Goal: Transaction & Acquisition: Book appointment/travel/reservation

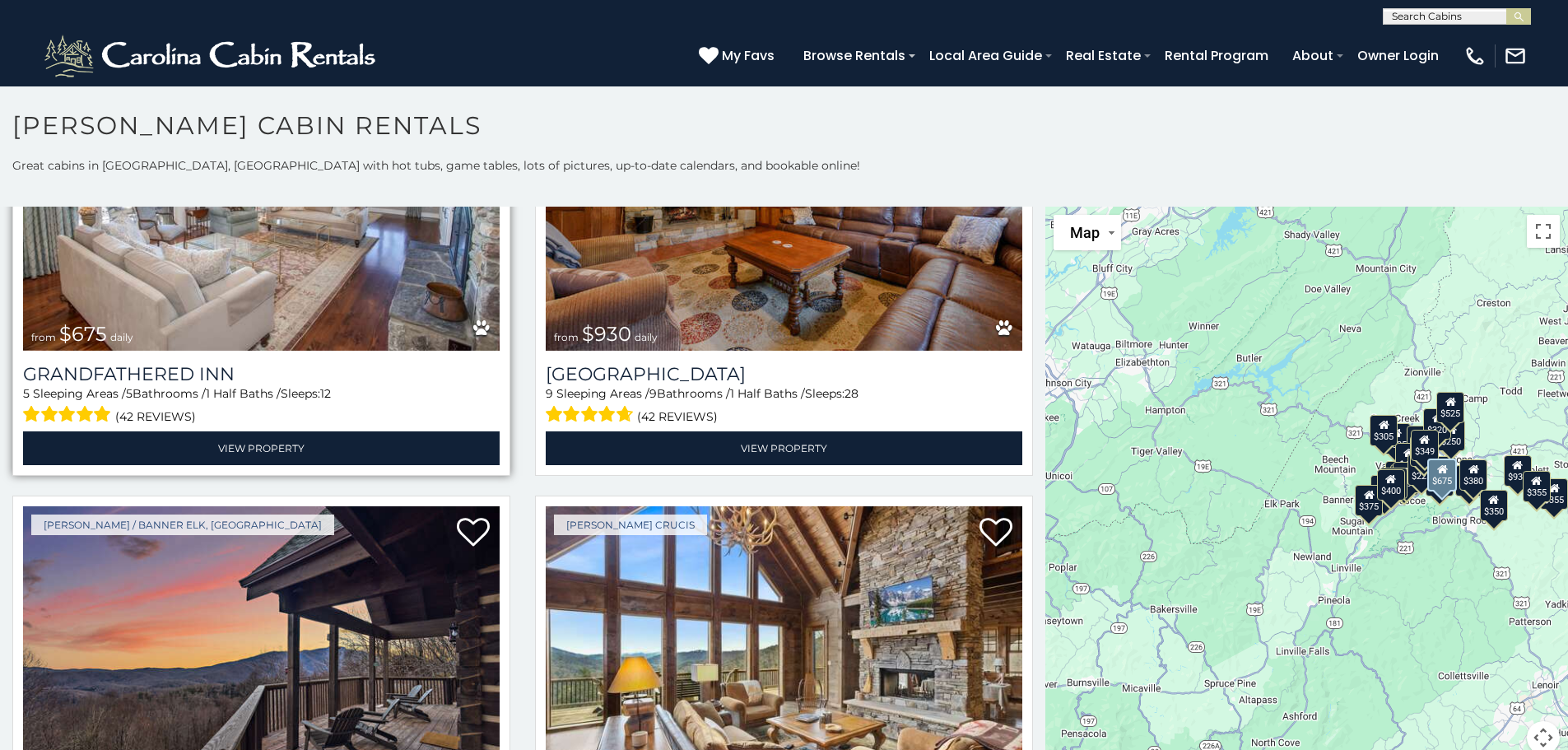
scroll to position [1480, 0]
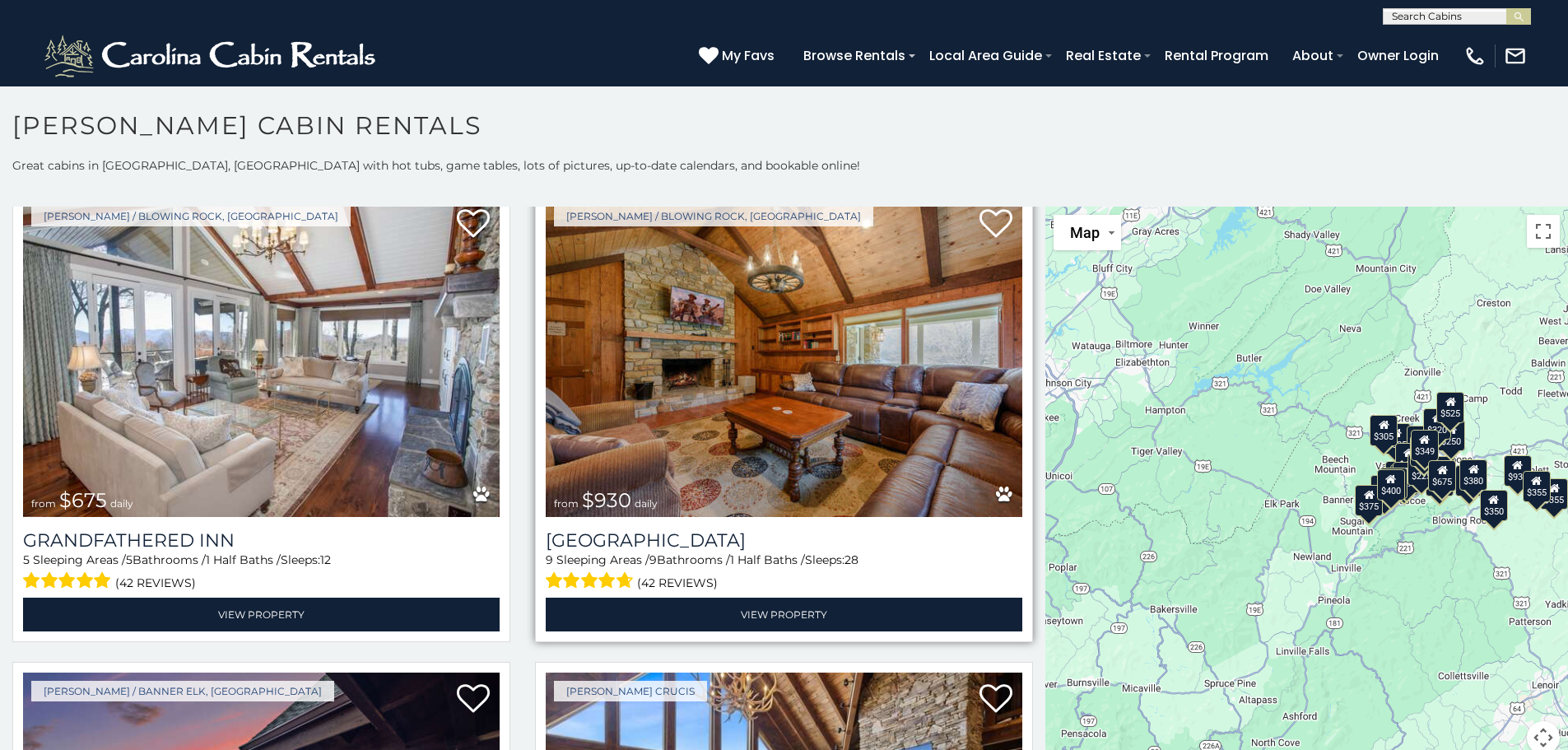
drag, startPoint x: 342, startPoint y: 303, endPoint x: 913, endPoint y: 350, distance: 572.9
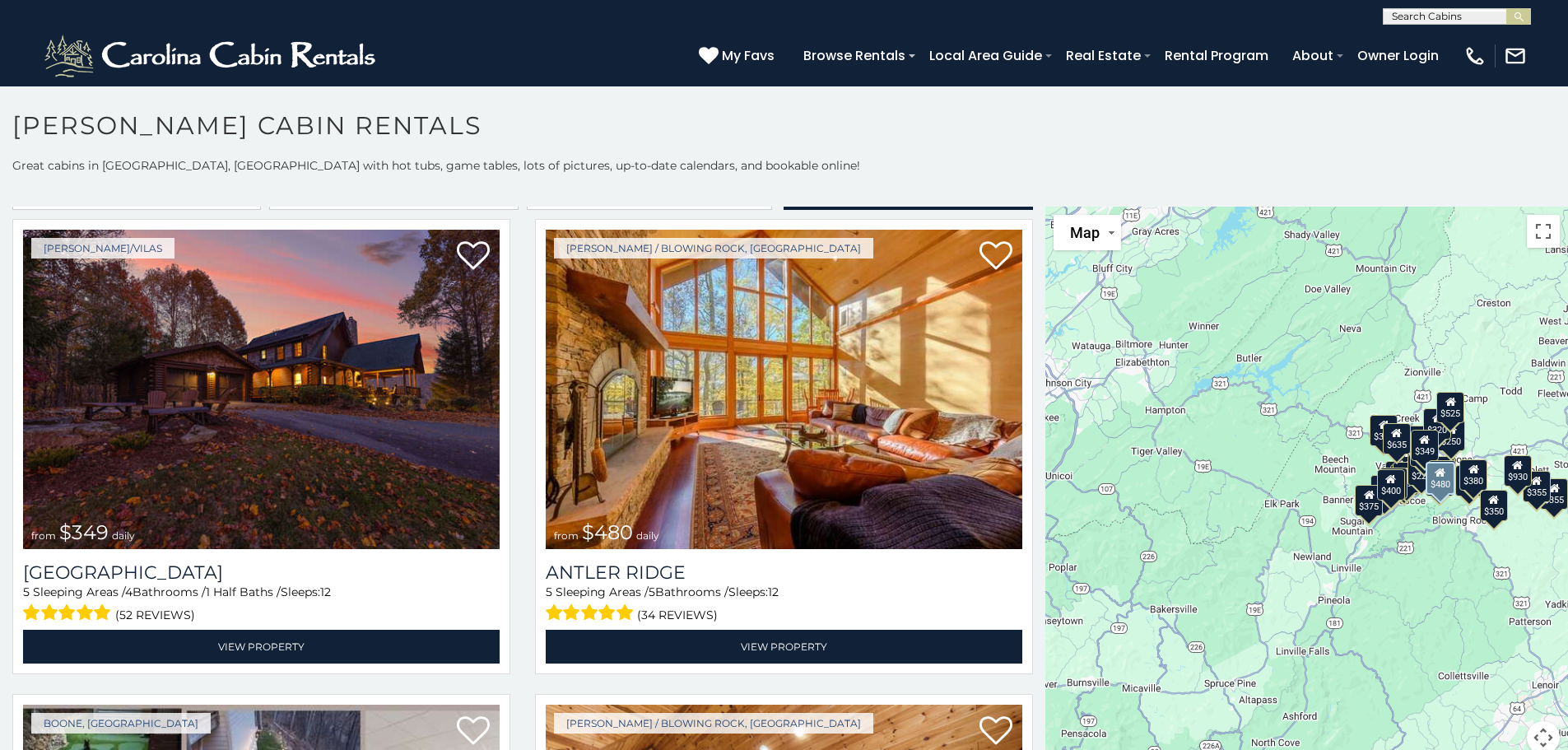
scroll to position [0, 0]
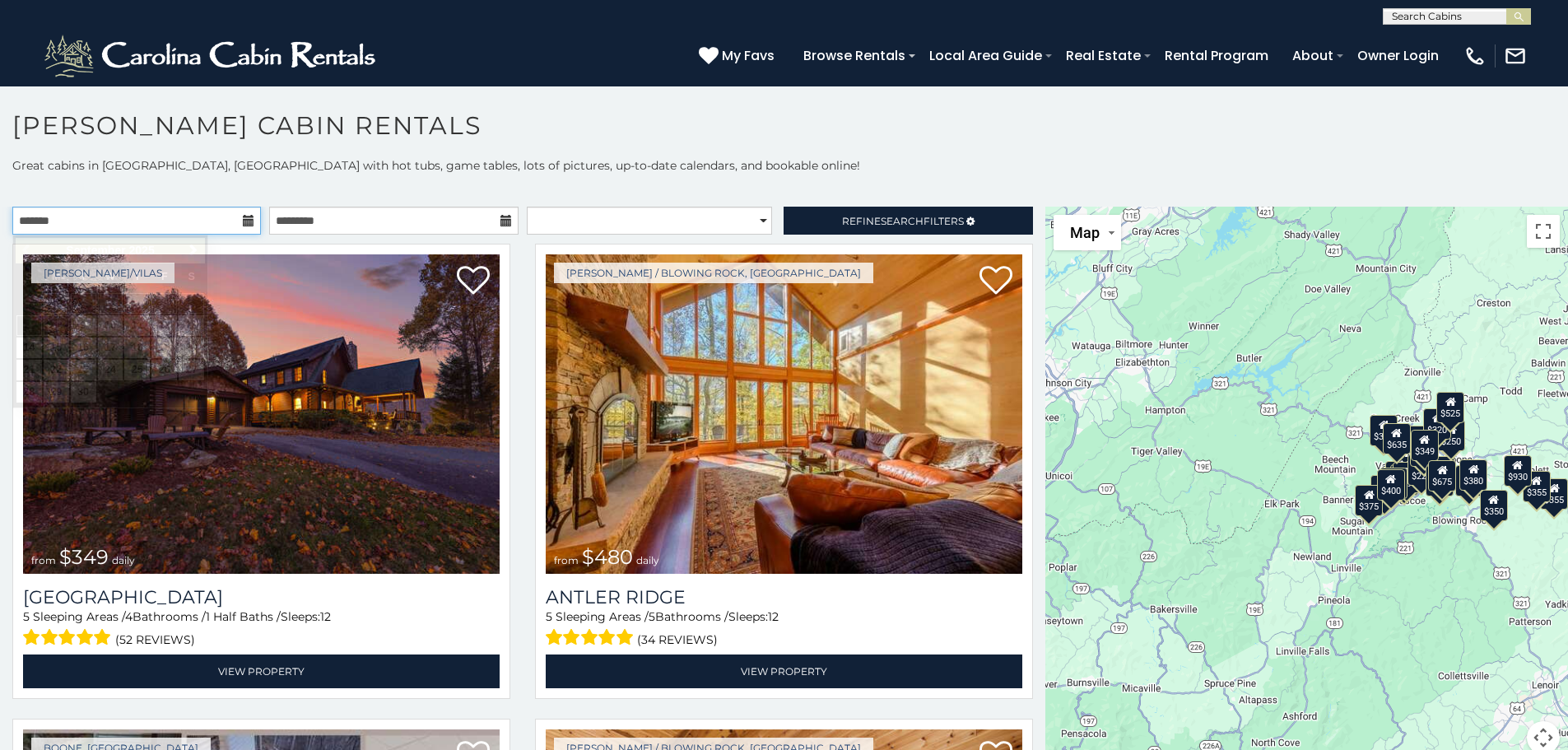
click at [164, 217] on input "text" at bounding box center [137, 220] width 248 height 28
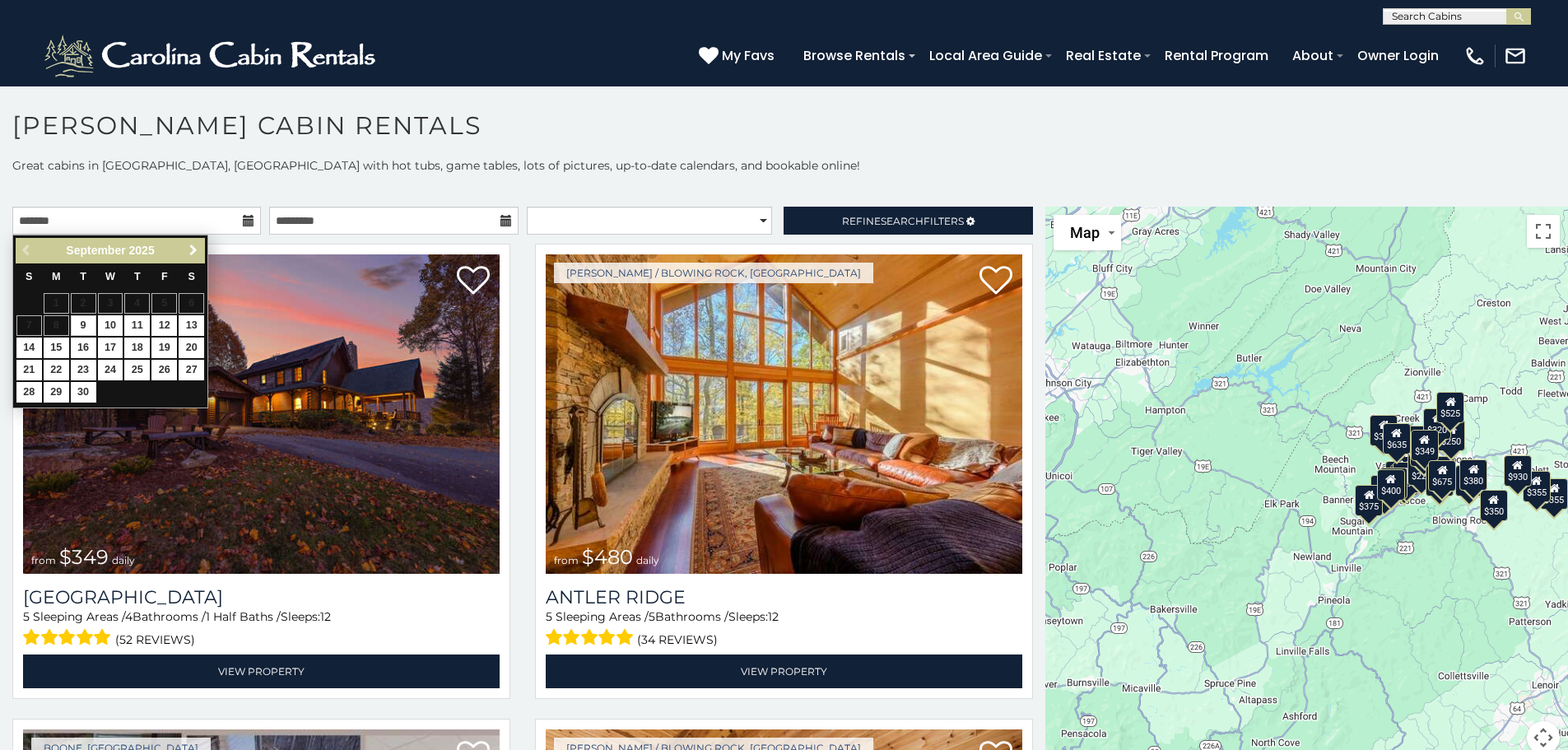
click at [193, 246] on span "Next" at bounding box center [192, 249] width 13 height 13
click at [198, 243] on span "Next" at bounding box center [192, 249] width 13 height 13
click at [184, 299] on link "1" at bounding box center [191, 303] width 25 height 21
type input "**********"
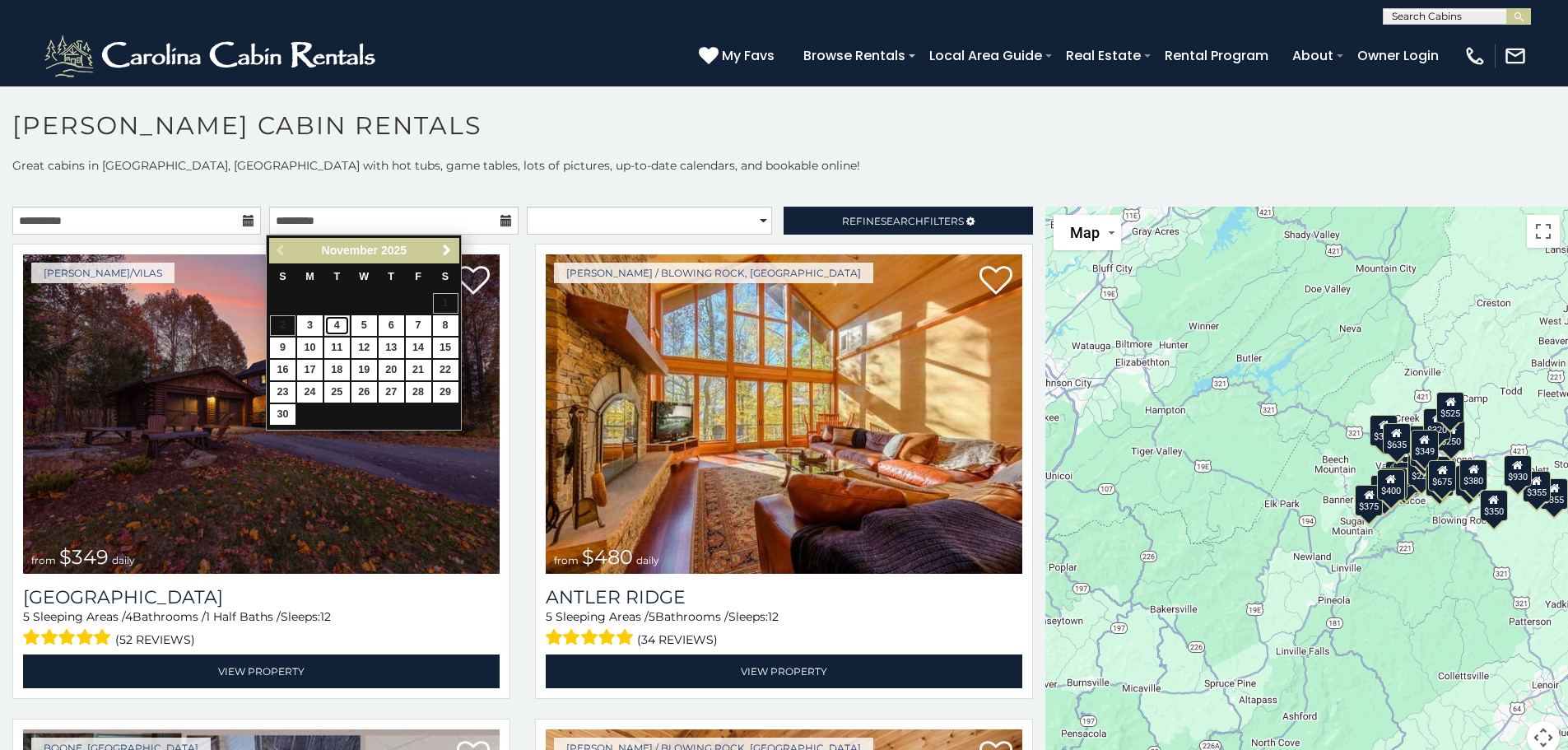
click at [343, 326] on link "4" at bounding box center [337, 325] width 25 height 21
type input "**********"
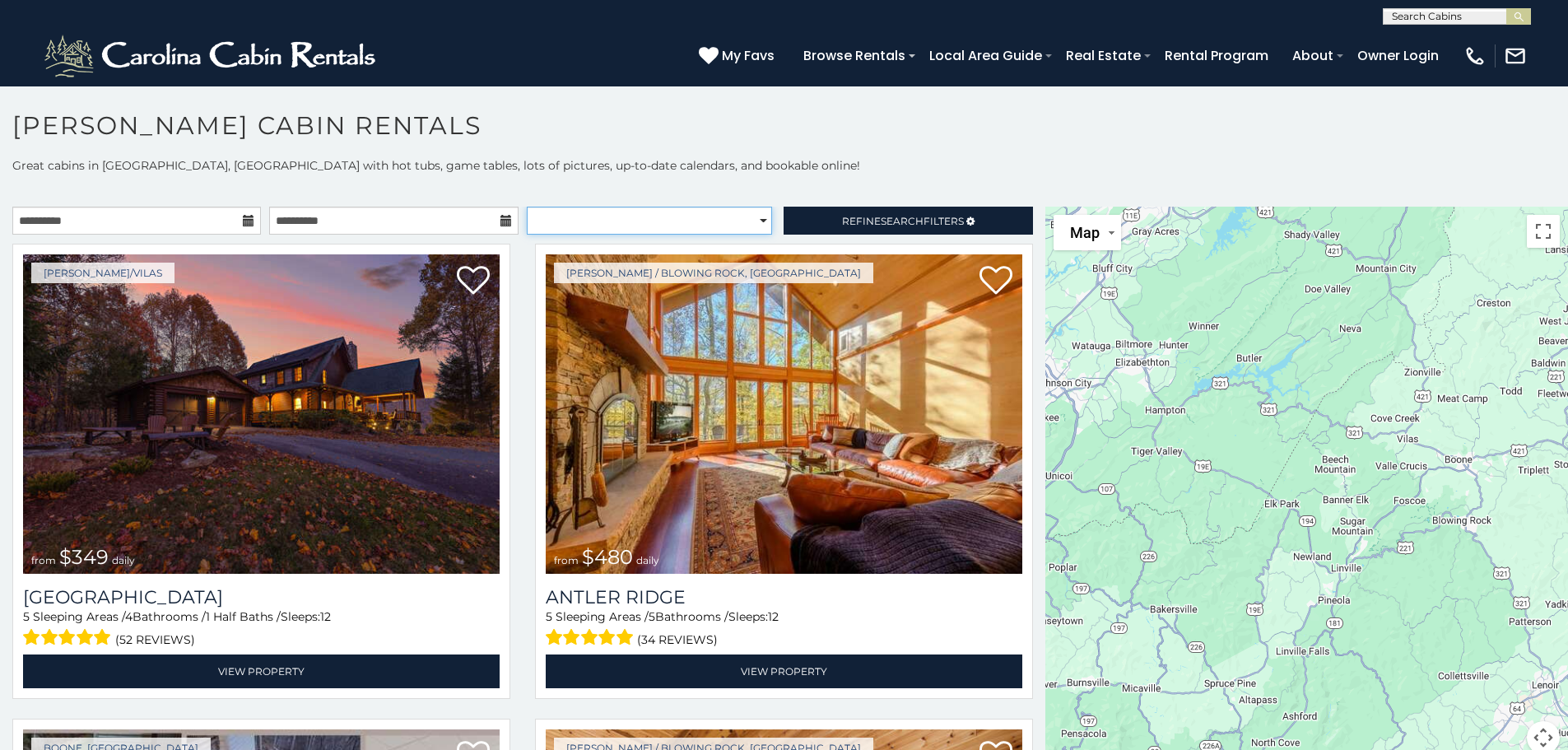
click at [633, 218] on select "**********" at bounding box center [649, 220] width 245 height 28
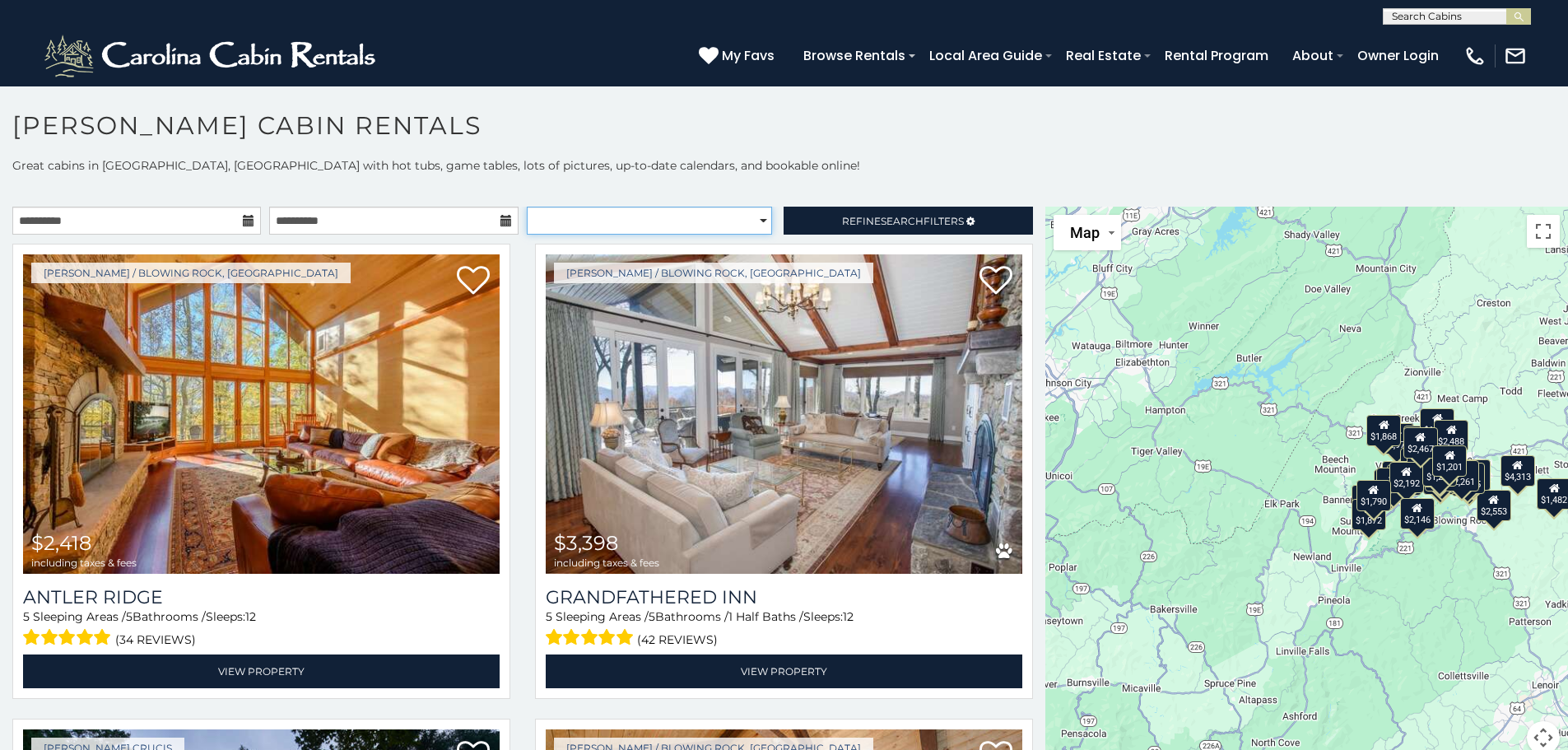
click at [633, 218] on select "**********" at bounding box center [649, 220] width 245 height 28
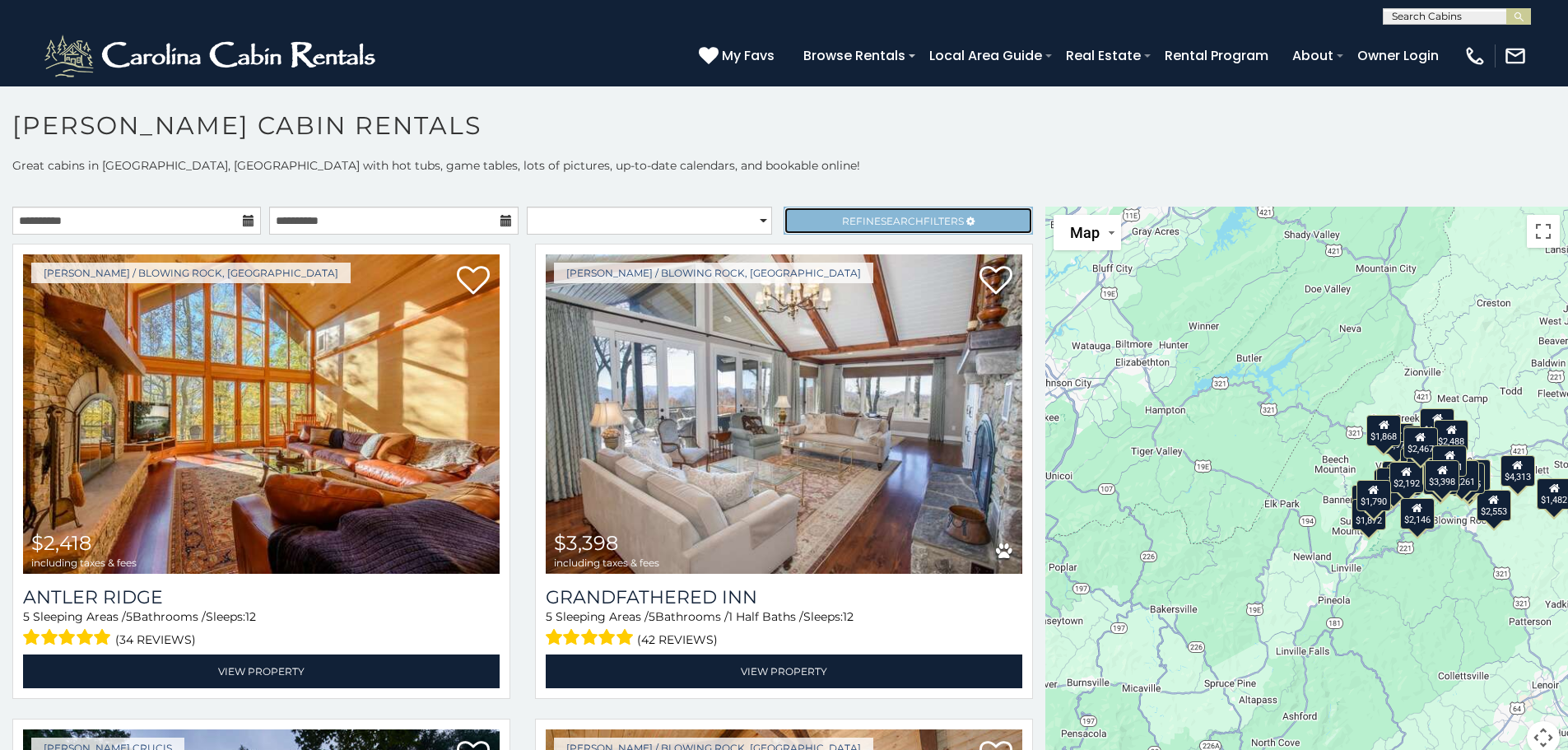
click at [784, 217] on link "Refine Search Filters" at bounding box center [908, 220] width 248 height 28
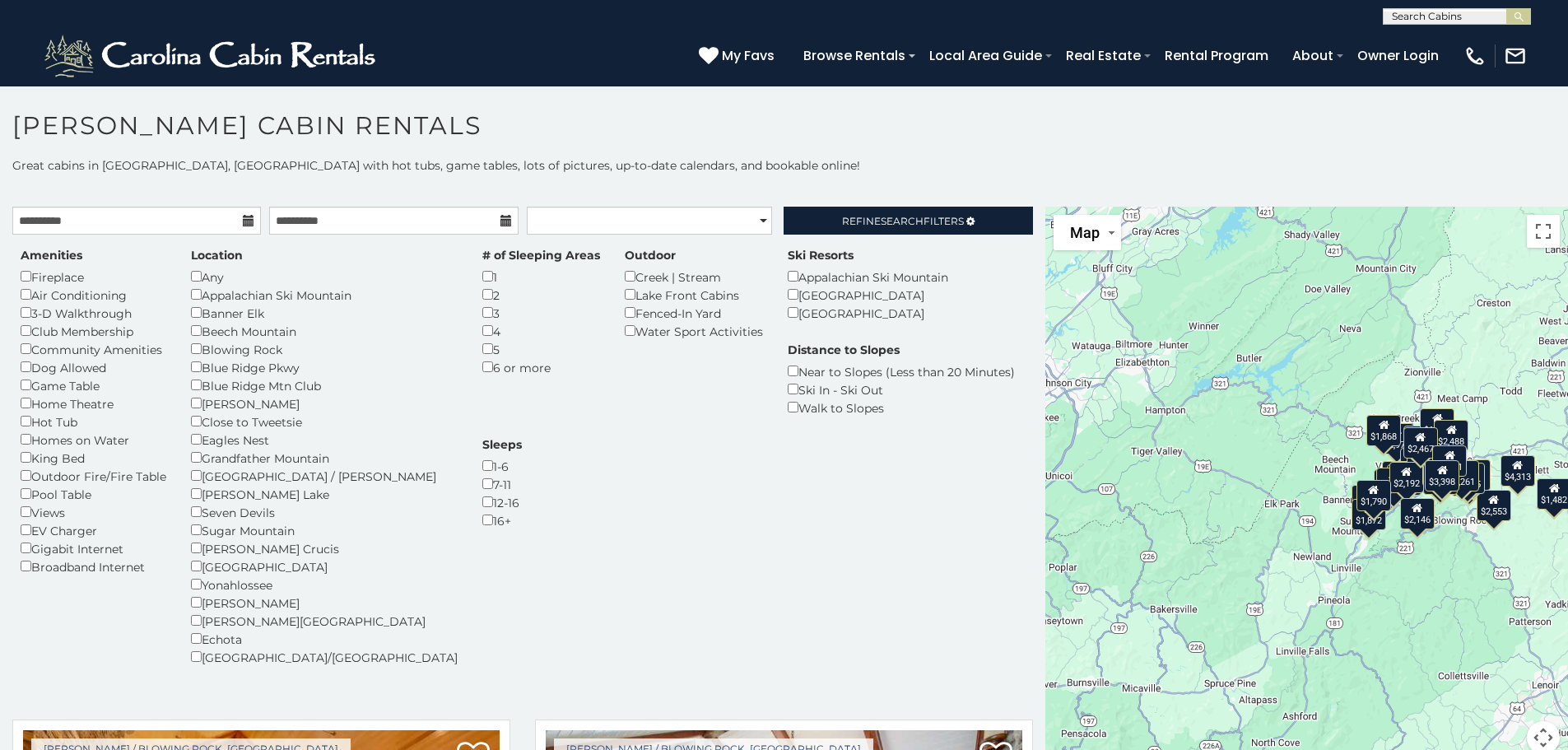
click at [902, 162] on p "Great cabins in Boone, NC with hot tubs, game tables, lots of pictures, up-to-d…" at bounding box center [784, 165] width 1568 height 17
click at [906, 212] on link "Refine Search Filters" at bounding box center [908, 220] width 248 height 28
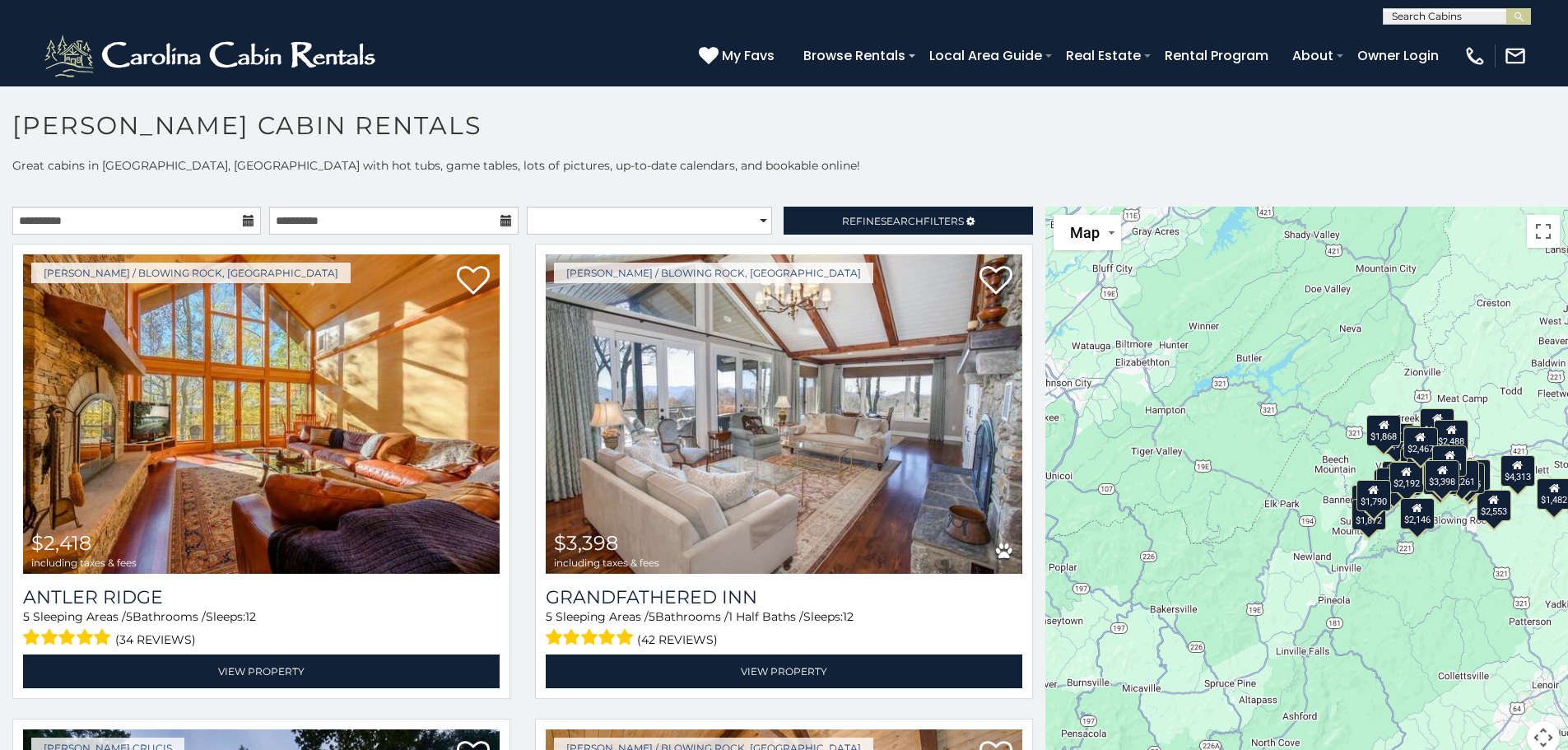
click at [731, 235] on div "**********" at bounding box center [523, 224] width 1045 height 36
click at [718, 218] on select "**********" at bounding box center [649, 220] width 245 height 28
click at [527, 206] on select "**********" at bounding box center [649, 220] width 245 height 28
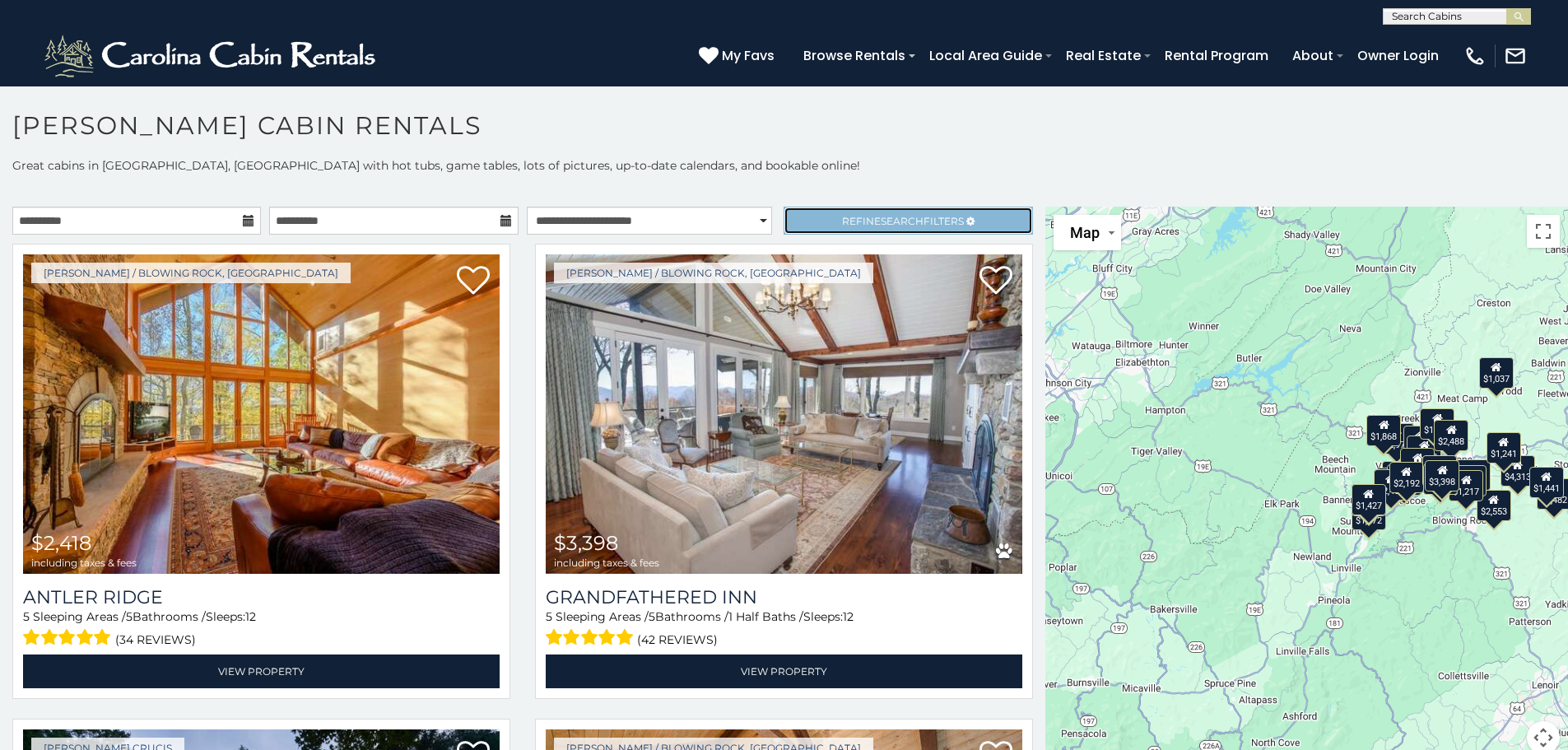
click at [860, 224] on span "Refine Search Filters" at bounding box center [903, 221] width 122 height 13
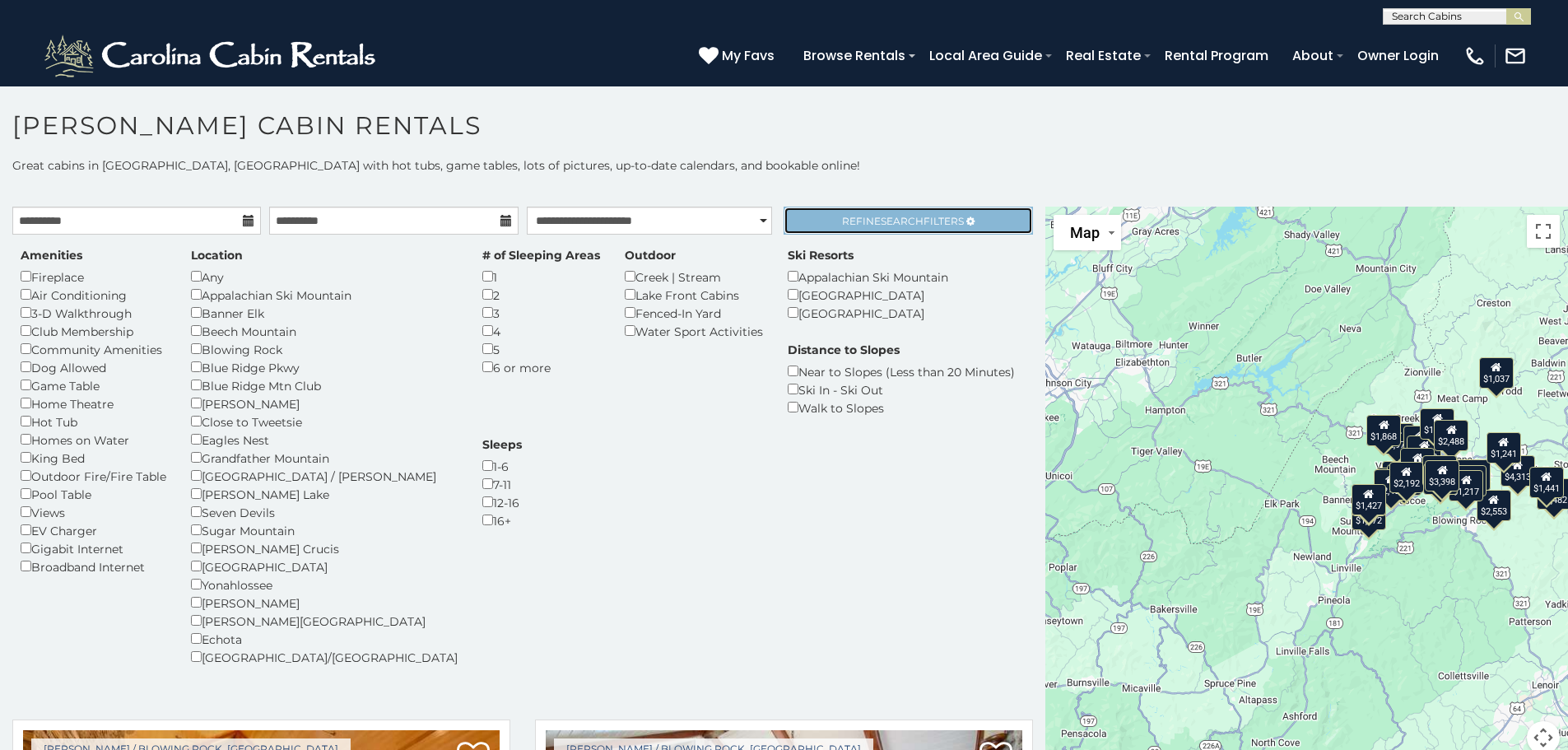
click at [860, 222] on span "Refine Search Filters" at bounding box center [903, 221] width 122 height 13
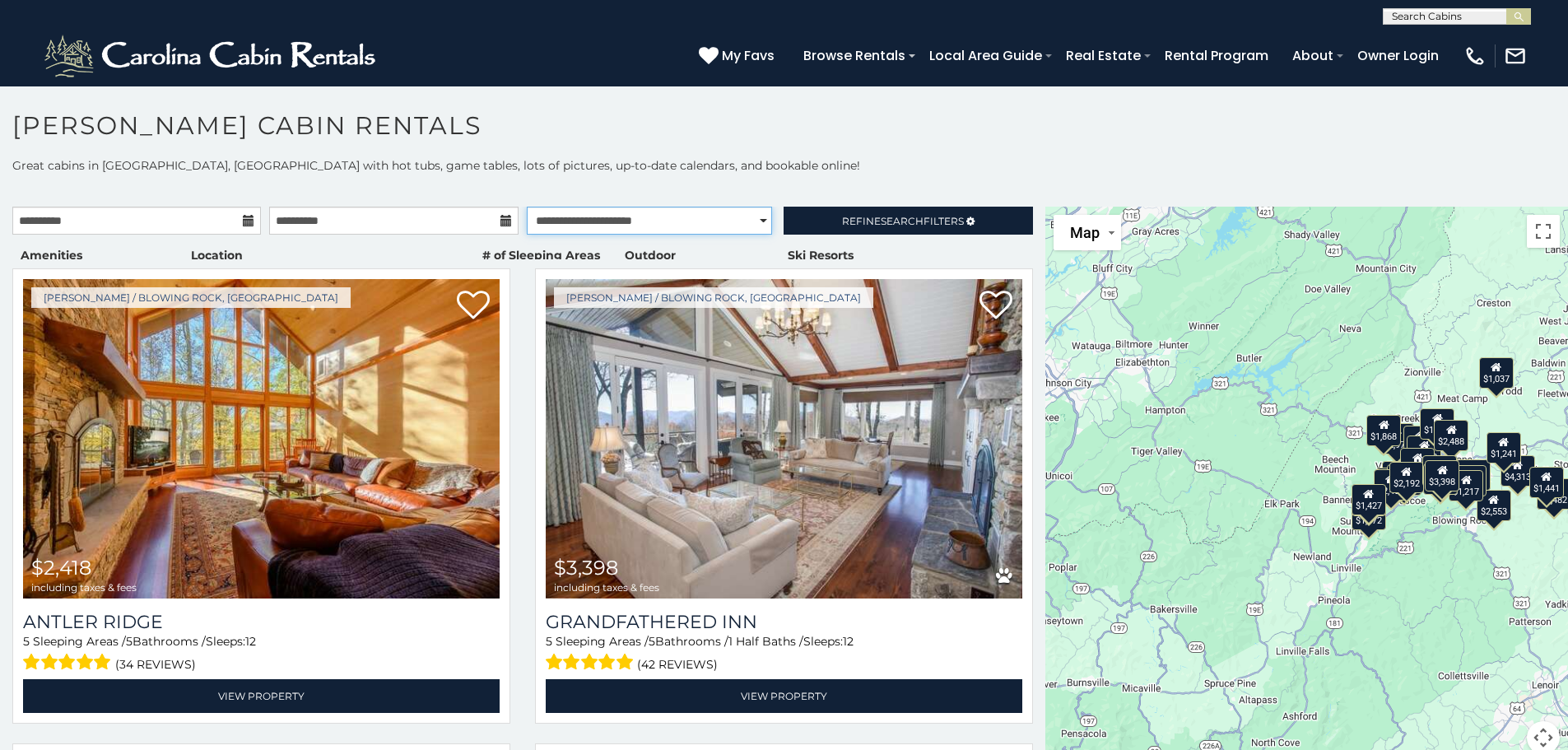
click at [717, 212] on select "**********" at bounding box center [649, 220] width 245 height 28
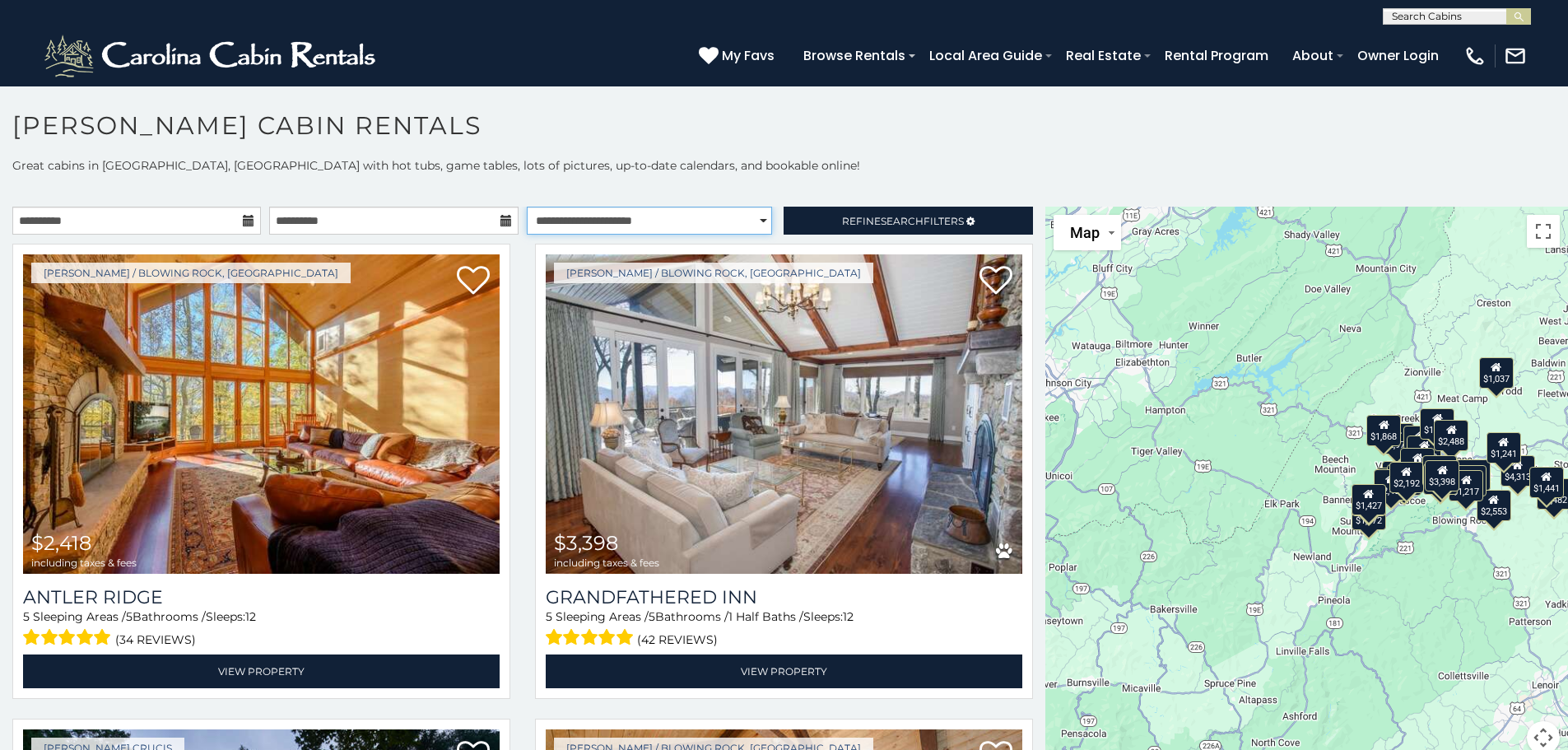
select select "*********"
click at [527, 206] on select "**********" at bounding box center [649, 220] width 245 height 28
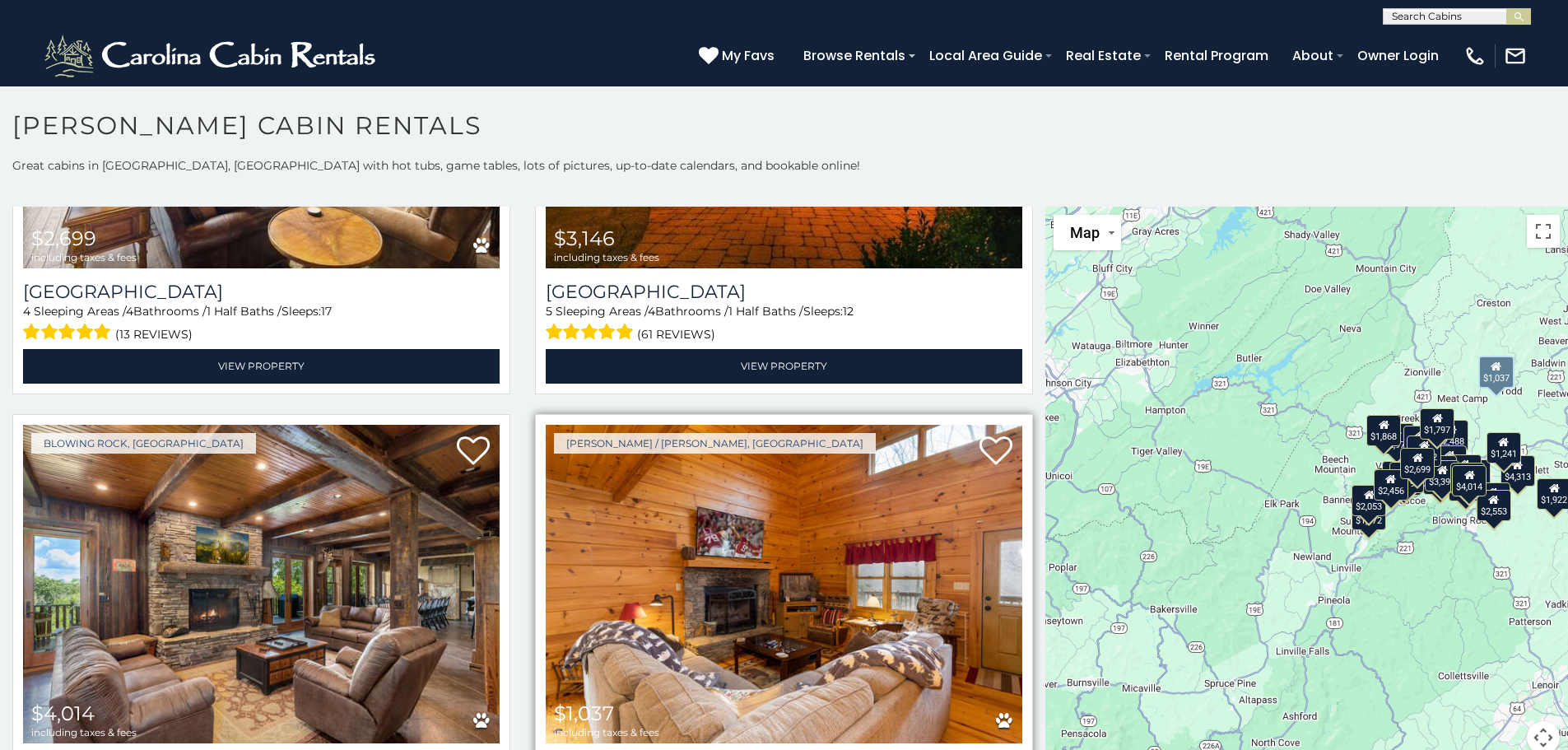
scroll to position [5184, 0]
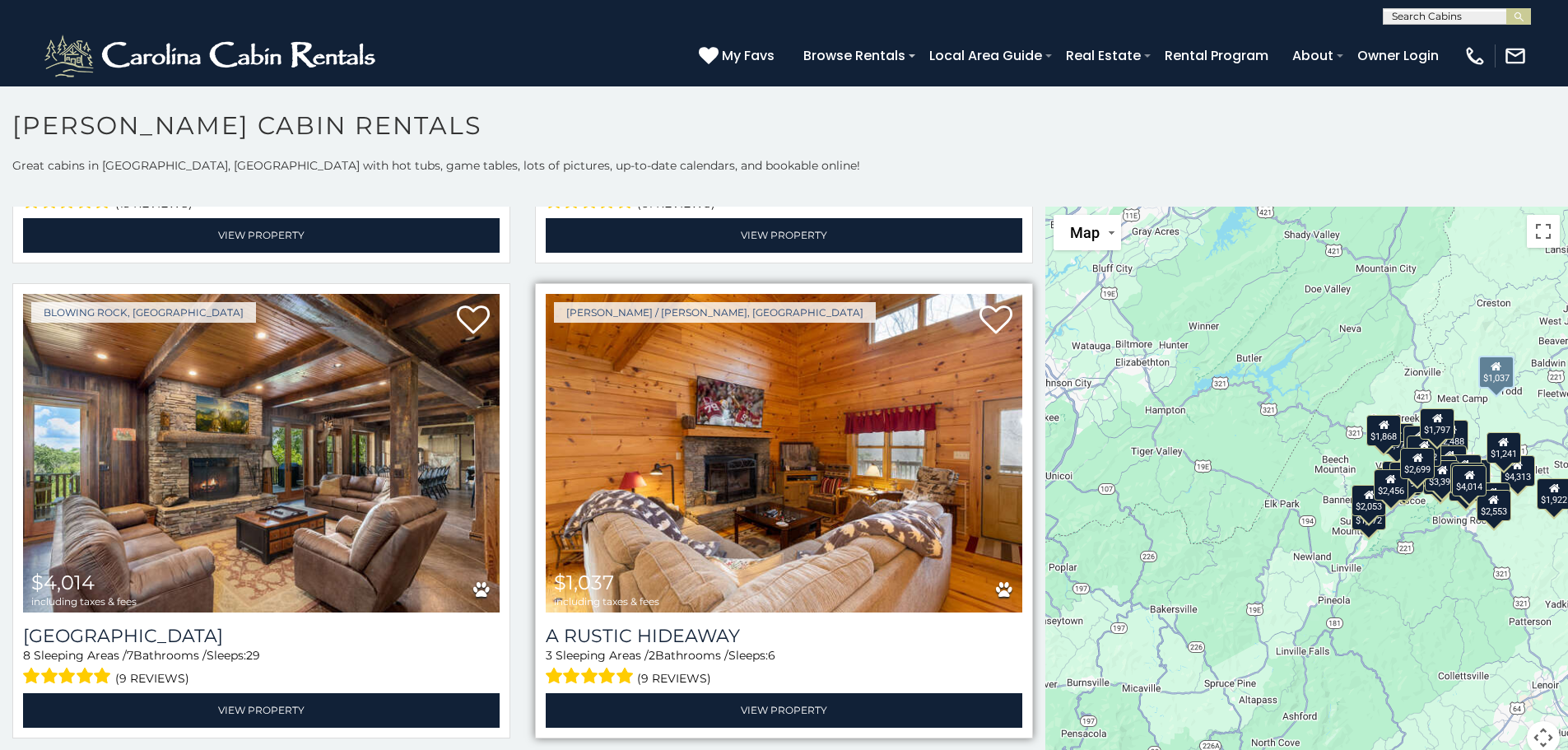
click at [774, 324] on img at bounding box center [784, 453] width 477 height 319
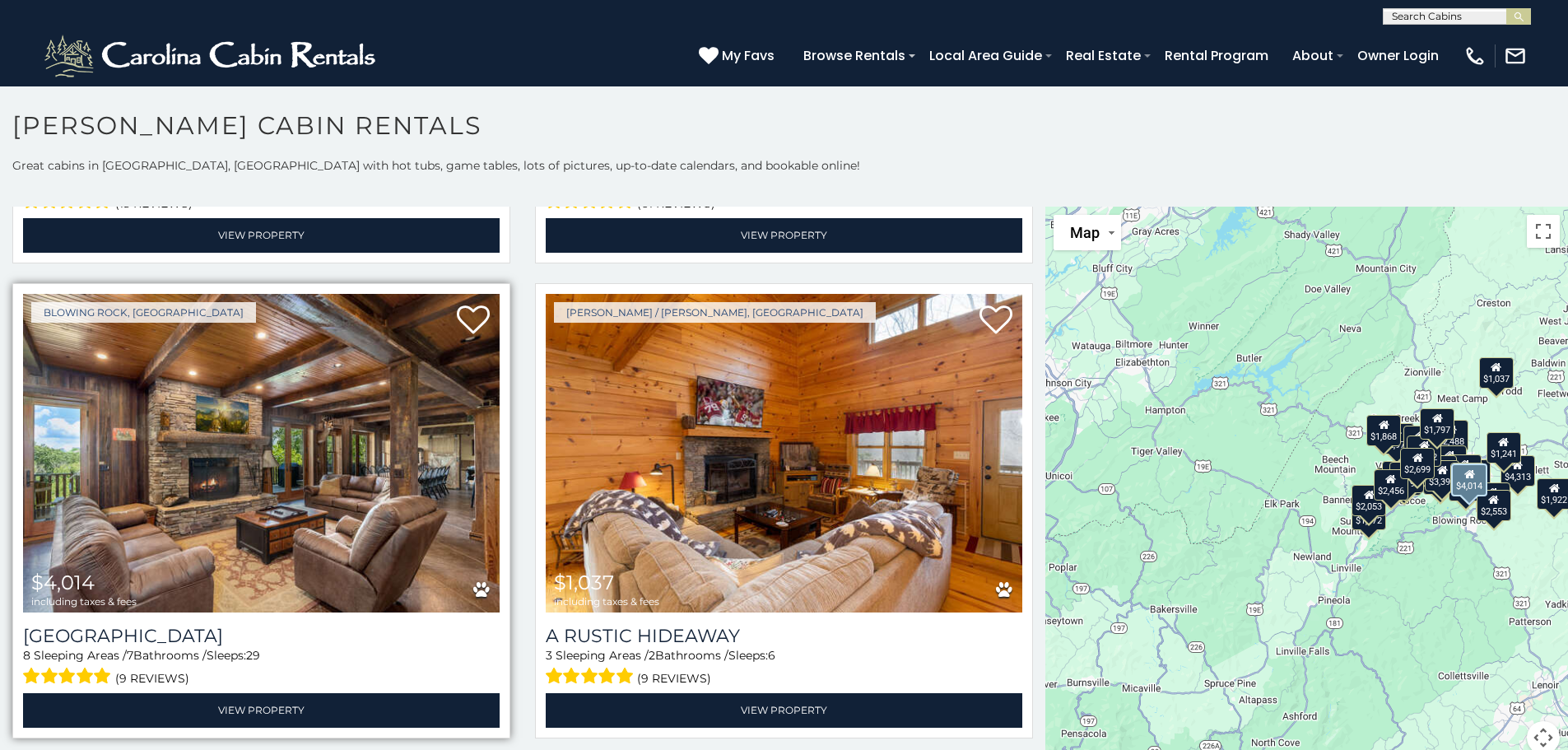
scroll to position [5322, 0]
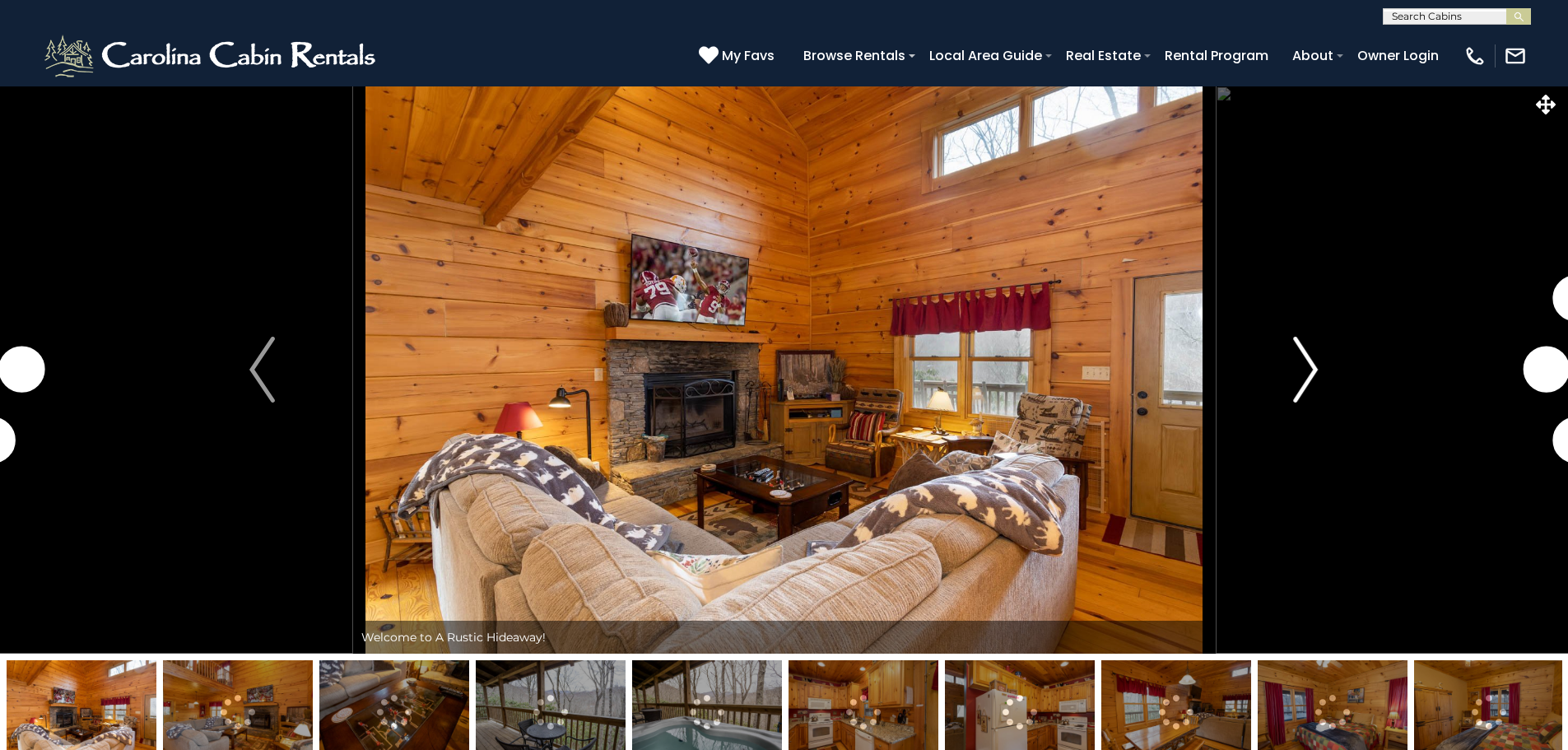
click at [1287, 359] on button "Next" at bounding box center [1305, 369] width 181 height 567
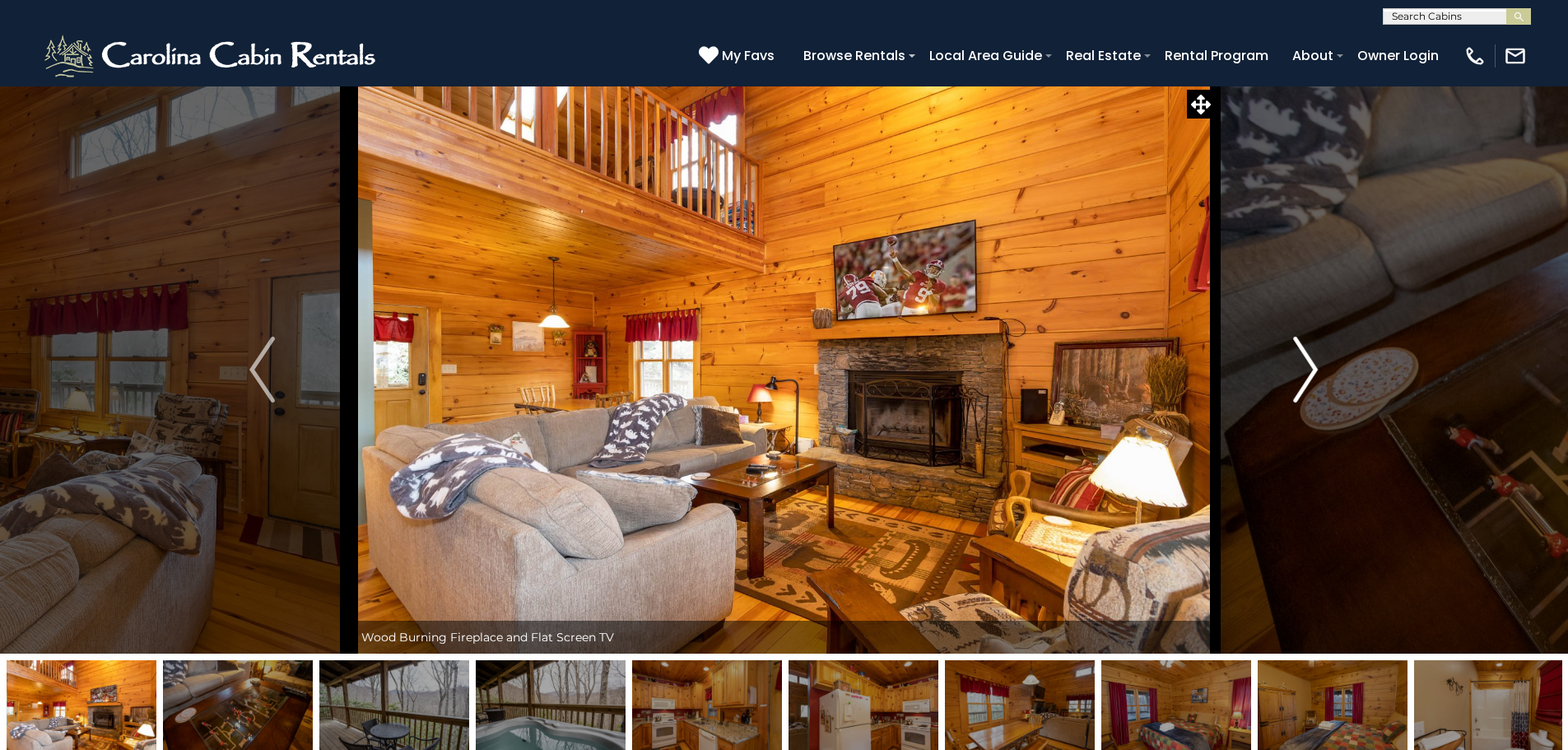
click at [1298, 372] on img "Next" at bounding box center [1305, 369] width 24 height 65
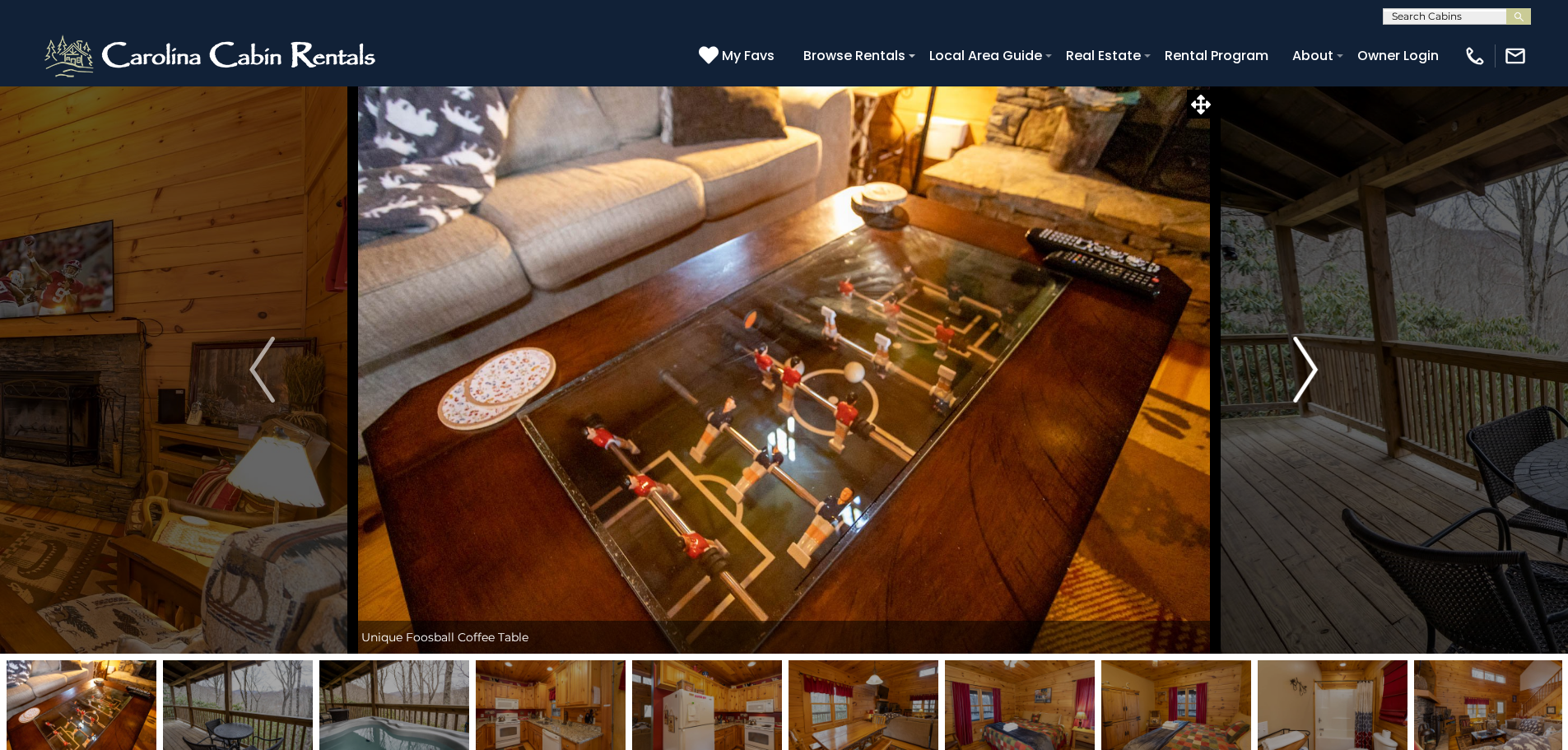
click at [1298, 372] on img "Next" at bounding box center [1305, 369] width 24 height 65
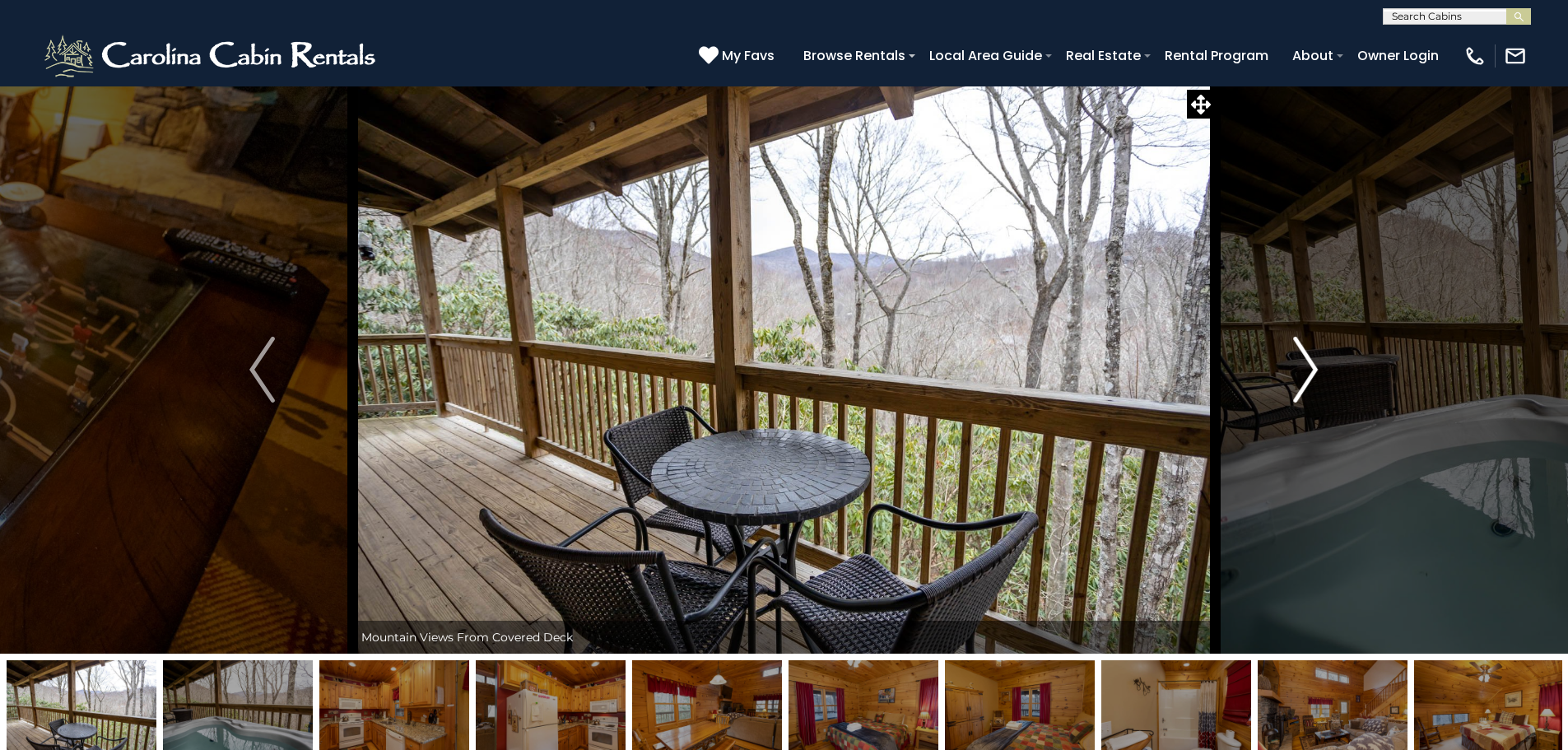
click at [1298, 372] on img "Next" at bounding box center [1305, 369] width 24 height 65
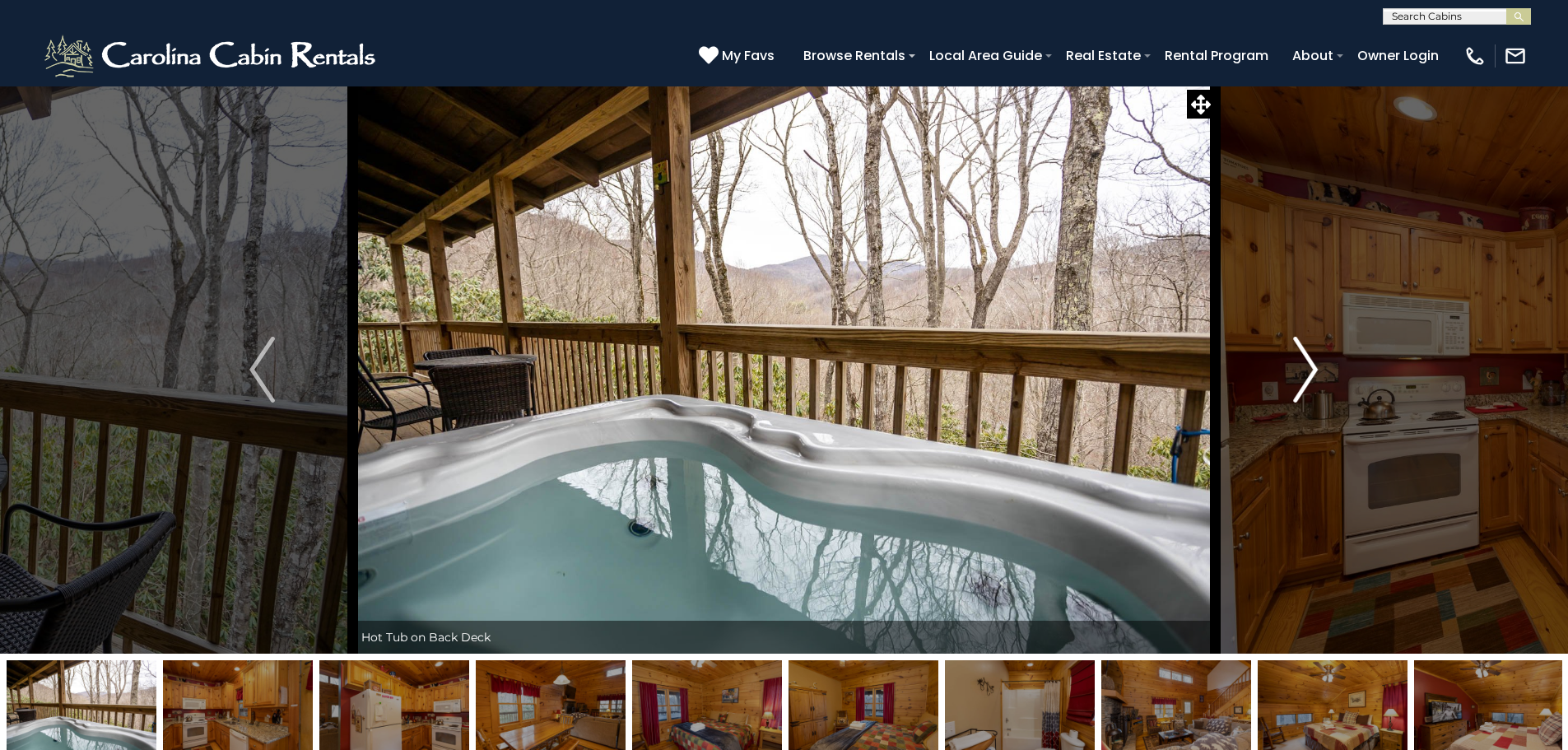
click at [1328, 361] on button "Next" at bounding box center [1305, 369] width 181 height 567
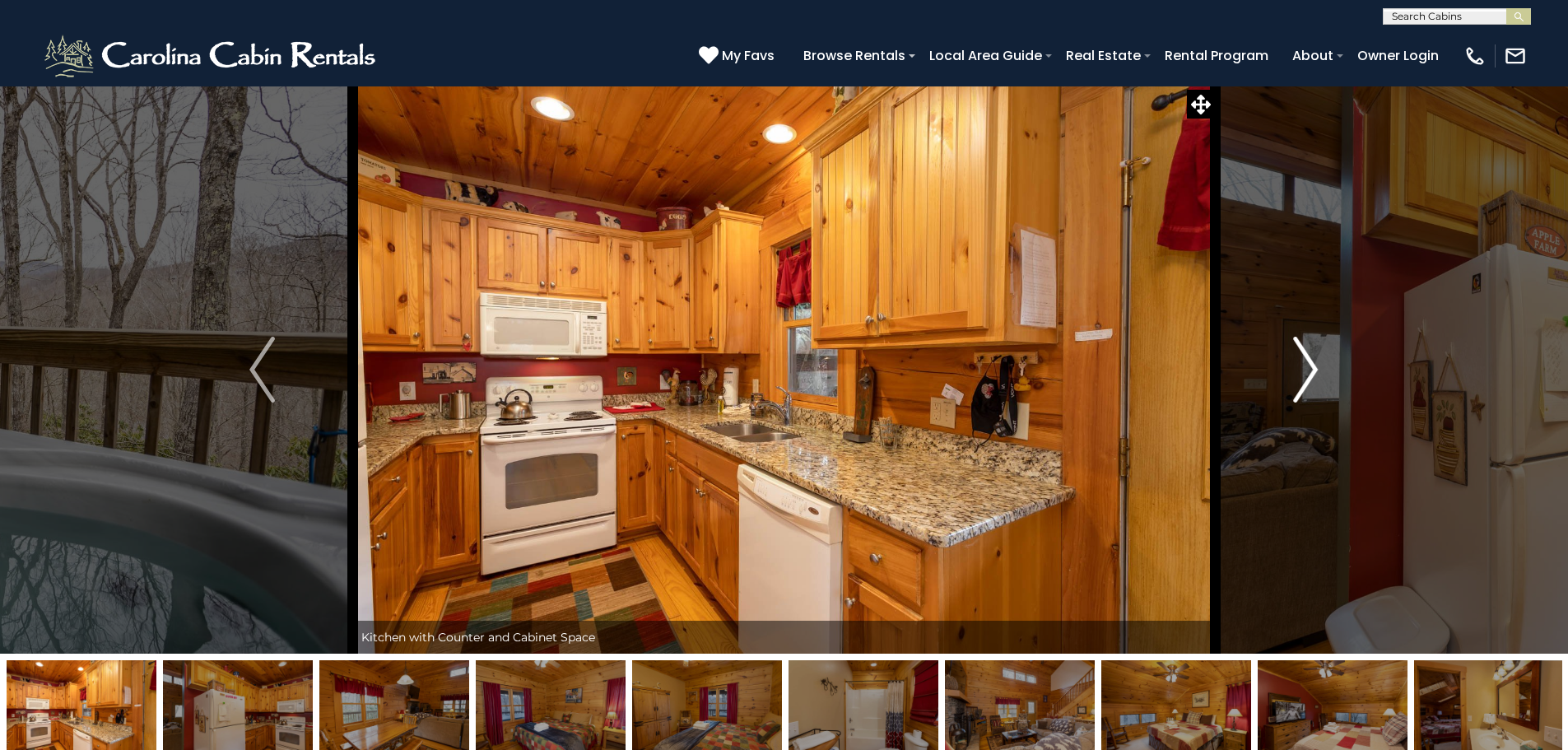
click at [1335, 367] on button "Next" at bounding box center [1305, 369] width 181 height 567
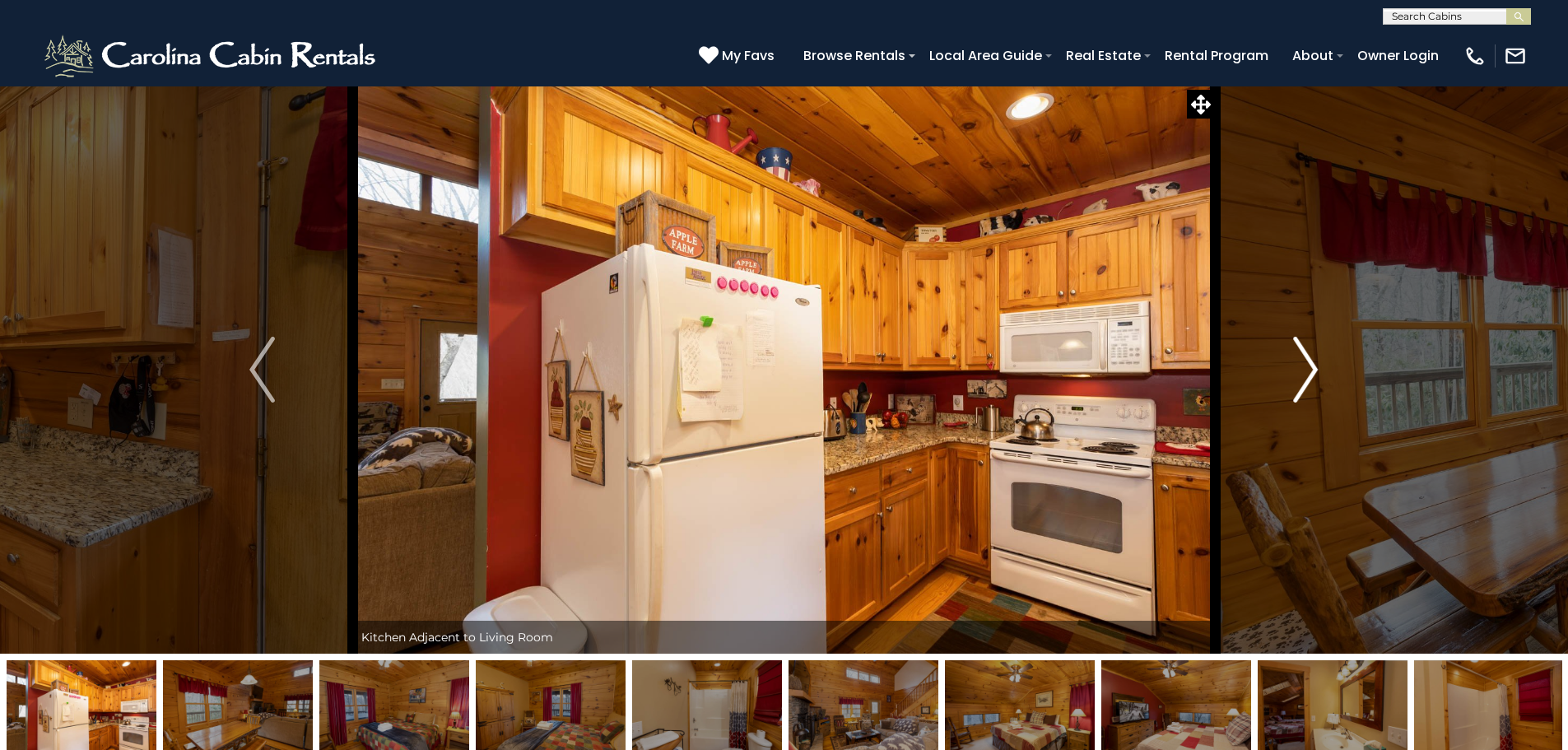
click at [1335, 367] on button "Next" at bounding box center [1305, 369] width 181 height 567
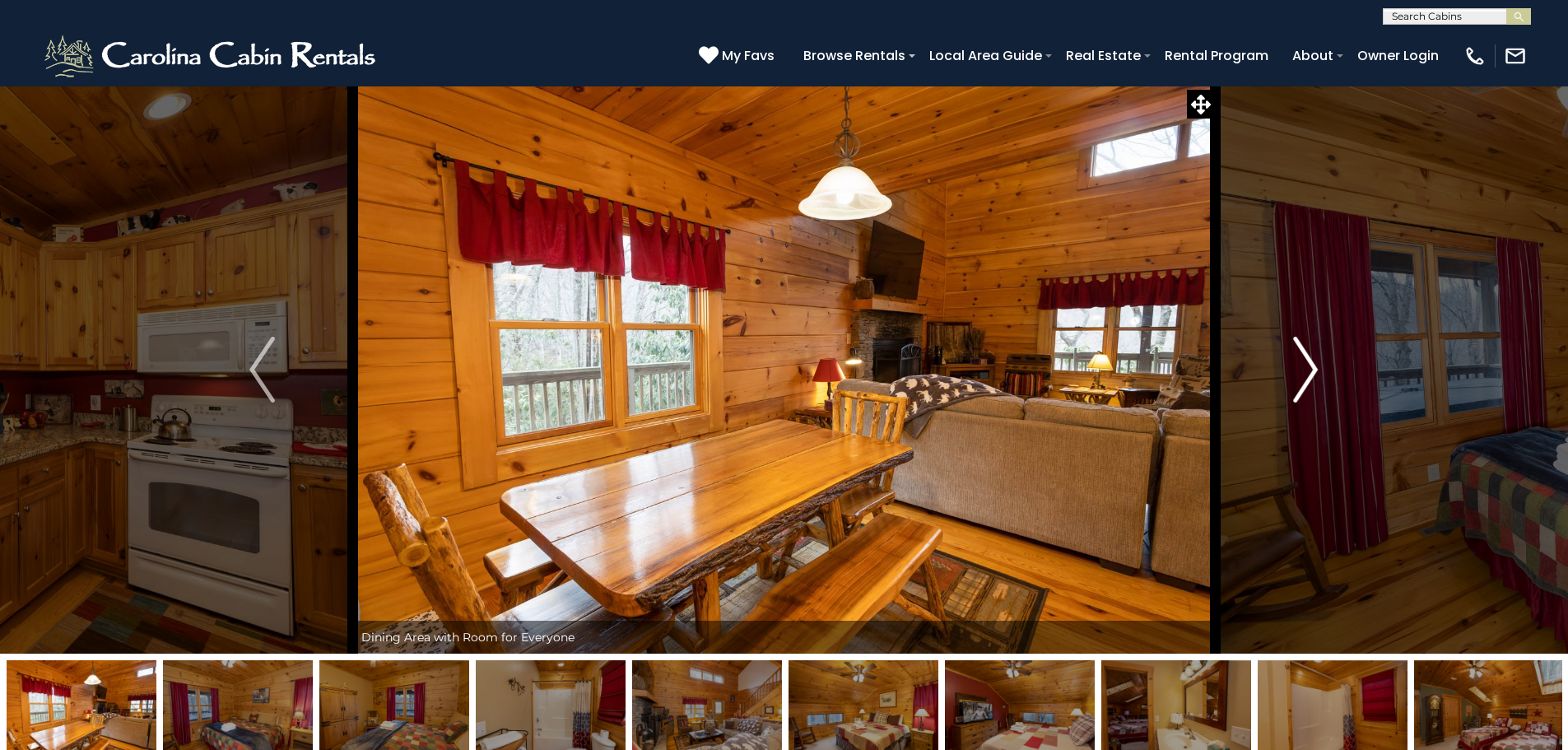
click at [1335, 367] on button "Next" at bounding box center [1305, 369] width 181 height 567
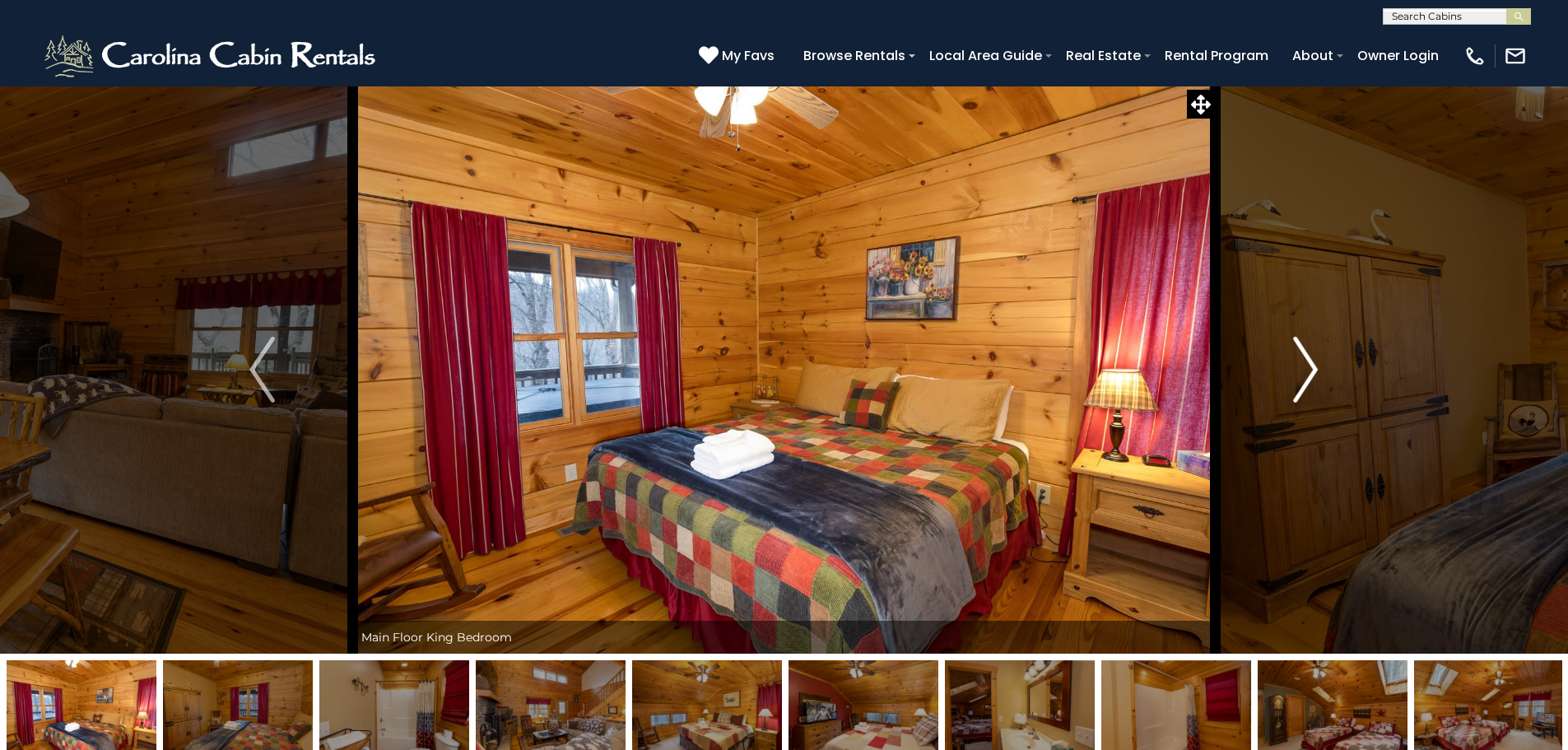
click at [1335, 367] on button "Next" at bounding box center [1305, 369] width 181 height 567
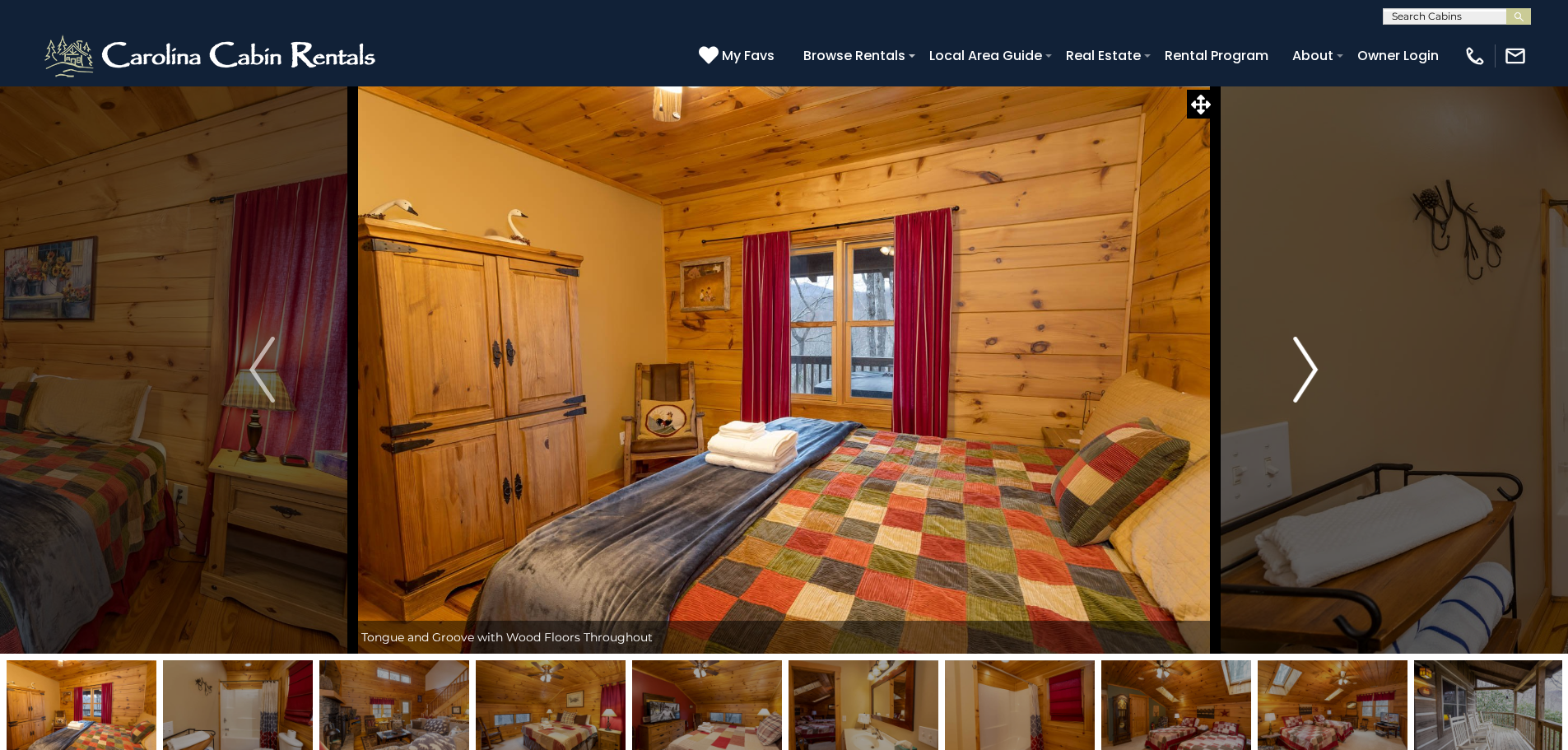
click at [1335, 367] on button "Next" at bounding box center [1305, 369] width 181 height 567
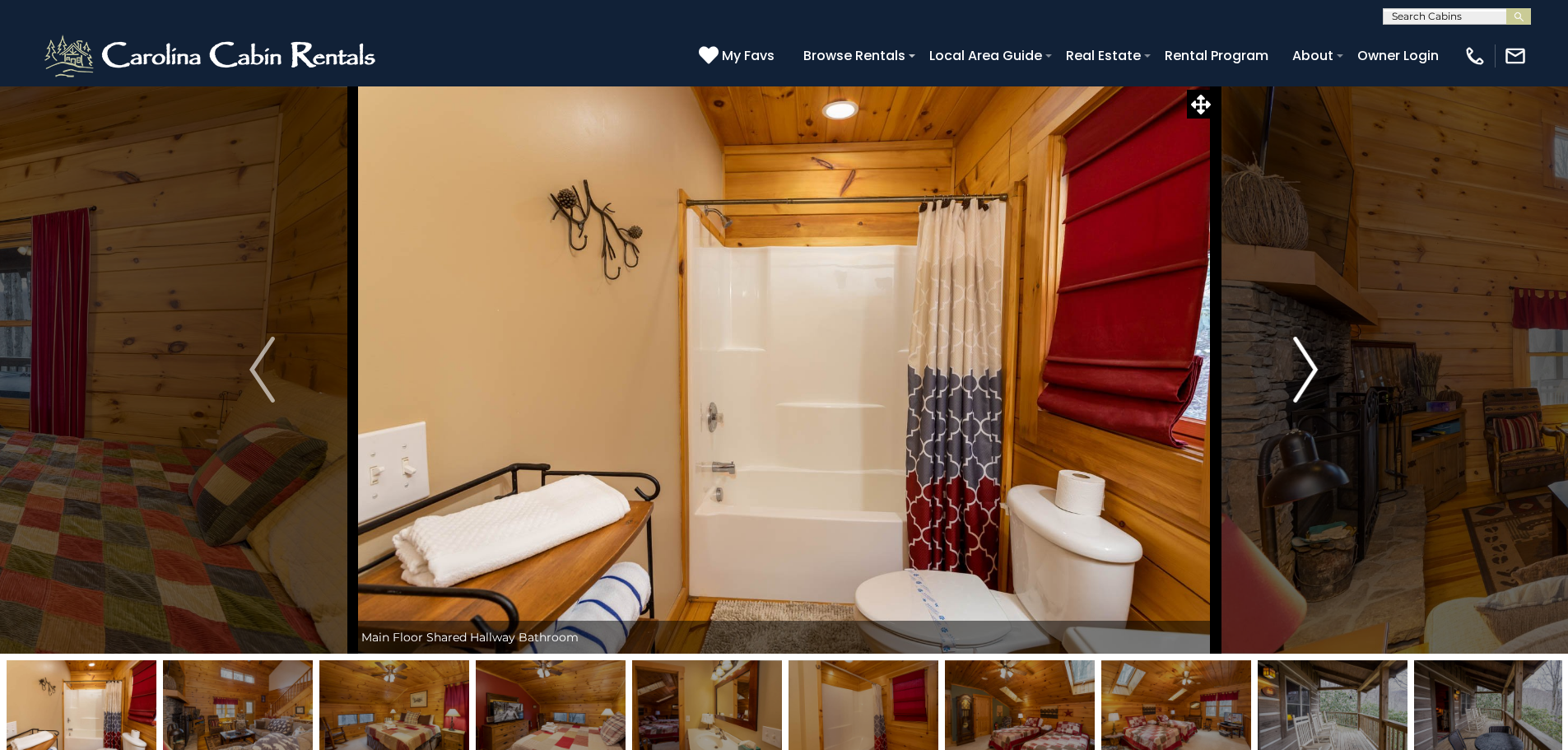
click at [1335, 367] on button "Next" at bounding box center [1305, 369] width 181 height 567
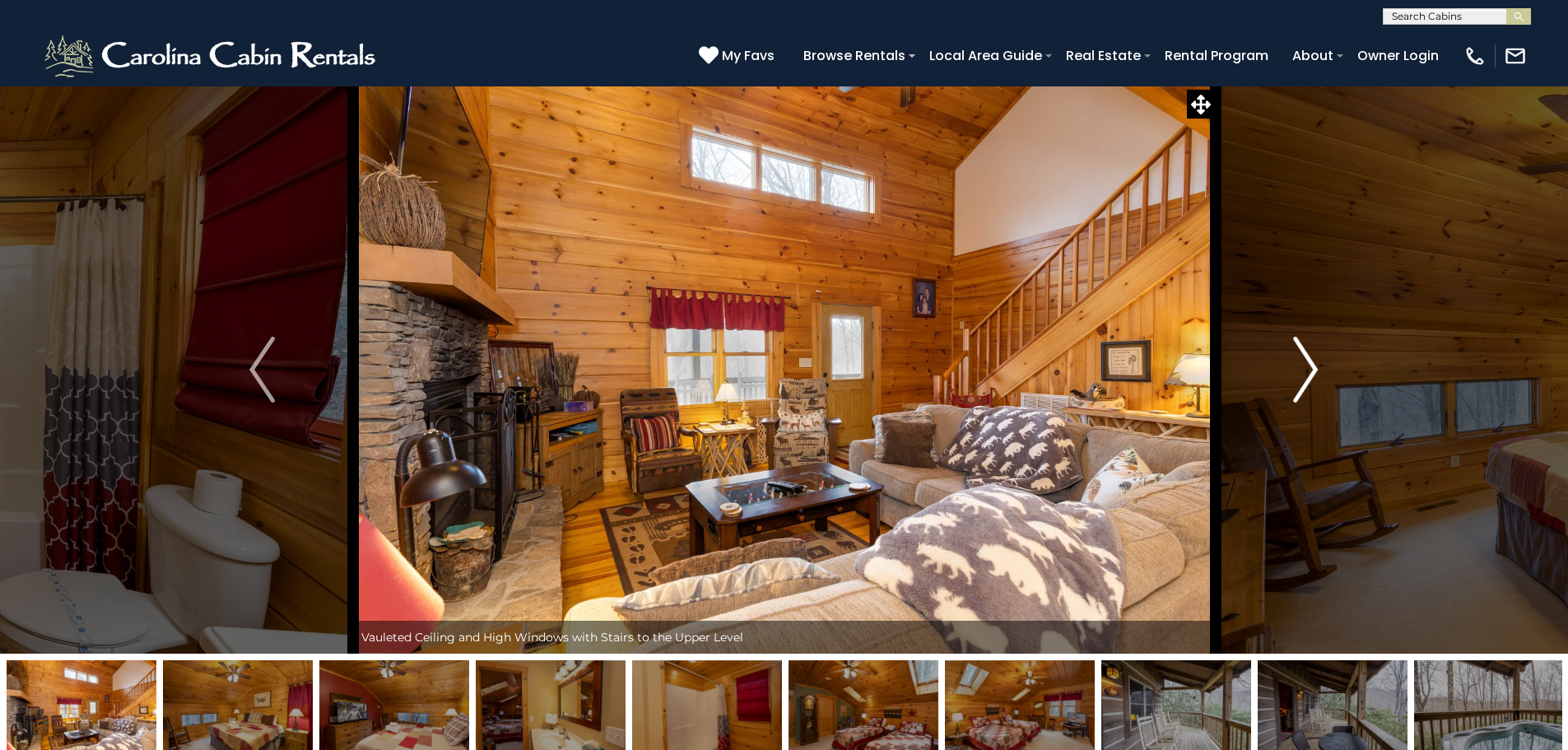
click at [1335, 367] on button "Next" at bounding box center [1305, 369] width 181 height 567
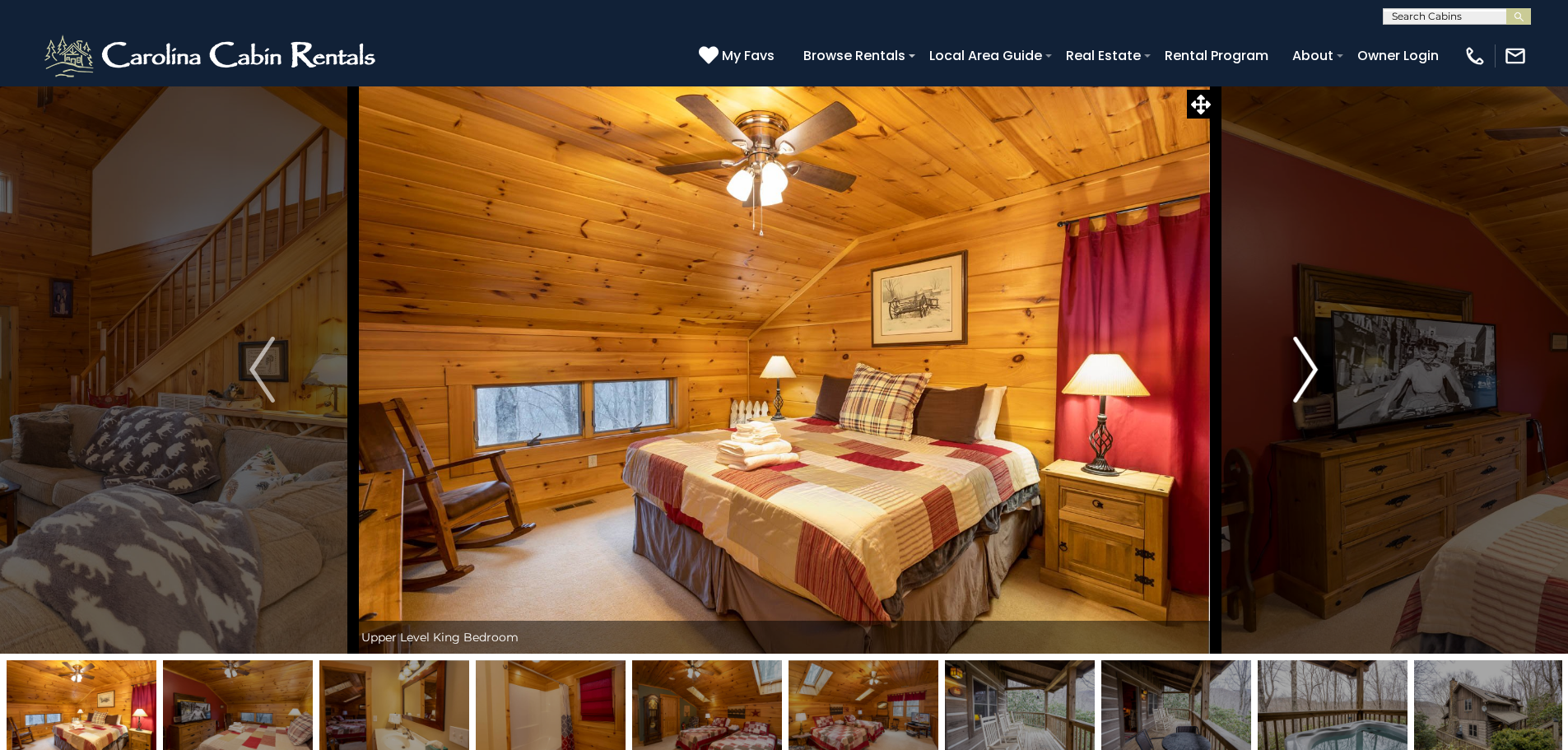
click at [1335, 367] on button "Next" at bounding box center [1305, 369] width 181 height 567
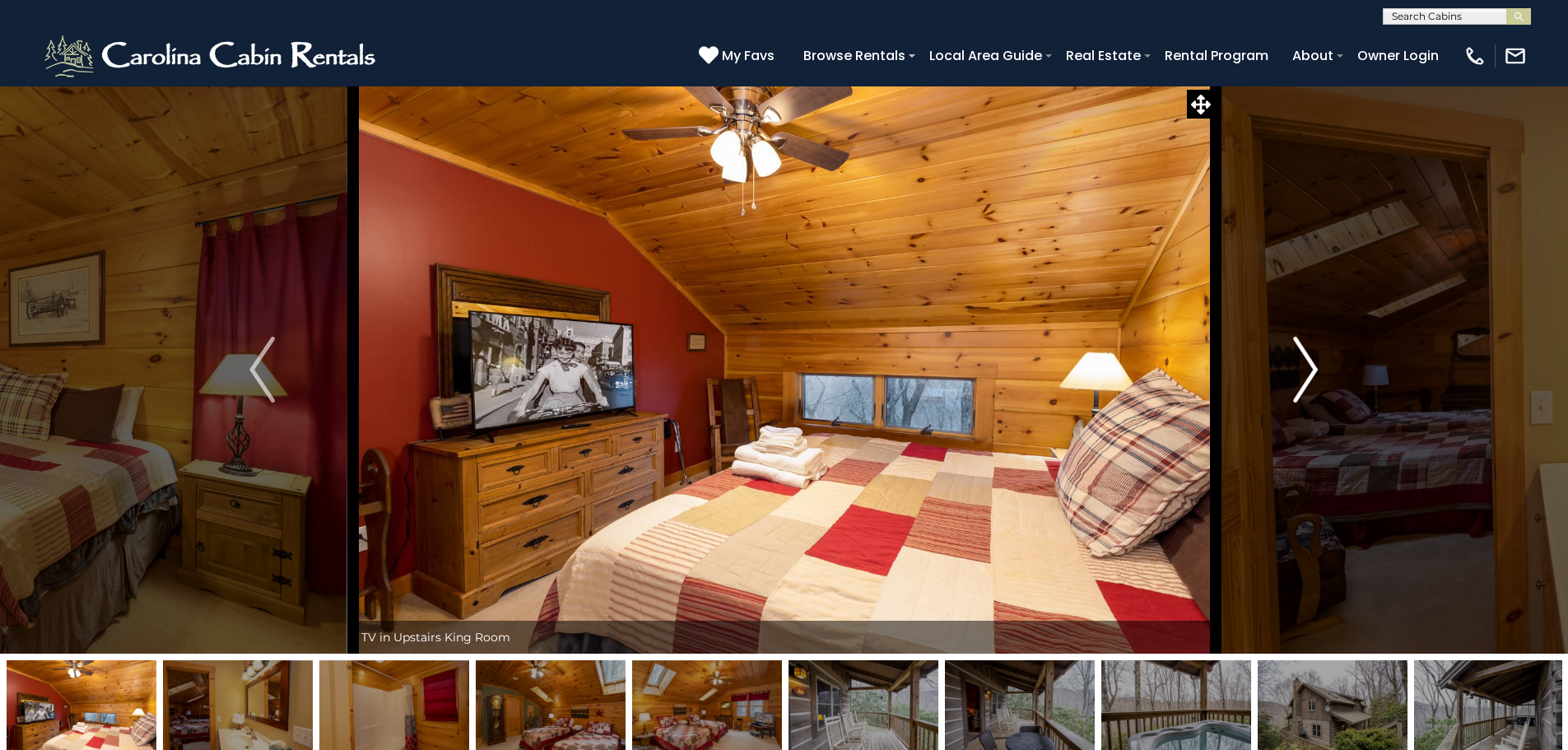
click at [1335, 367] on button "Next" at bounding box center [1305, 369] width 181 height 567
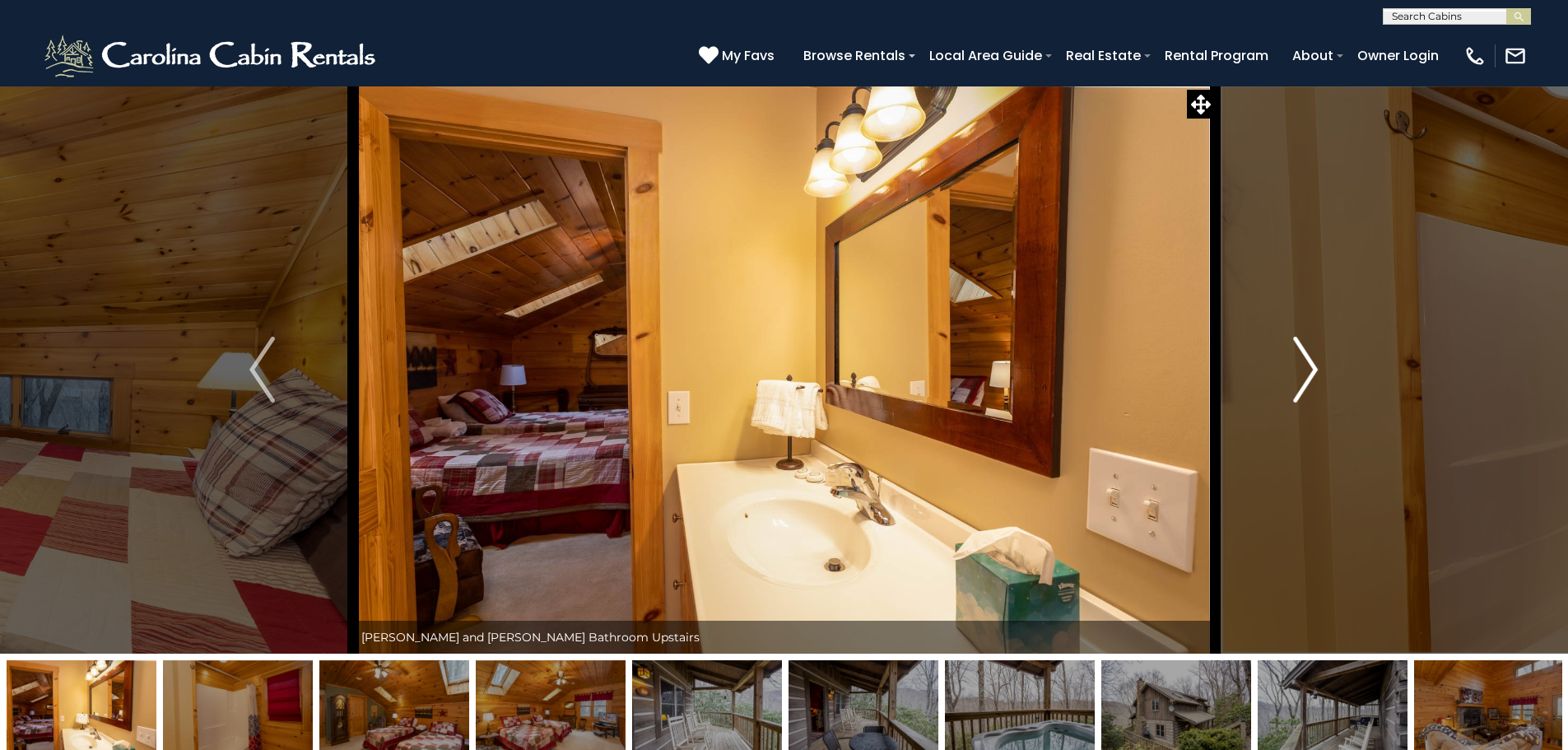
click at [1335, 367] on button "Next" at bounding box center [1305, 369] width 181 height 567
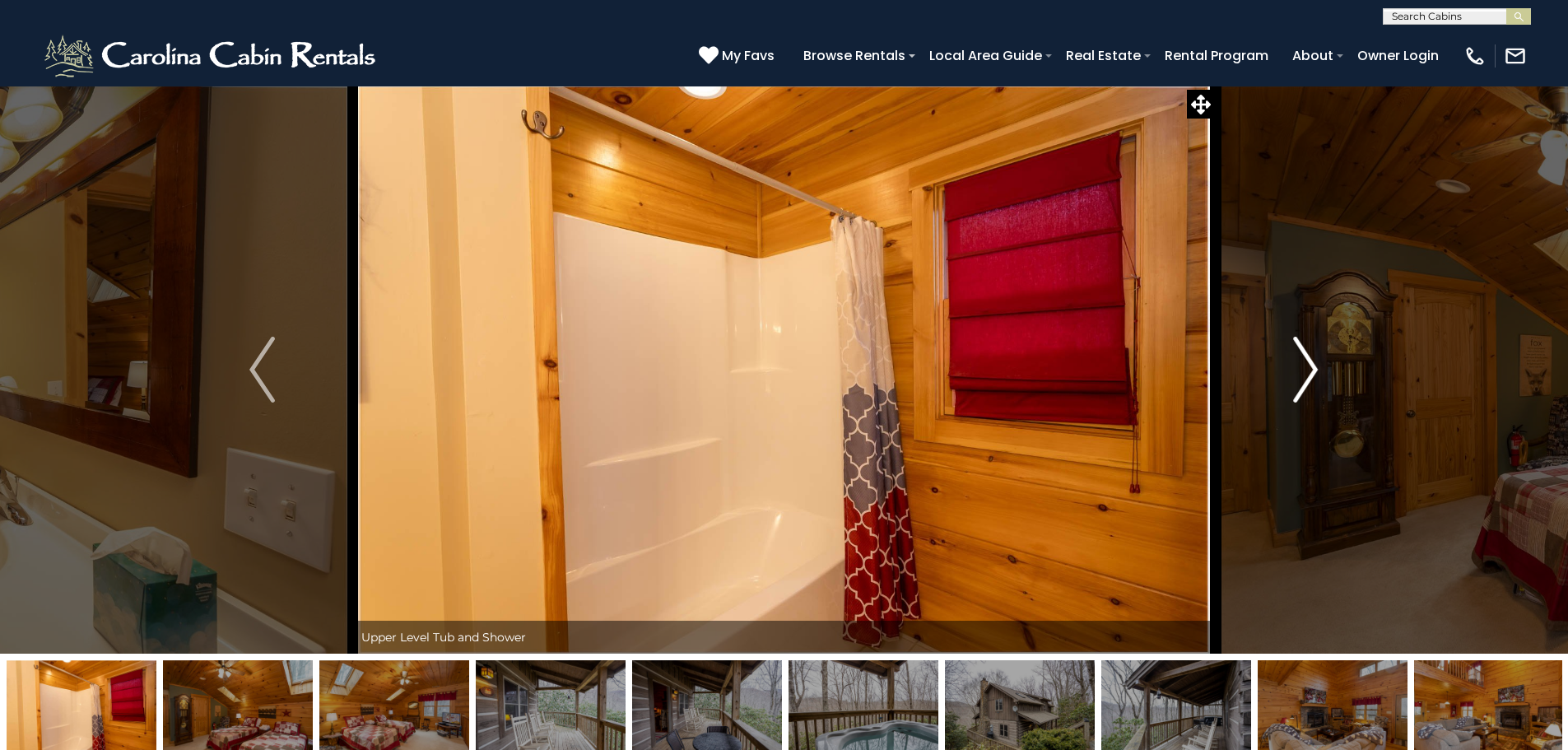
click at [1335, 367] on button "Next" at bounding box center [1305, 369] width 181 height 567
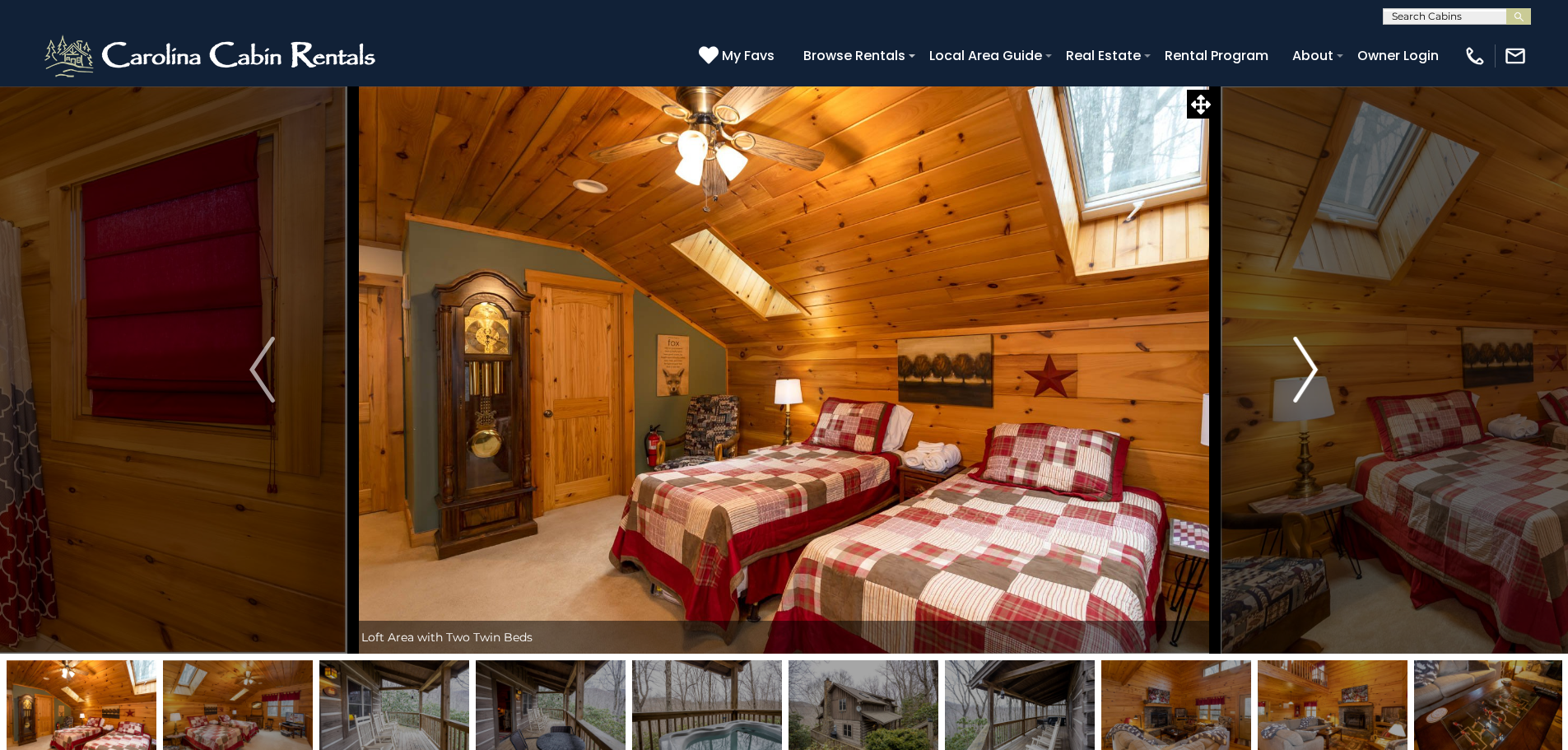
click at [1335, 367] on button "Next" at bounding box center [1305, 369] width 181 height 567
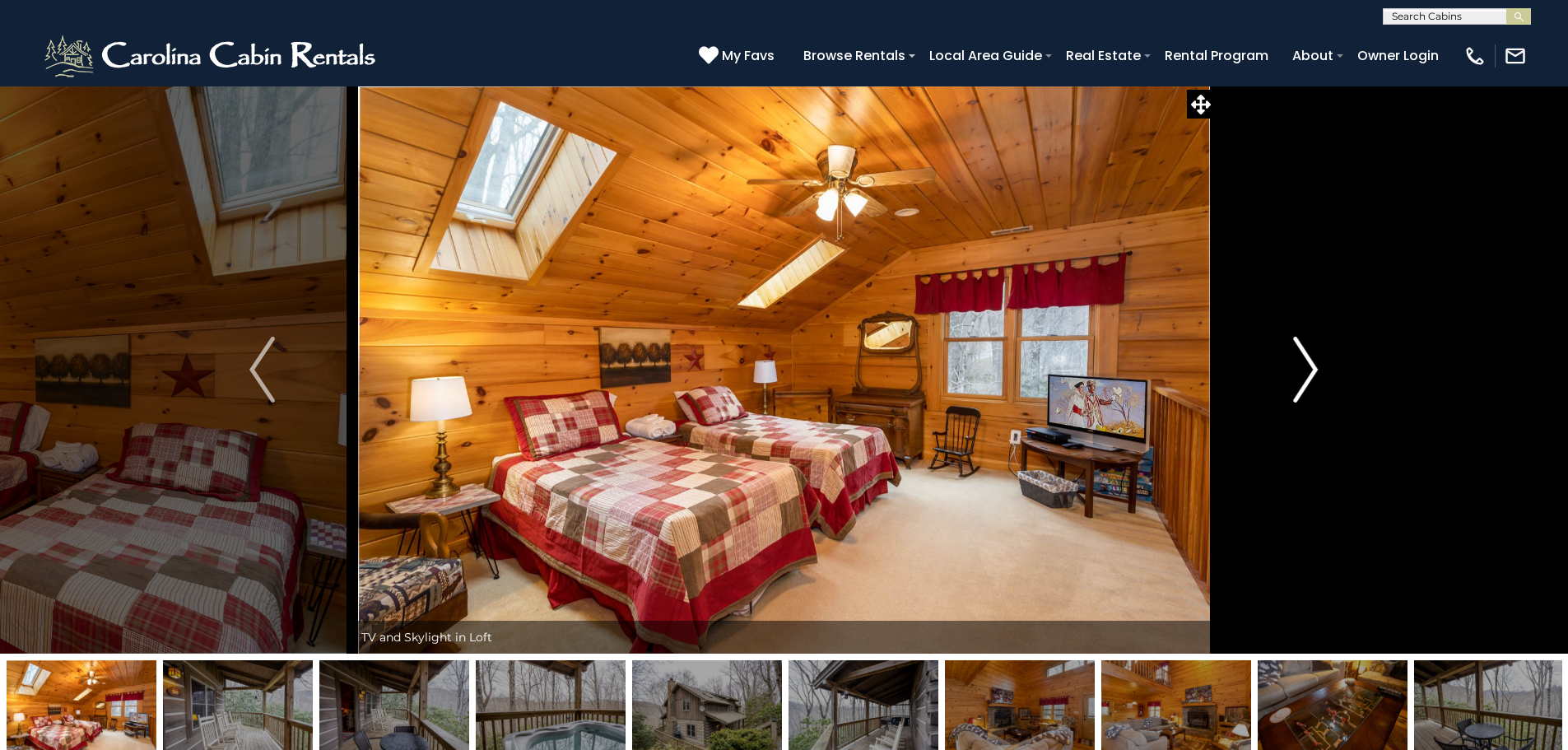
click at [1335, 367] on button "Next" at bounding box center [1305, 369] width 181 height 567
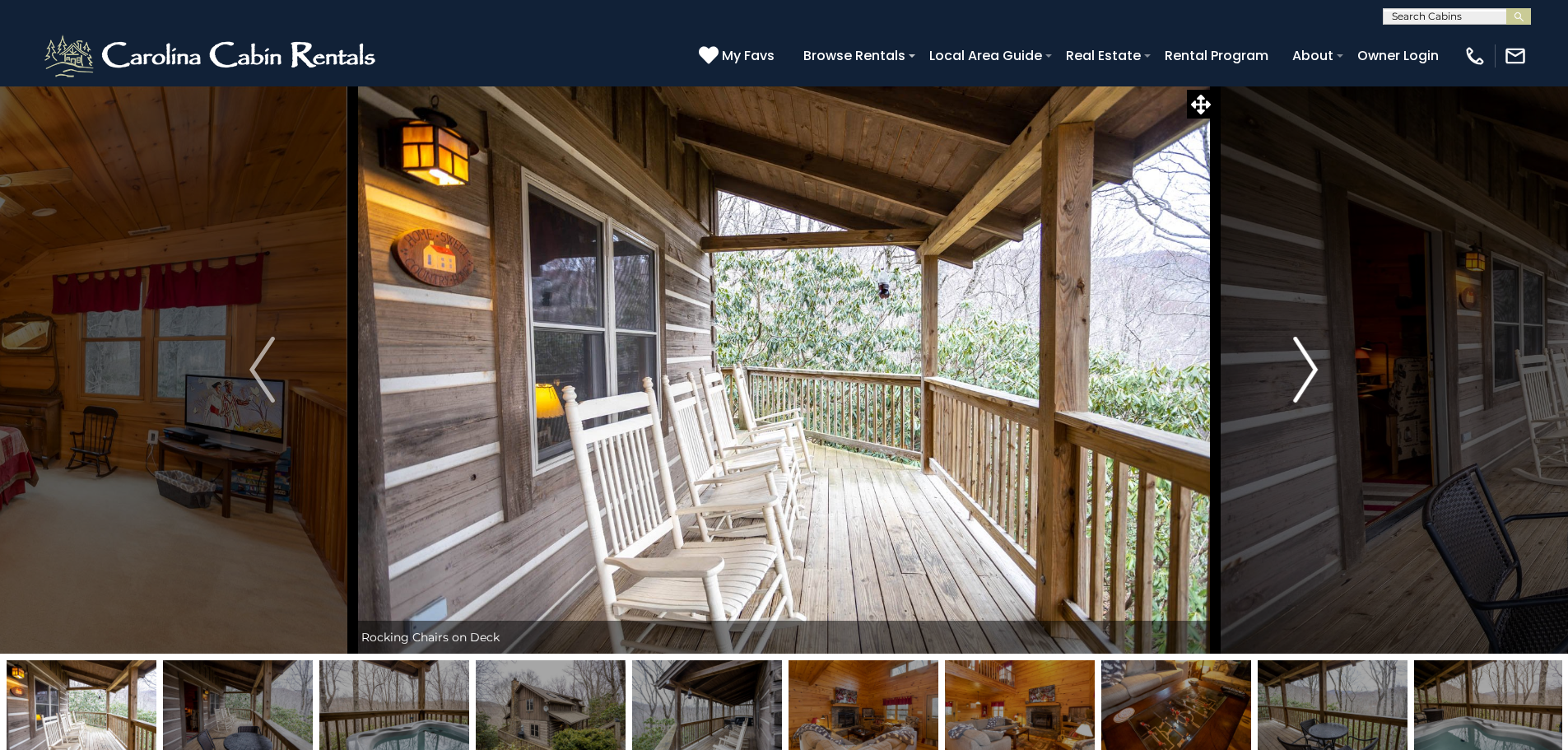
click at [1335, 367] on button "Next" at bounding box center [1305, 369] width 181 height 567
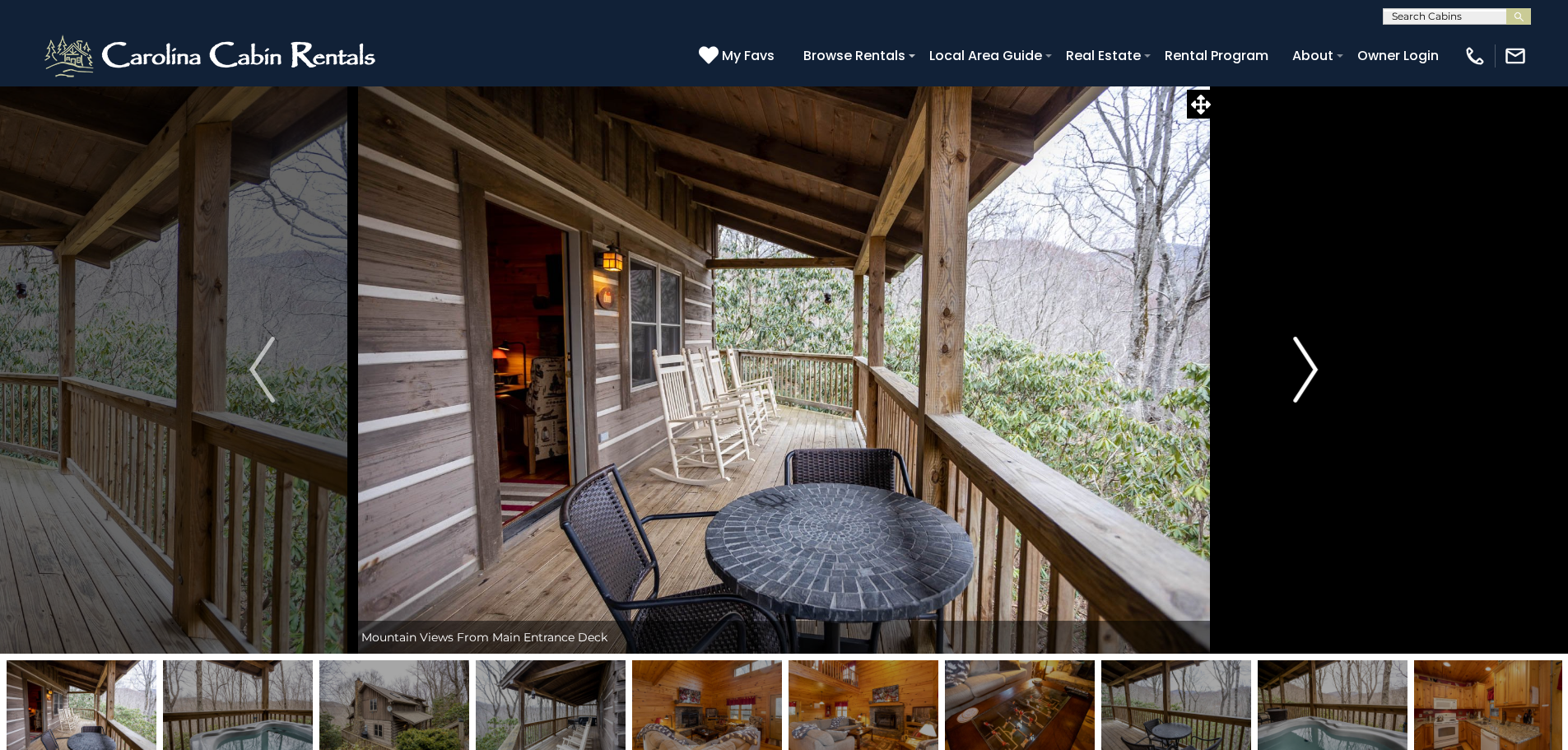
click at [1335, 367] on button "Next" at bounding box center [1305, 369] width 181 height 567
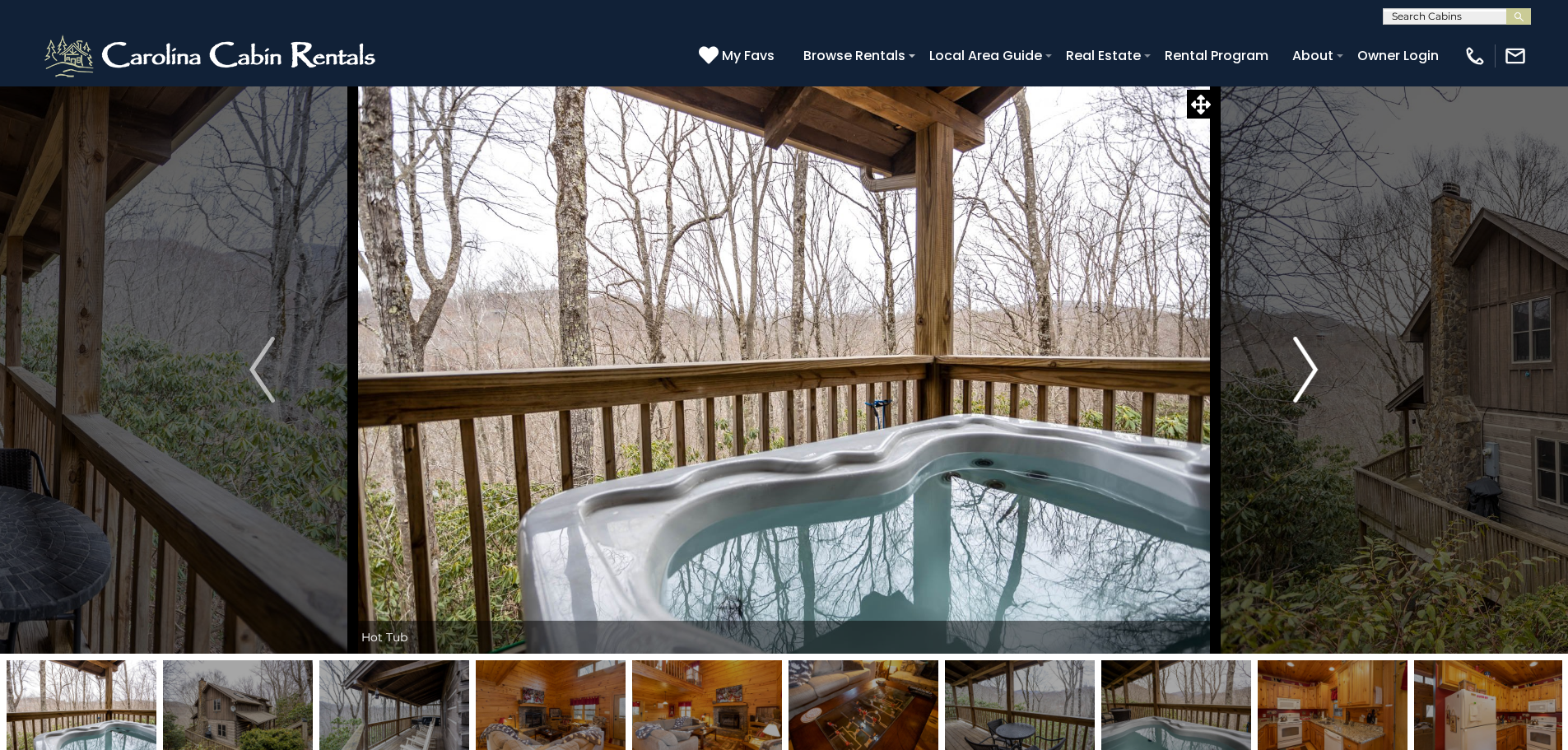
click at [1335, 367] on button "Next" at bounding box center [1305, 369] width 181 height 567
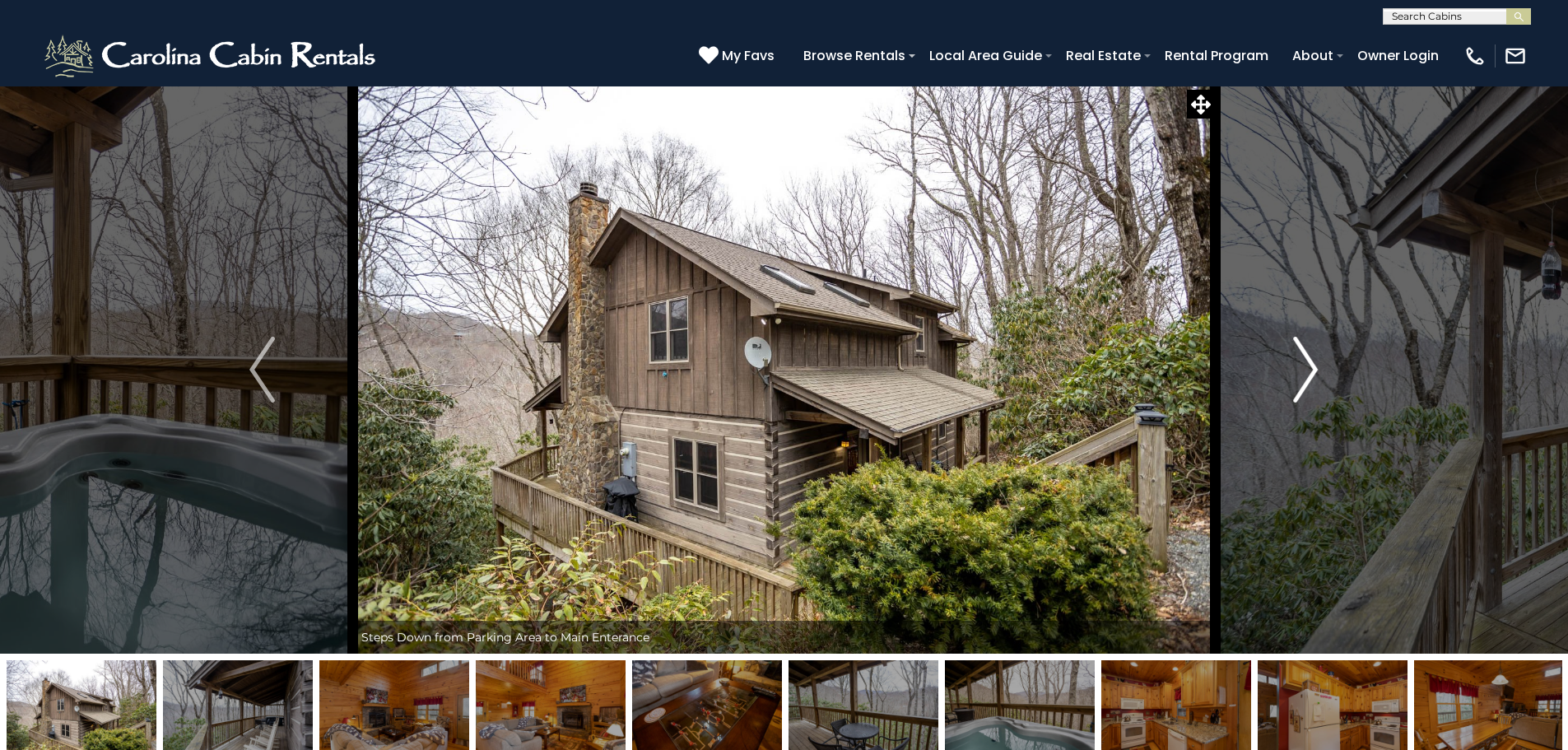
click at [1335, 367] on button "Next" at bounding box center [1305, 369] width 181 height 567
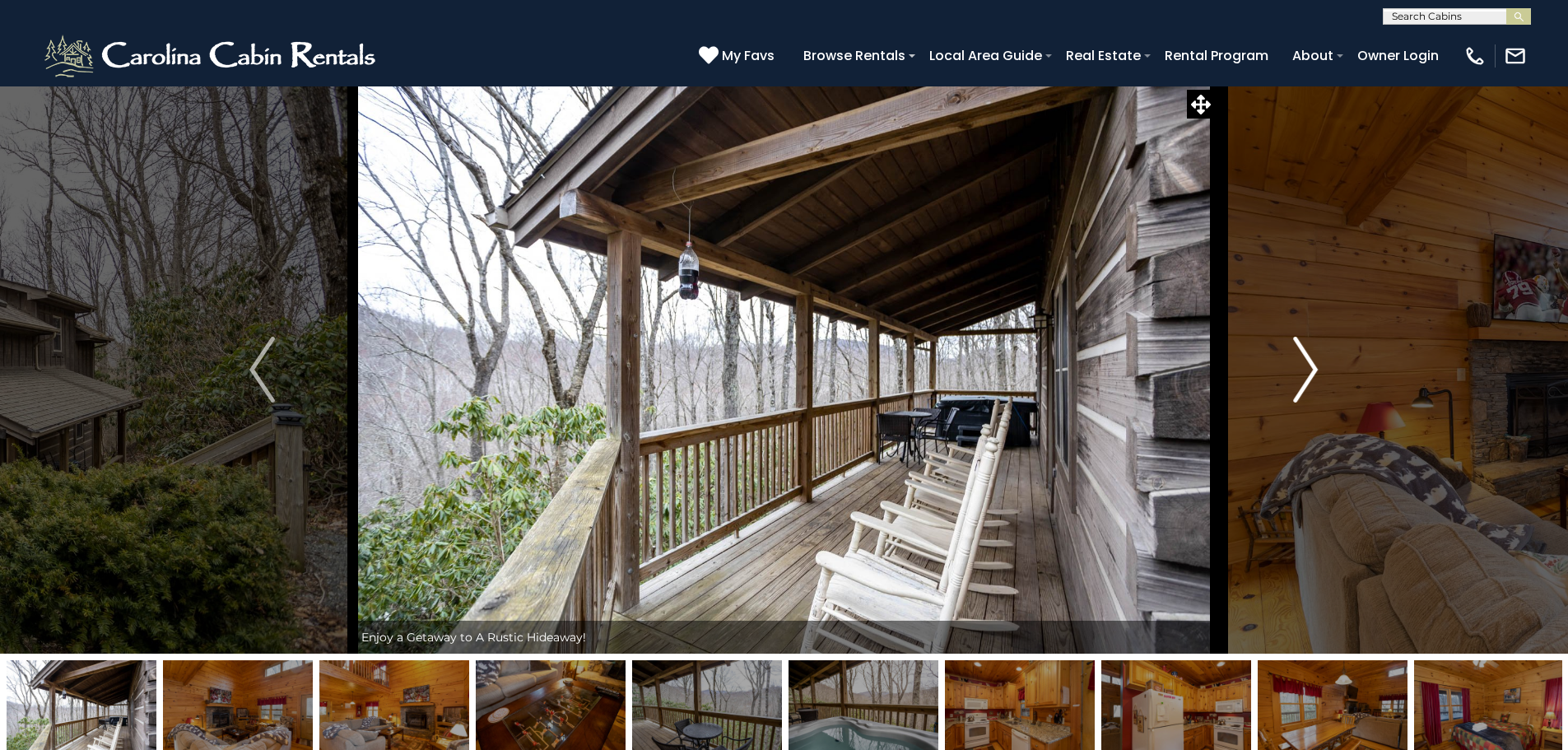
click at [1335, 367] on button "Next" at bounding box center [1305, 369] width 181 height 567
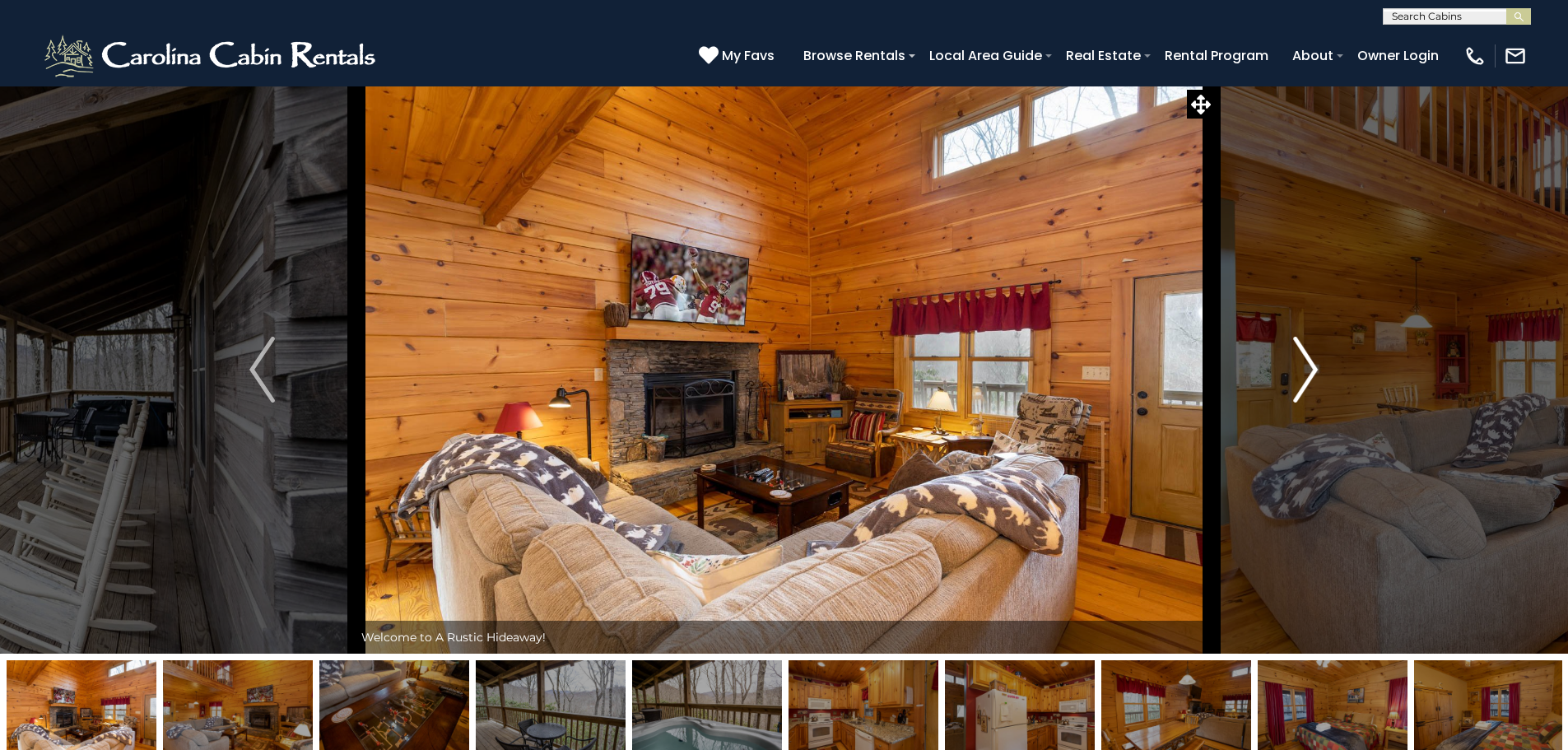
click at [1335, 367] on button "Next" at bounding box center [1305, 369] width 181 height 567
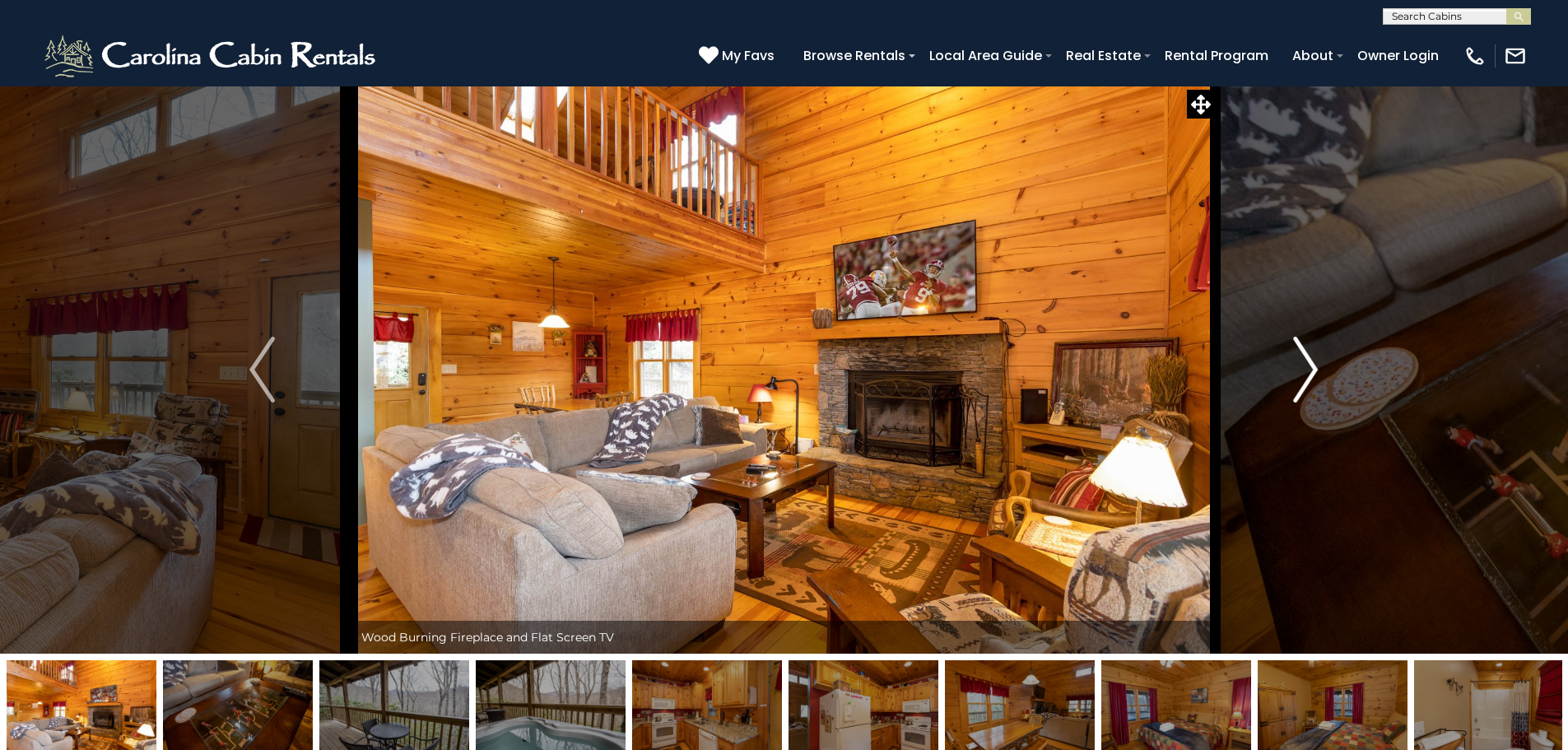
click at [1335, 367] on button "Next" at bounding box center [1305, 369] width 181 height 567
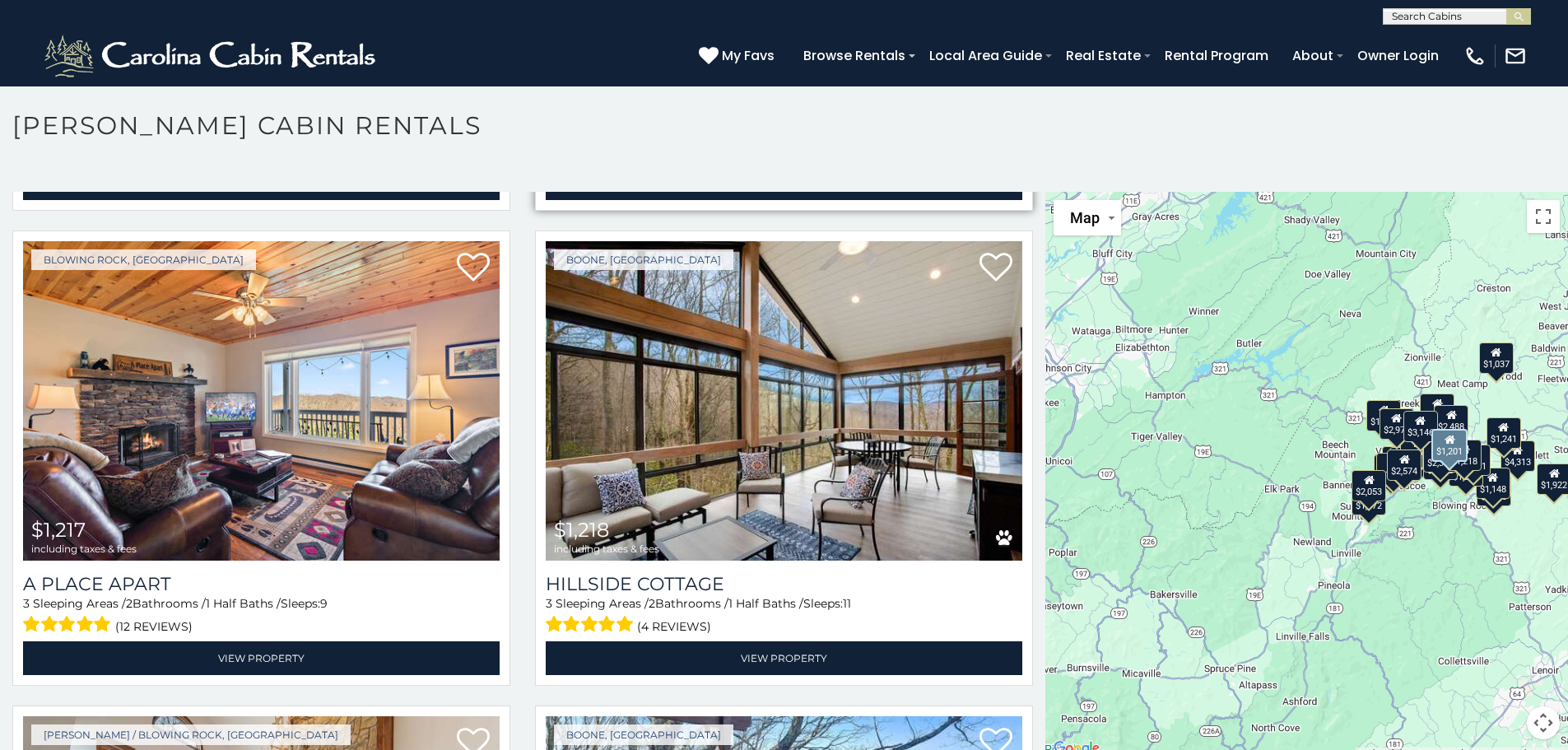
scroll to position [6522, 0]
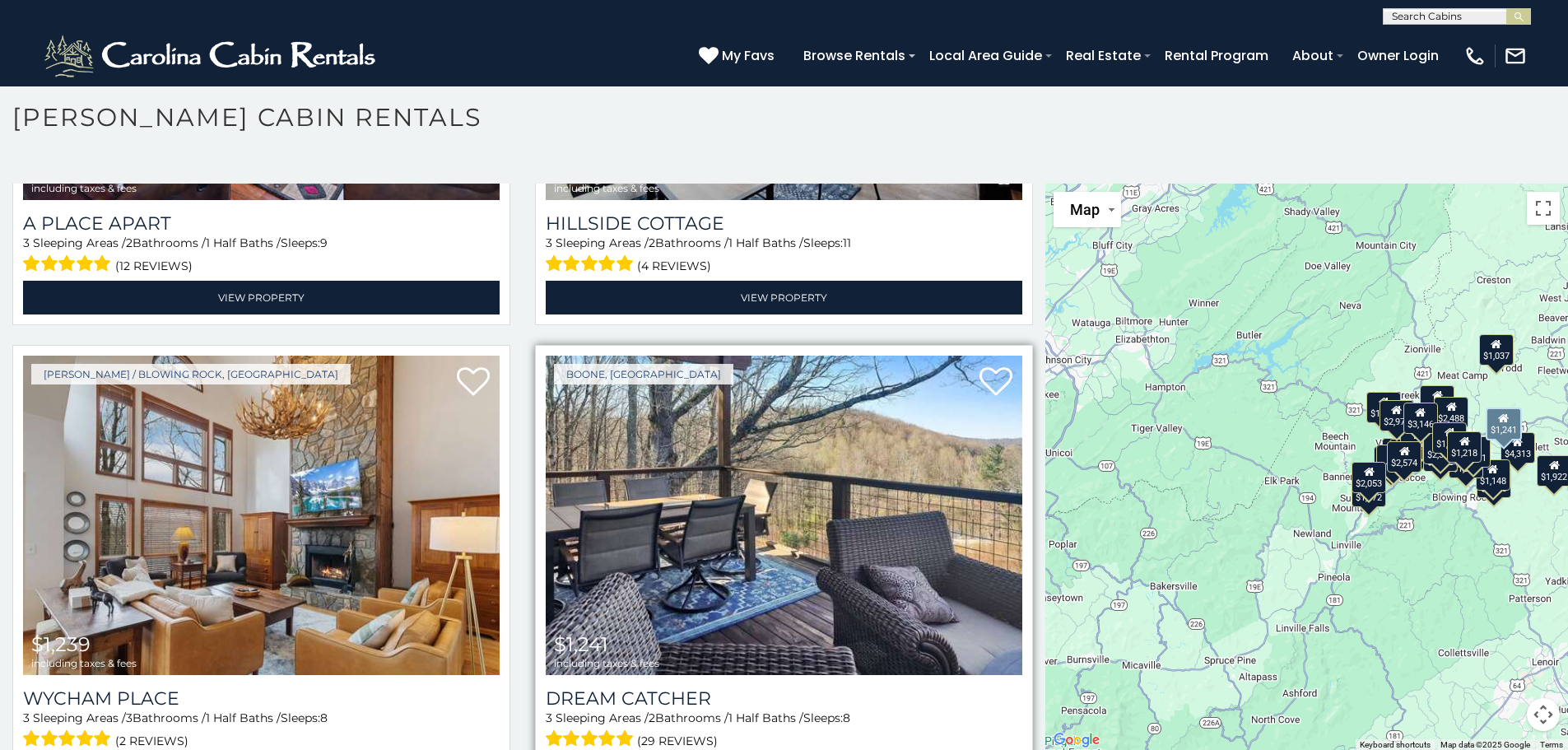
scroll to position [9, 0]
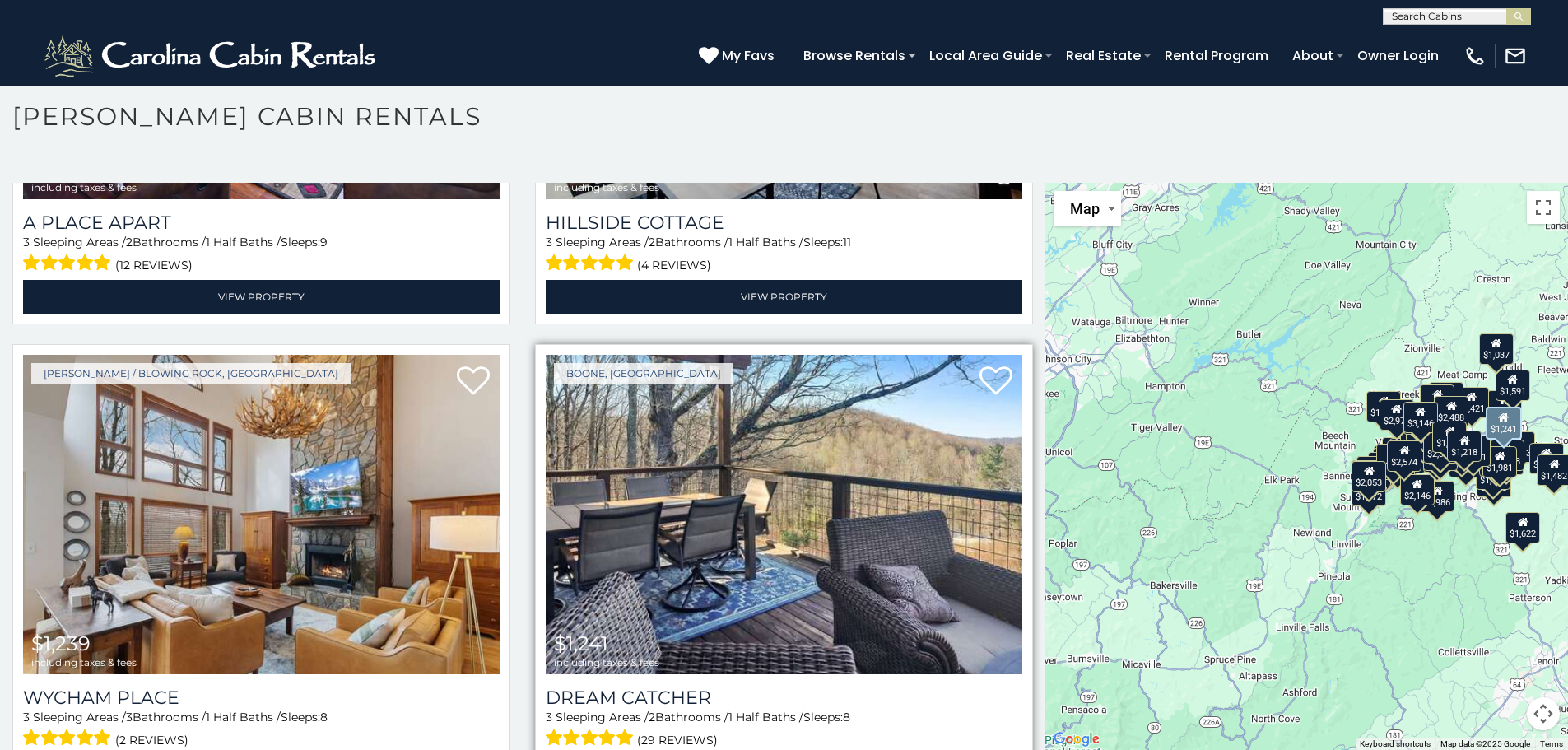
click at [647, 729] on span "(29 reviews)" at bounding box center [677, 739] width 81 height 21
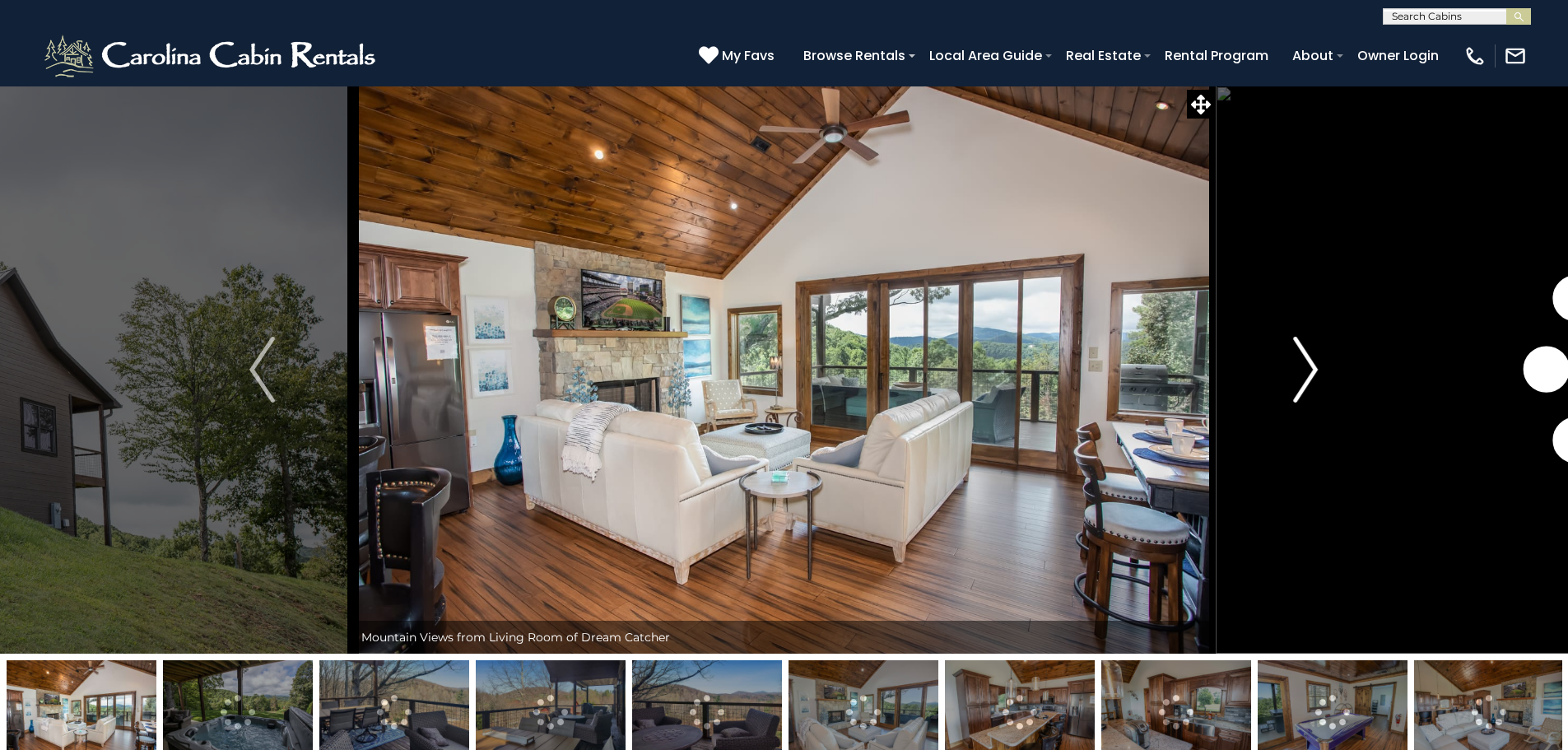
click at [1306, 364] on img "Next" at bounding box center [1305, 369] width 24 height 65
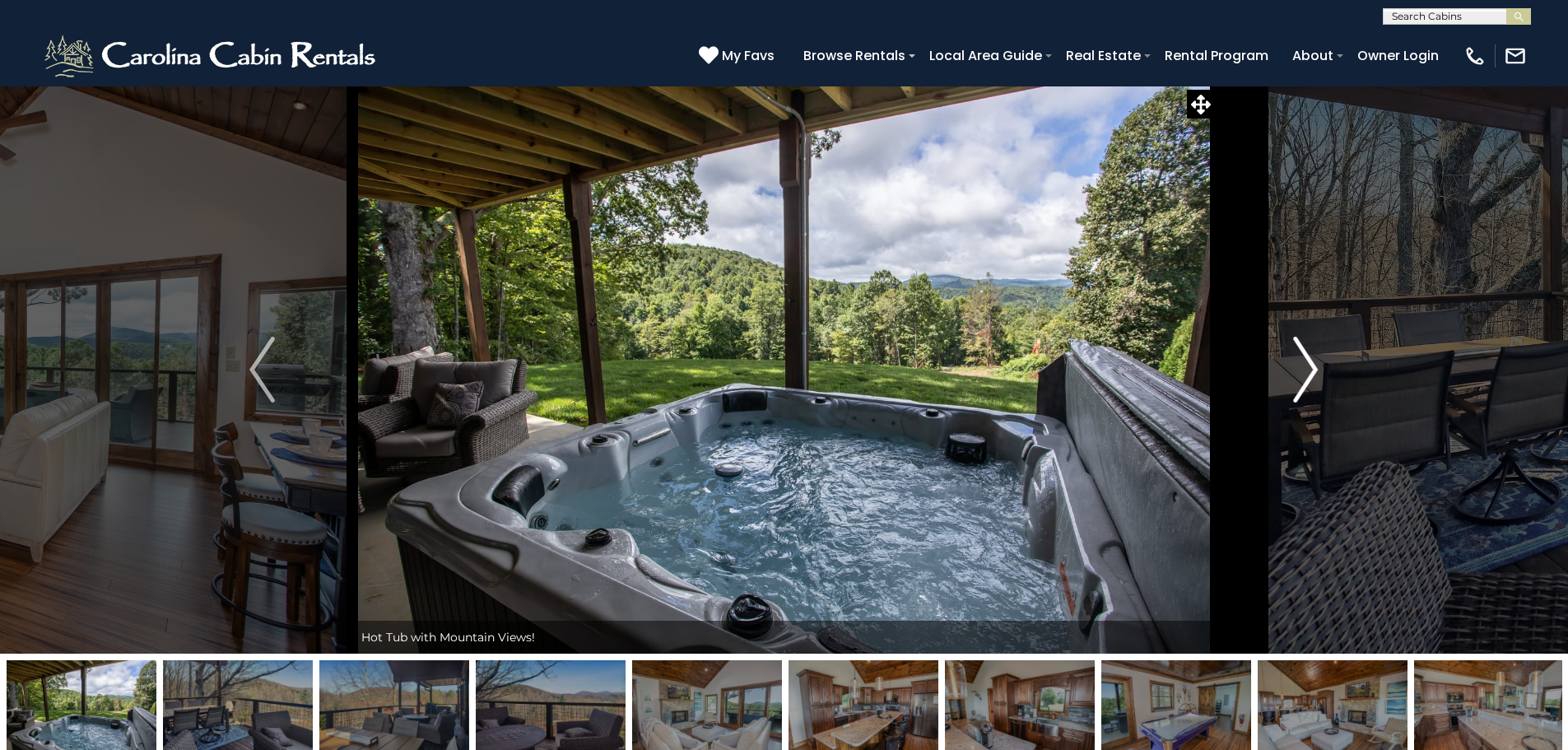
click at [1306, 364] on img "Next" at bounding box center [1305, 369] width 24 height 65
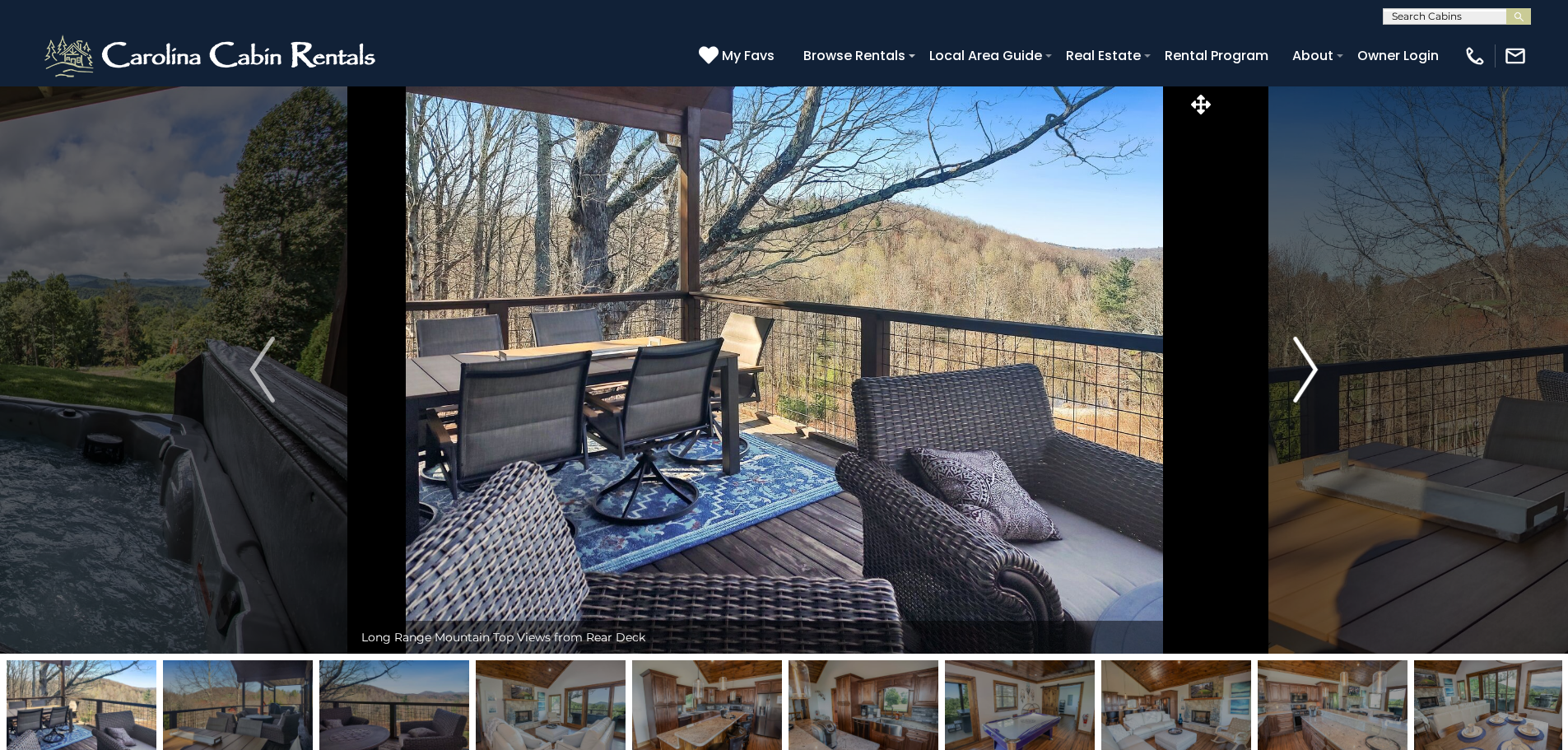
click at [1306, 364] on img "Next" at bounding box center [1305, 369] width 24 height 65
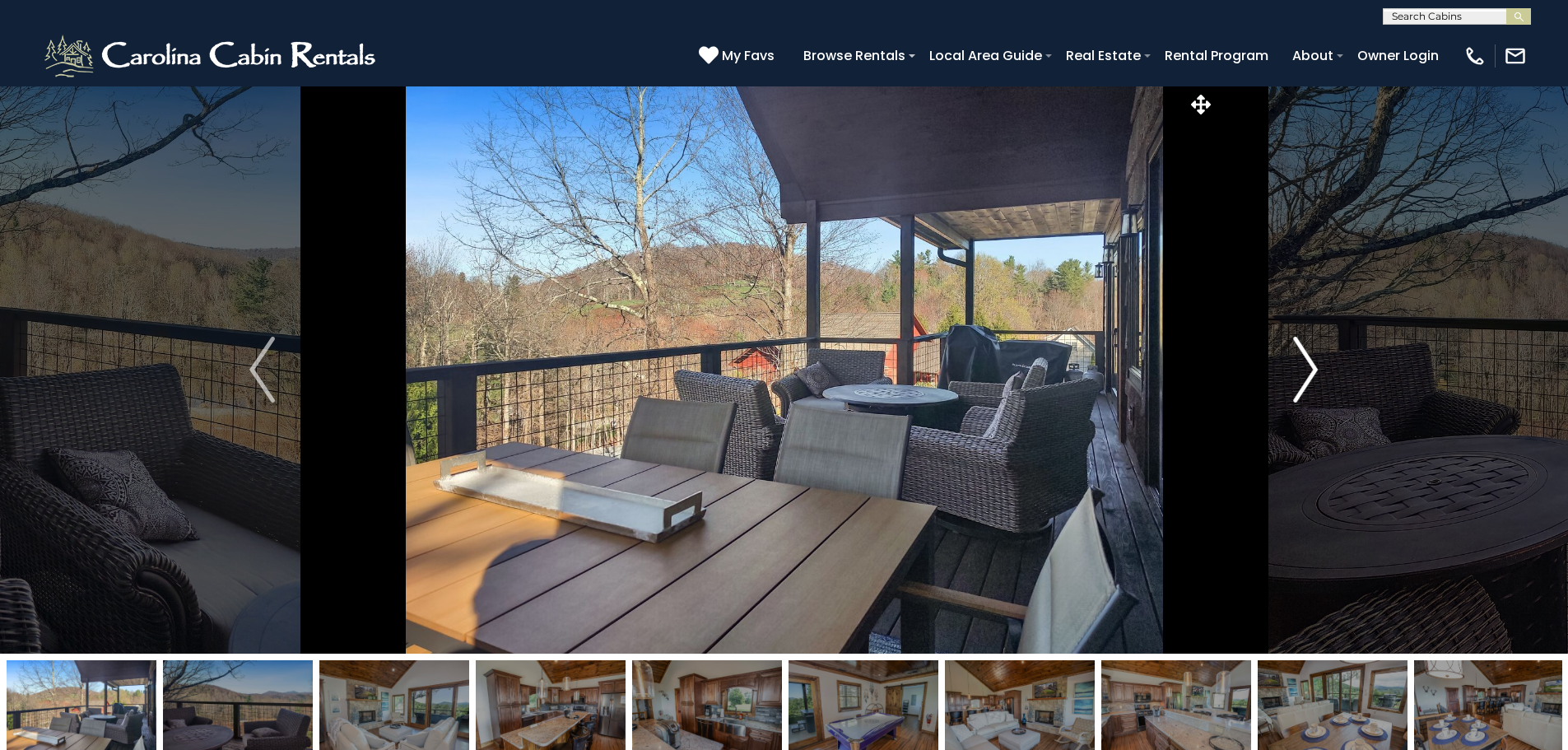
click at [1306, 364] on img "Next" at bounding box center [1305, 369] width 24 height 65
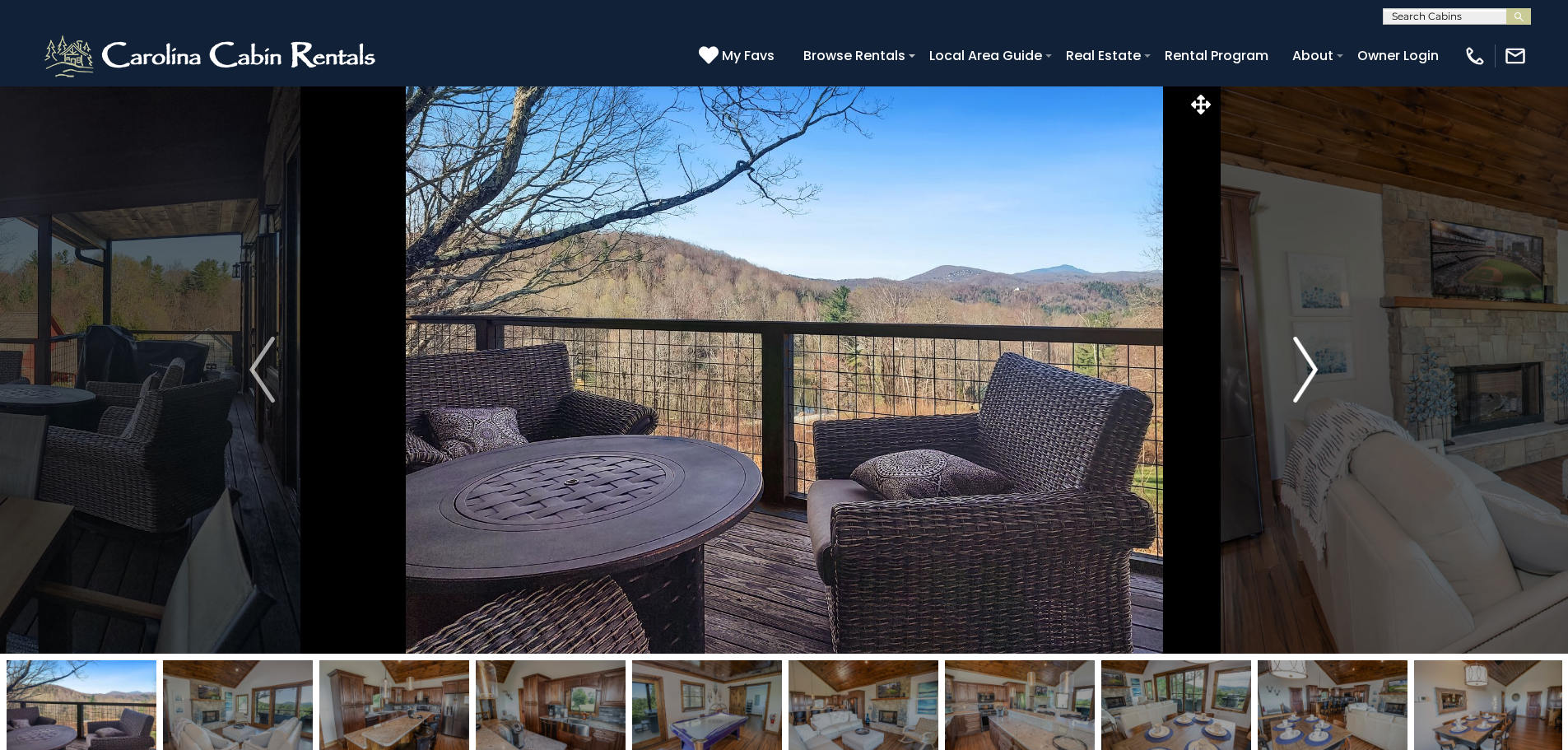
click at [1306, 364] on img "Next" at bounding box center [1305, 369] width 24 height 65
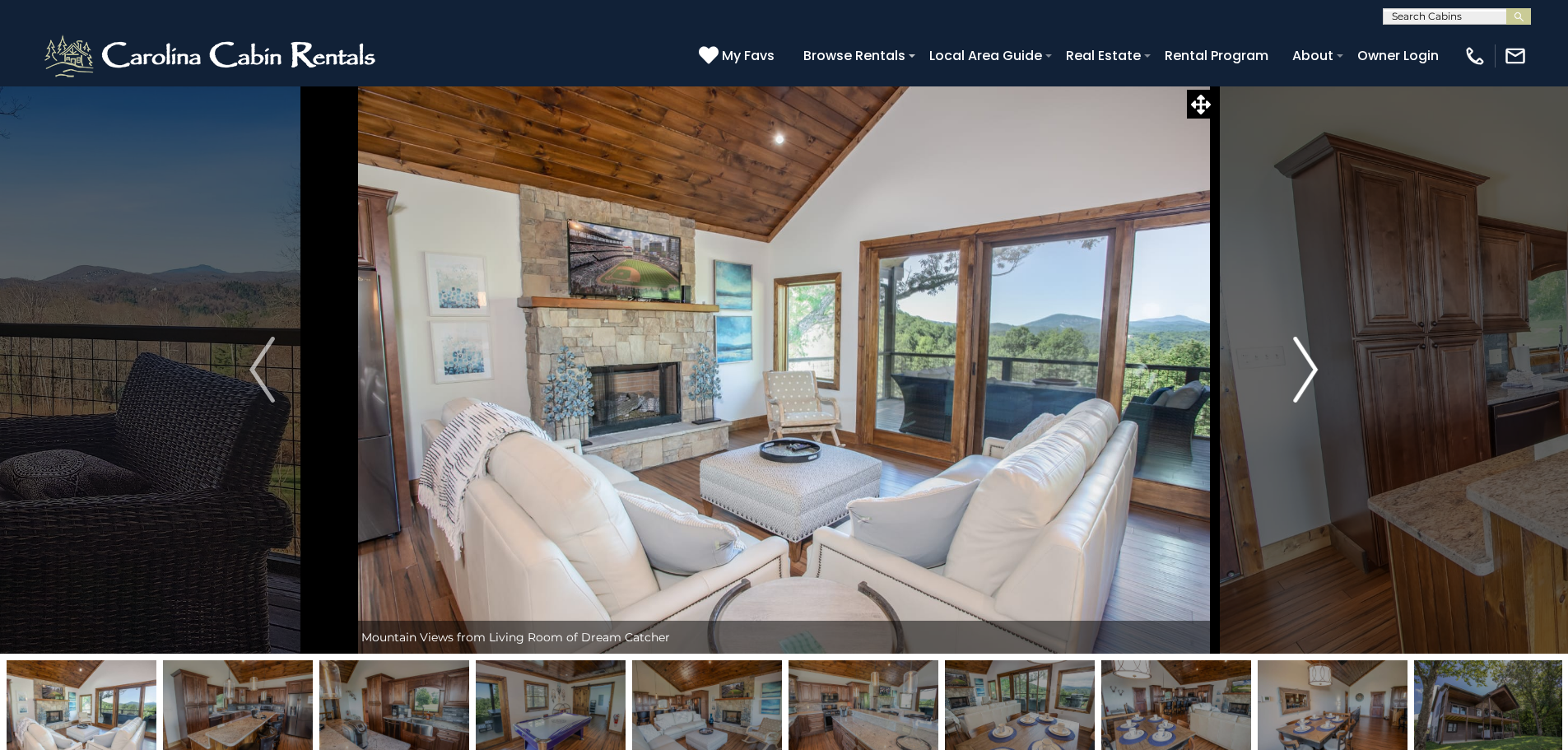
click at [1306, 364] on img "Next" at bounding box center [1305, 369] width 24 height 65
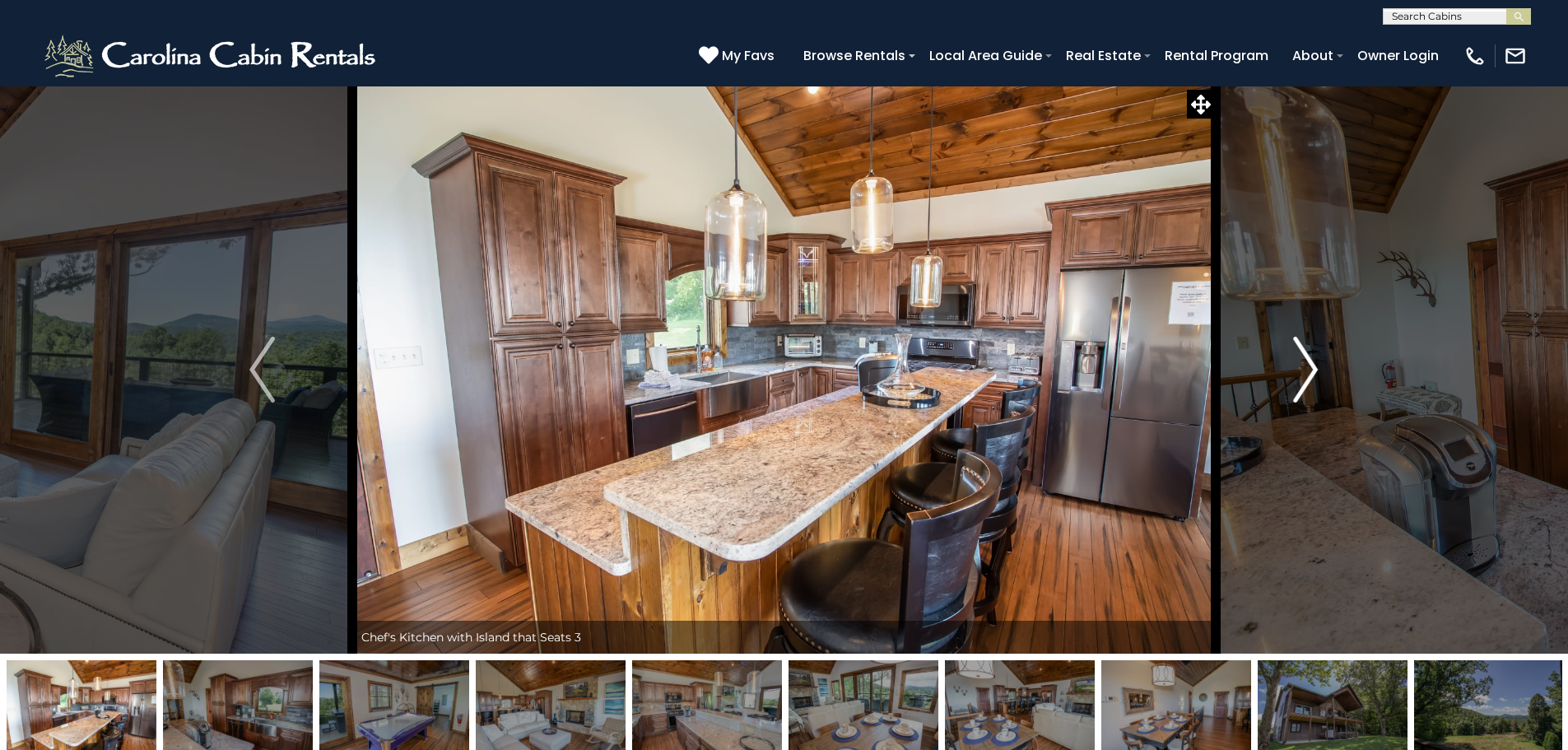
click at [1306, 364] on img "Next" at bounding box center [1305, 369] width 24 height 65
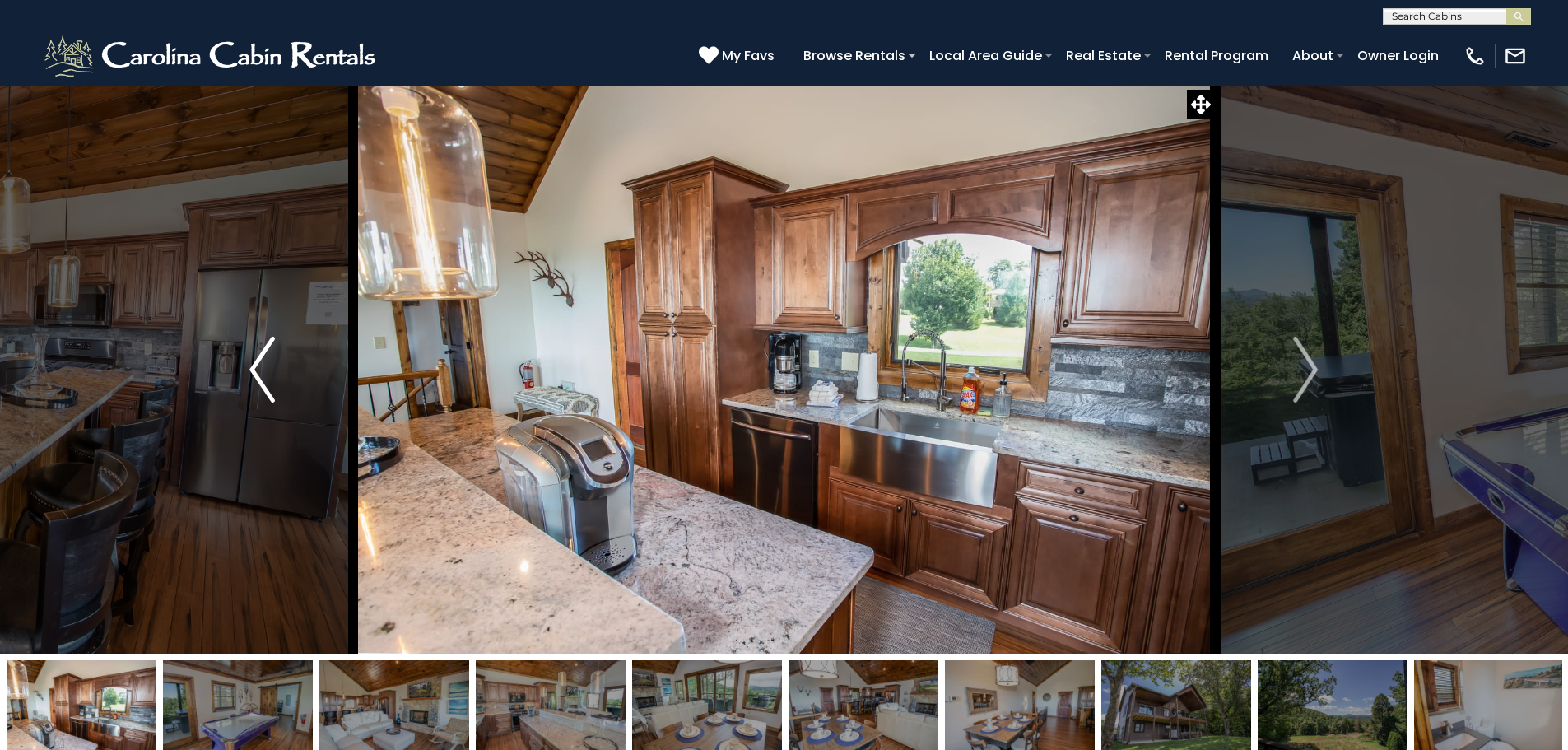
click at [281, 370] on button "Previous" at bounding box center [261, 369] width 181 height 567
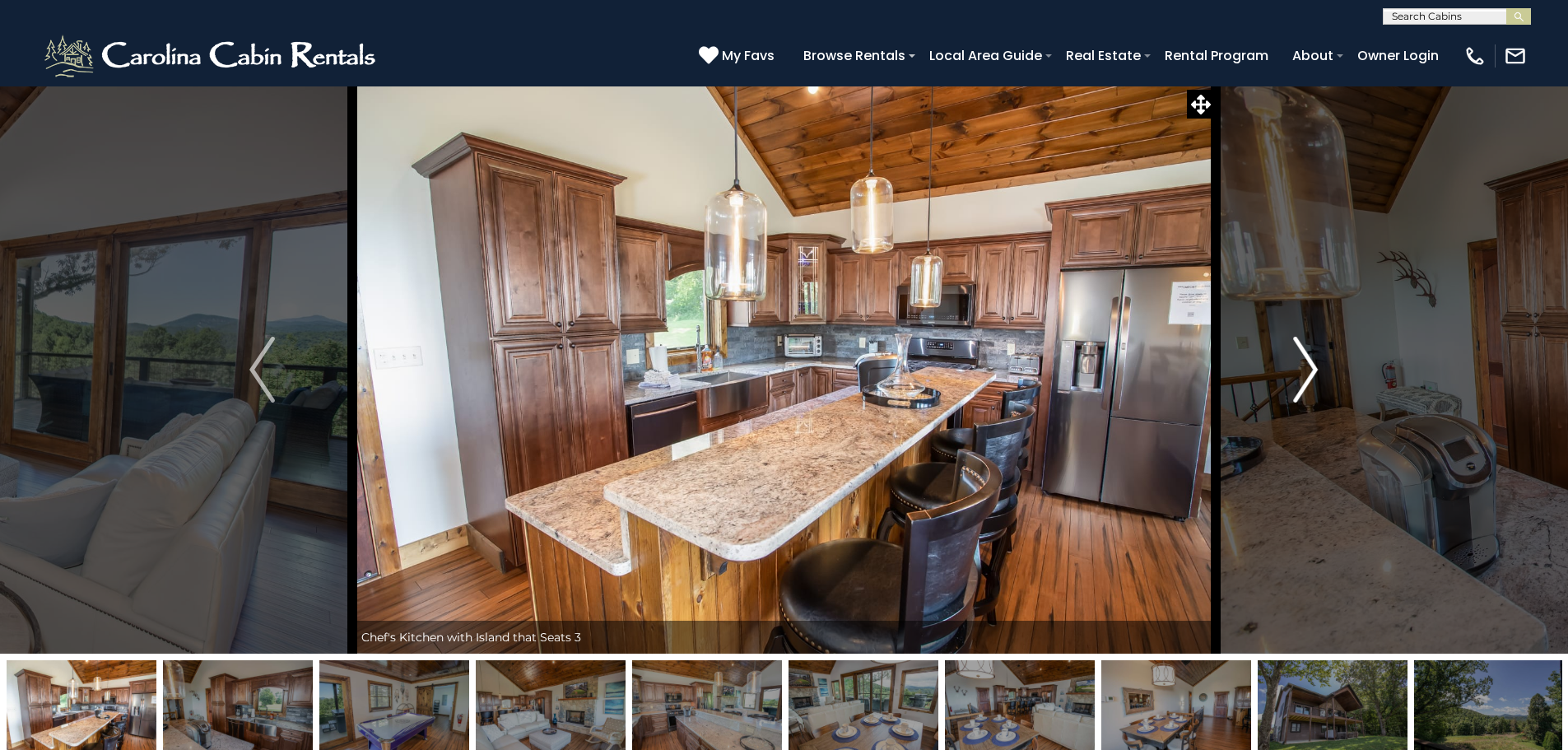
click at [1285, 352] on button "Next" at bounding box center [1305, 369] width 181 height 567
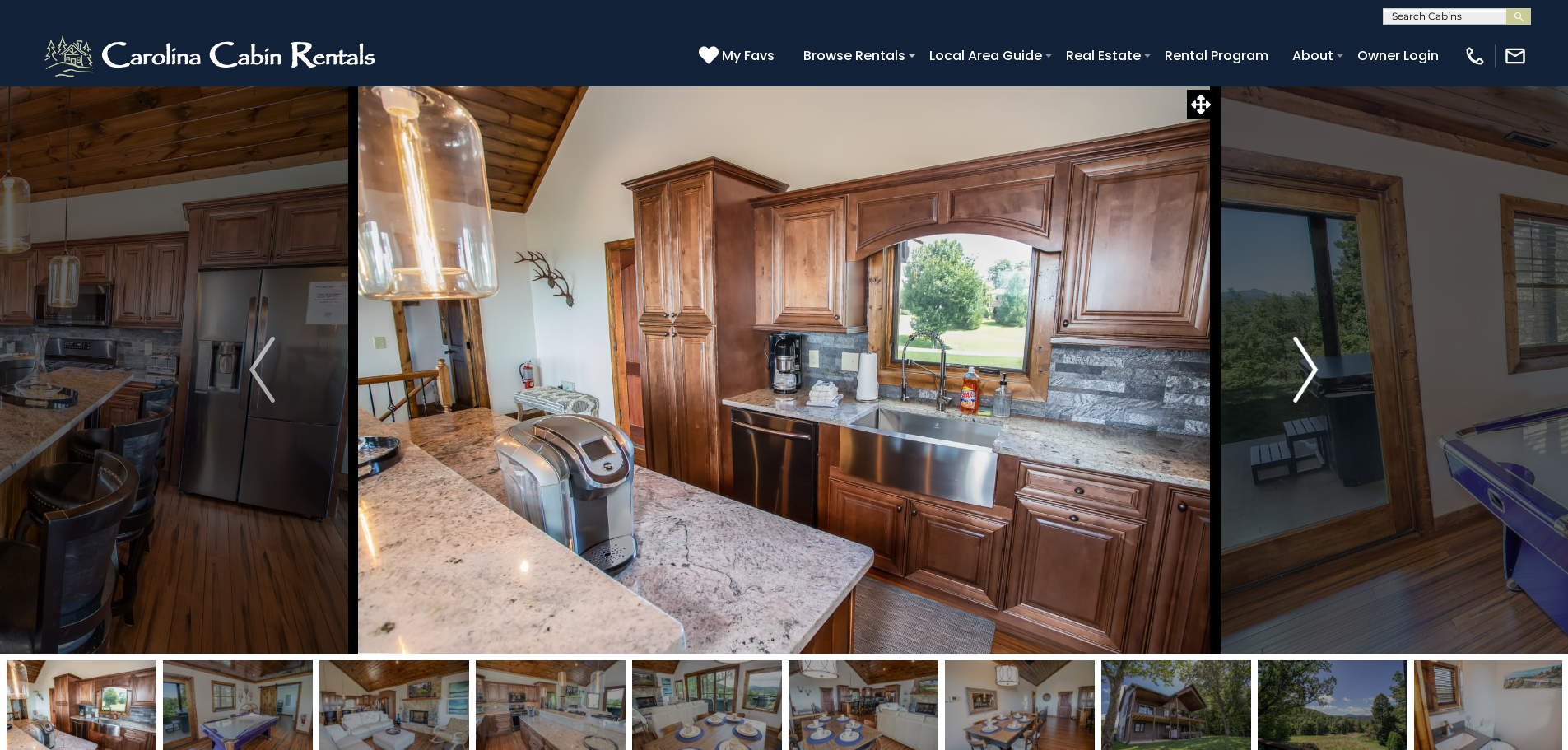
click at [1284, 352] on button "Next" at bounding box center [1305, 369] width 181 height 567
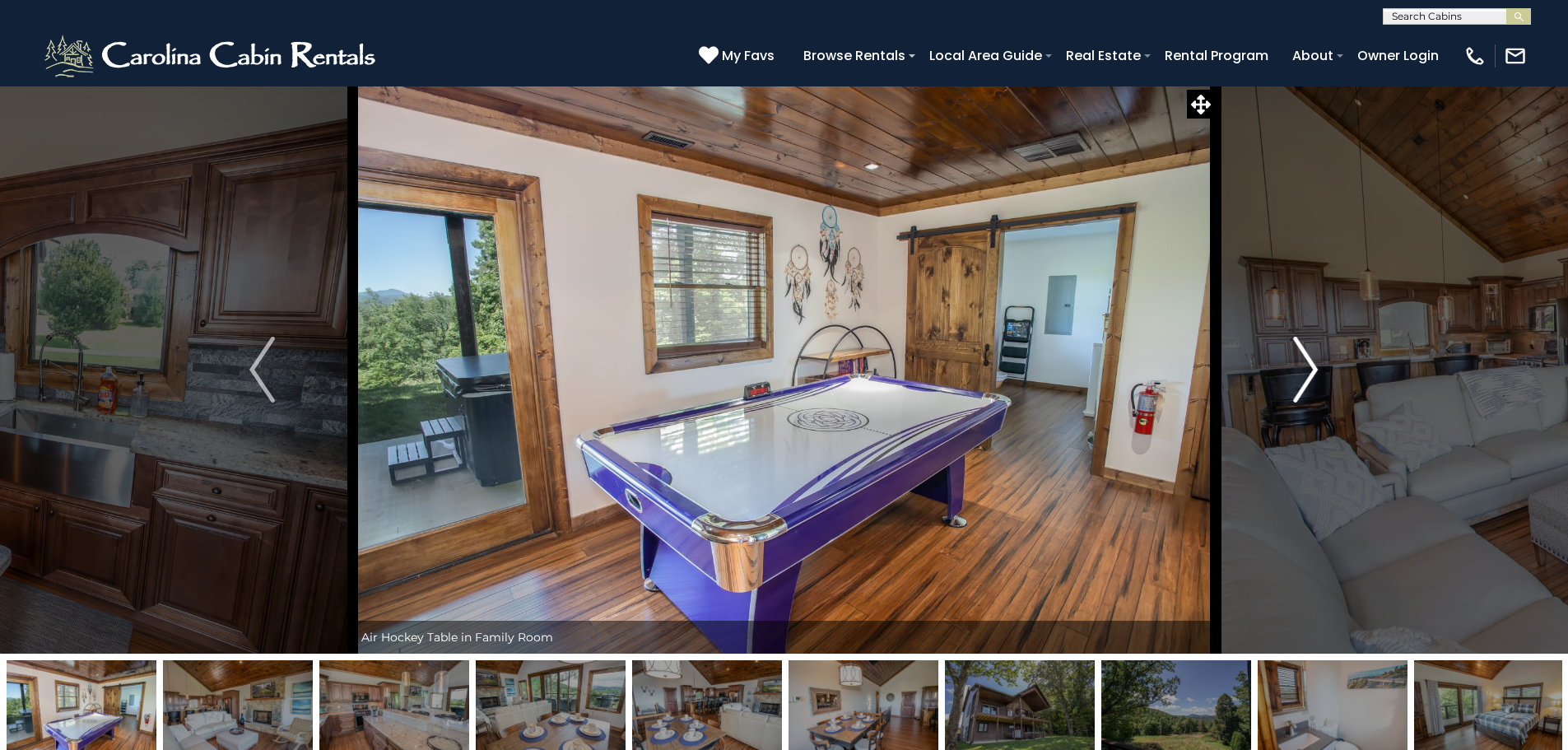
click at [1284, 354] on button "Next" at bounding box center [1305, 369] width 181 height 567
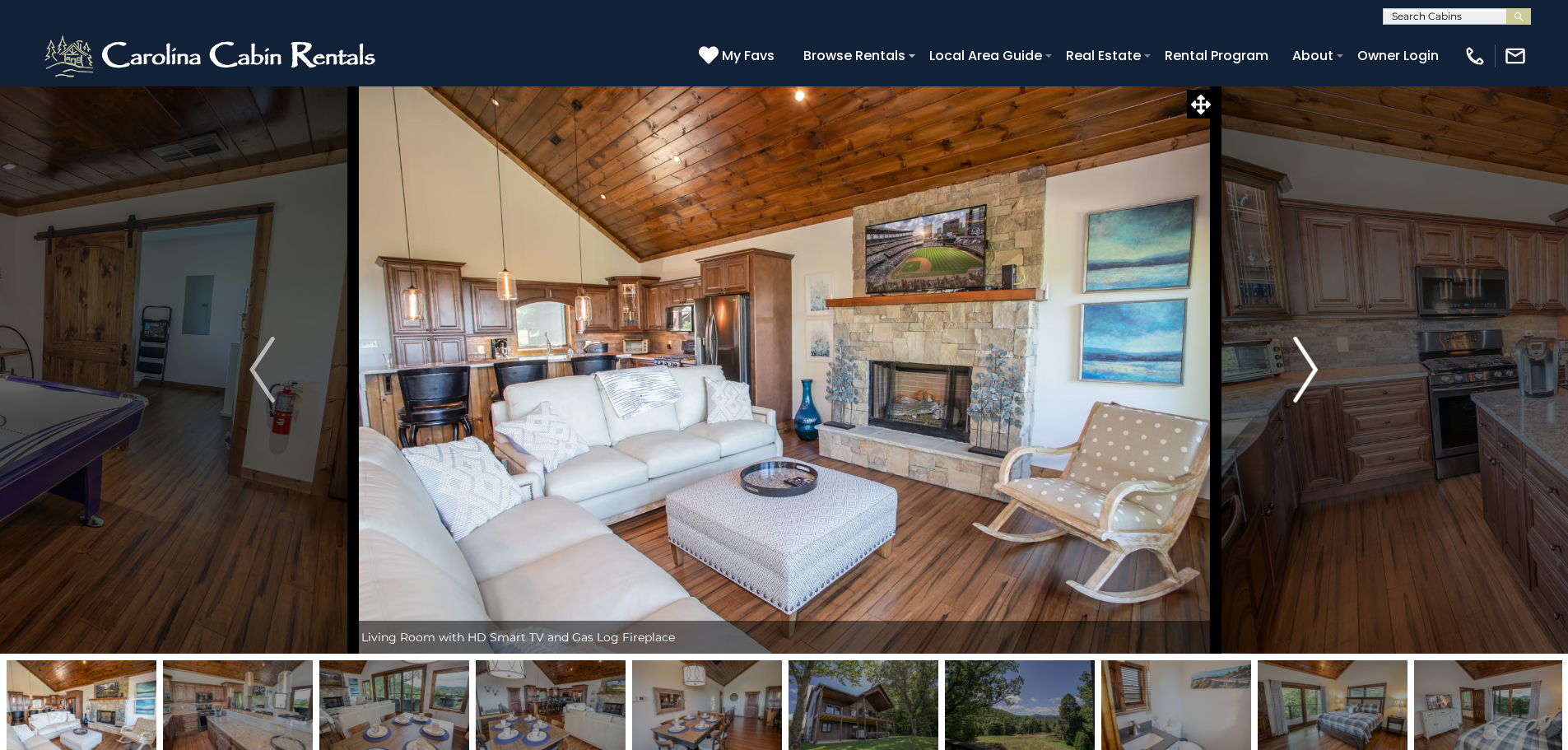
click at [1284, 354] on button "Next" at bounding box center [1305, 369] width 181 height 567
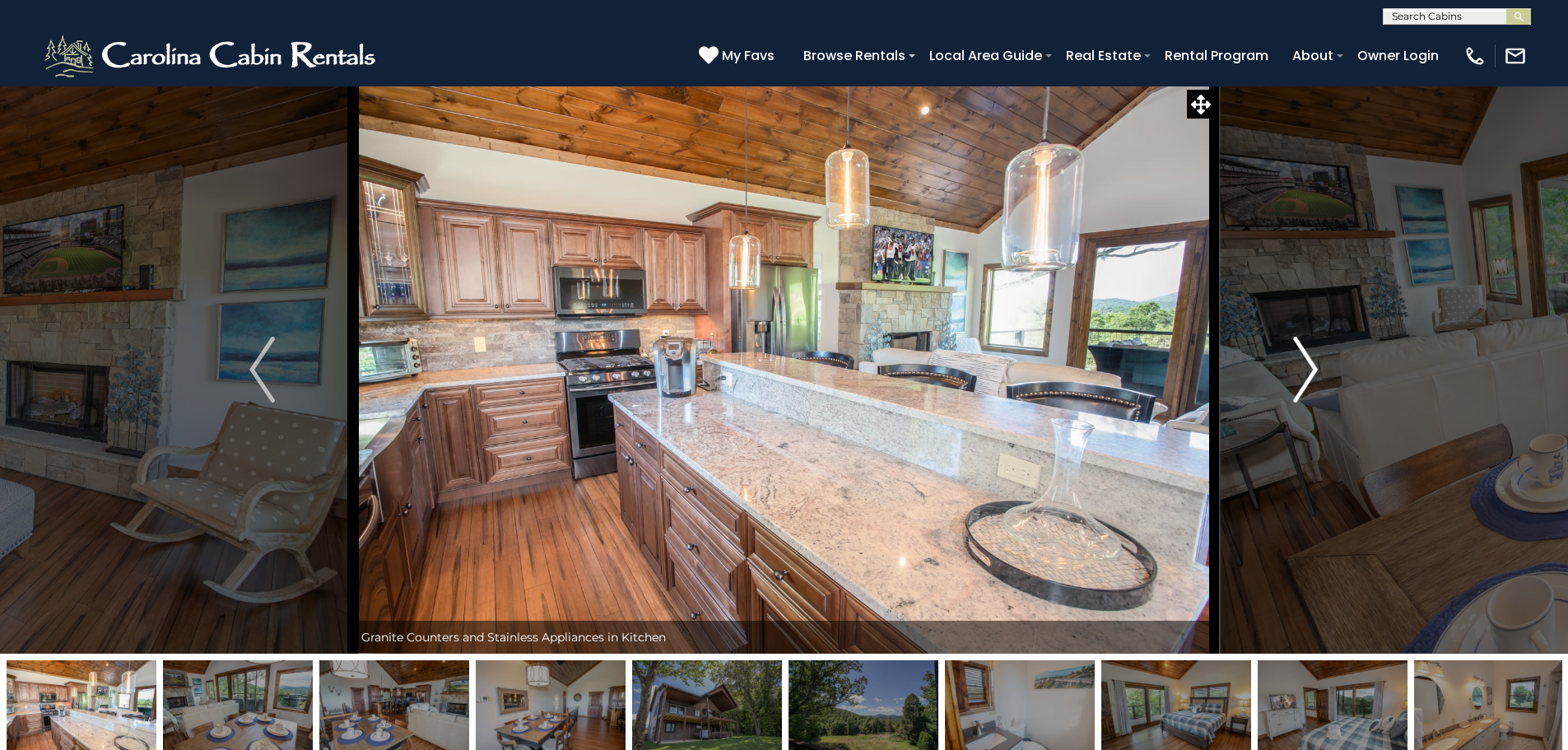
click at [1284, 354] on button "Next" at bounding box center [1305, 369] width 181 height 567
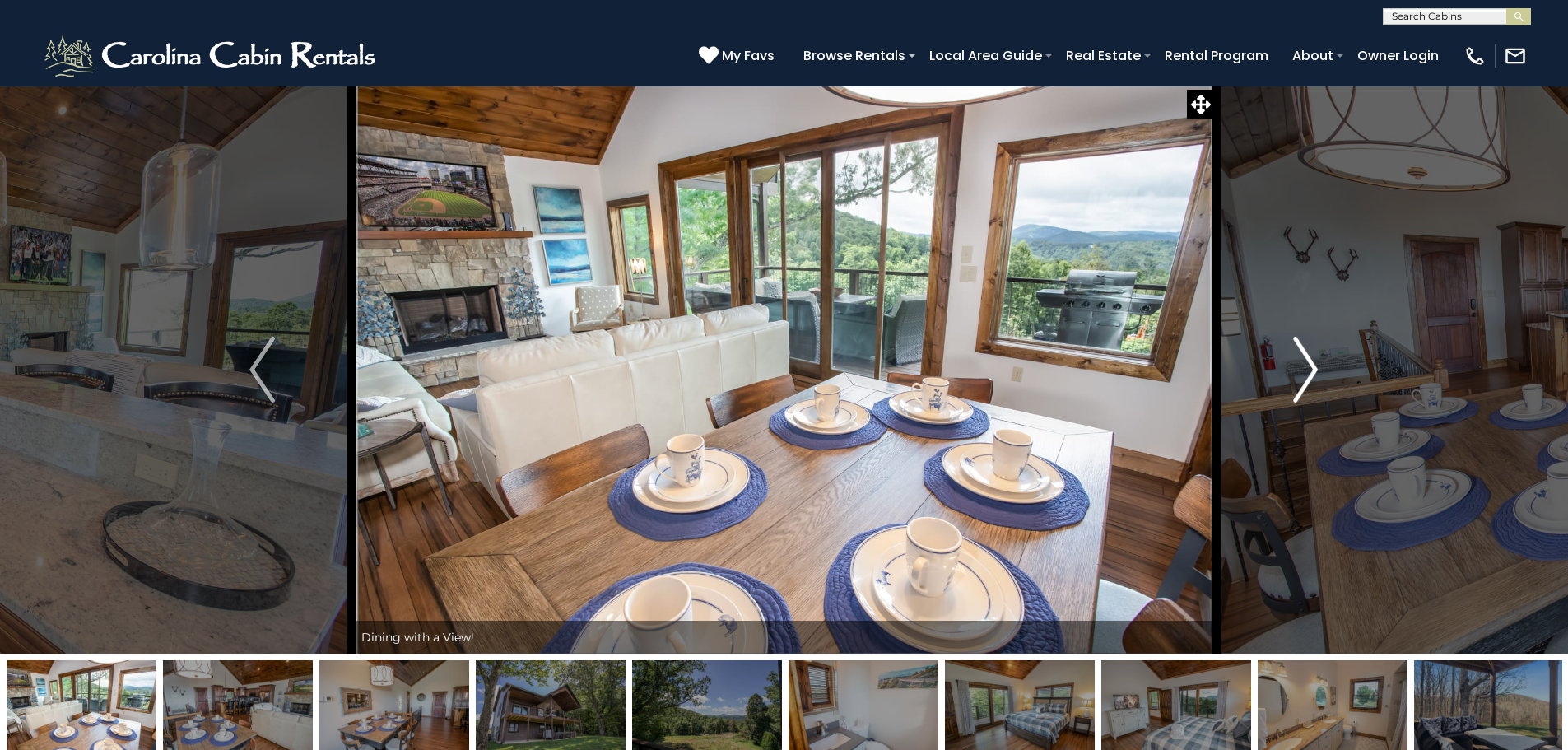
click at [1284, 354] on button "Next" at bounding box center [1305, 369] width 181 height 567
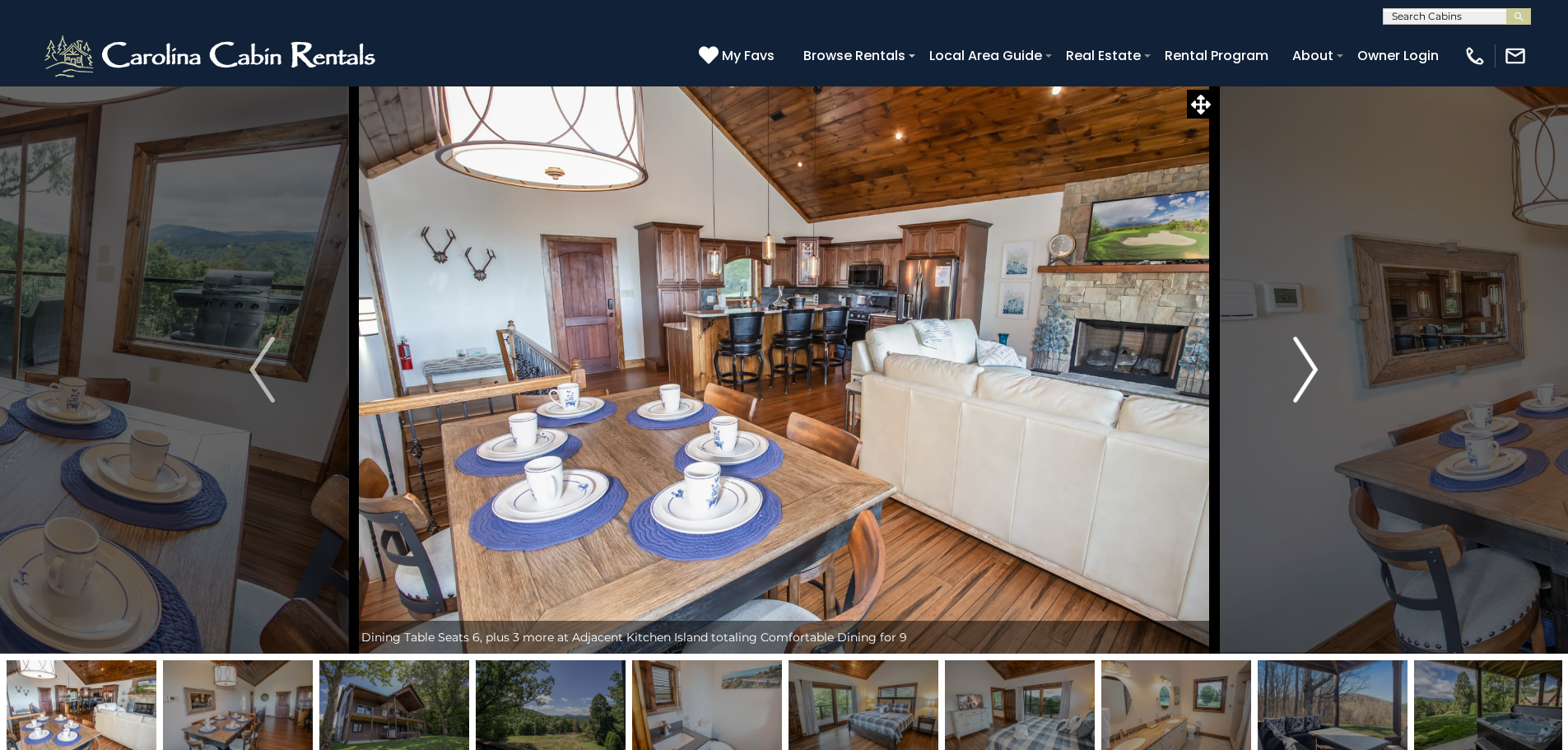
click at [1284, 354] on button "Next" at bounding box center [1305, 369] width 181 height 567
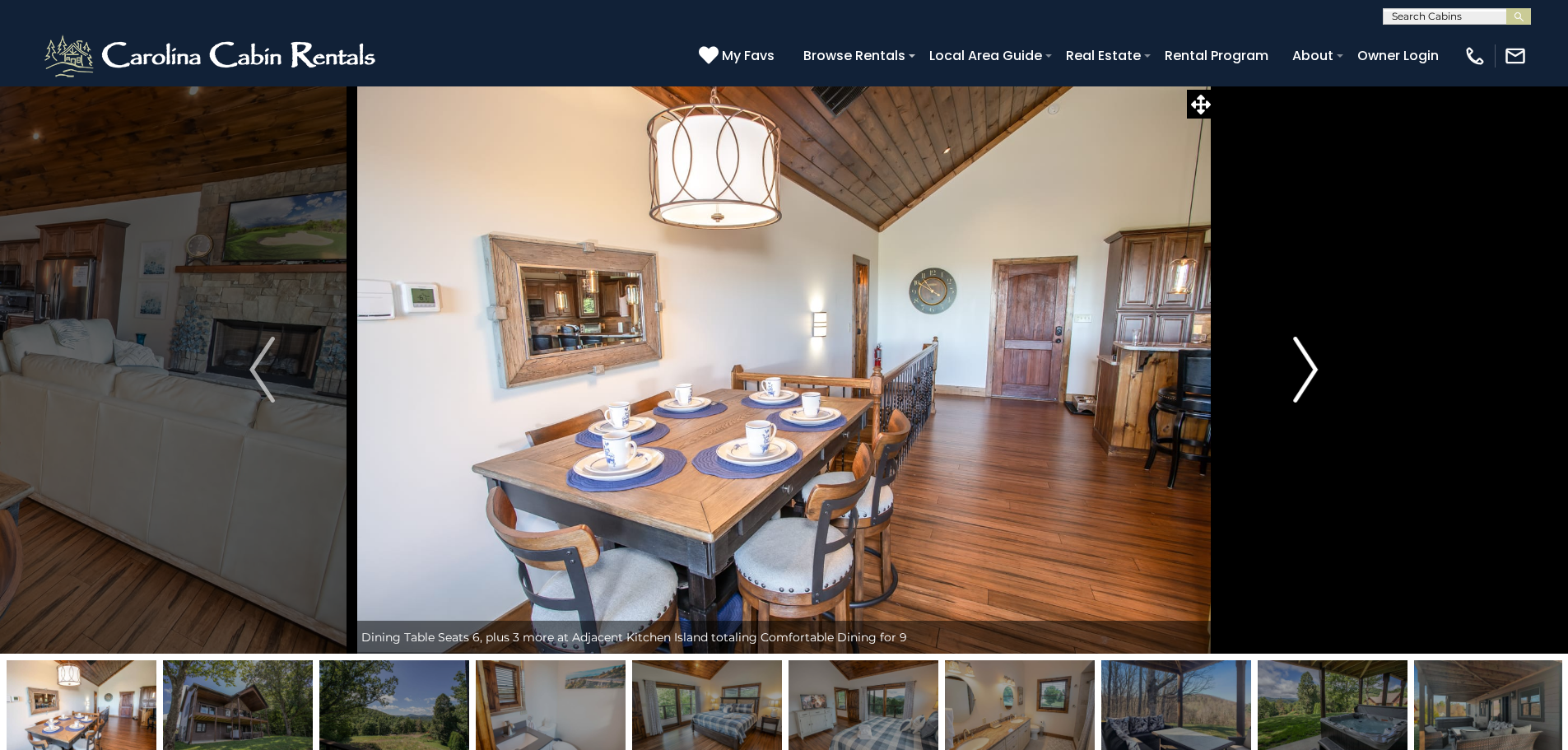
click at [1284, 354] on button "Next" at bounding box center [1305, 369] width 181 height 567
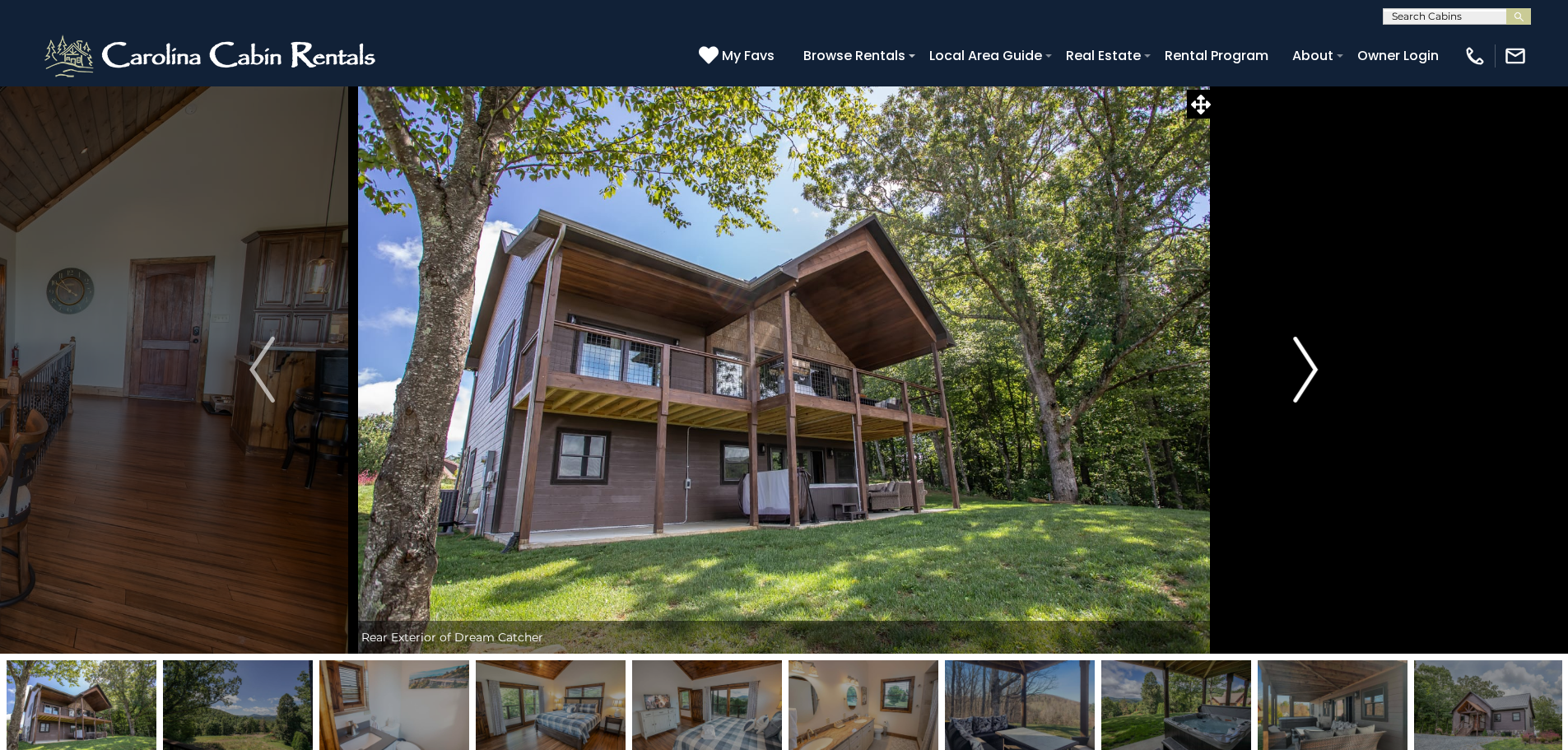
click at [1284, 354] on button "Next" at bounding box center [1305, 369] width 181 height 567
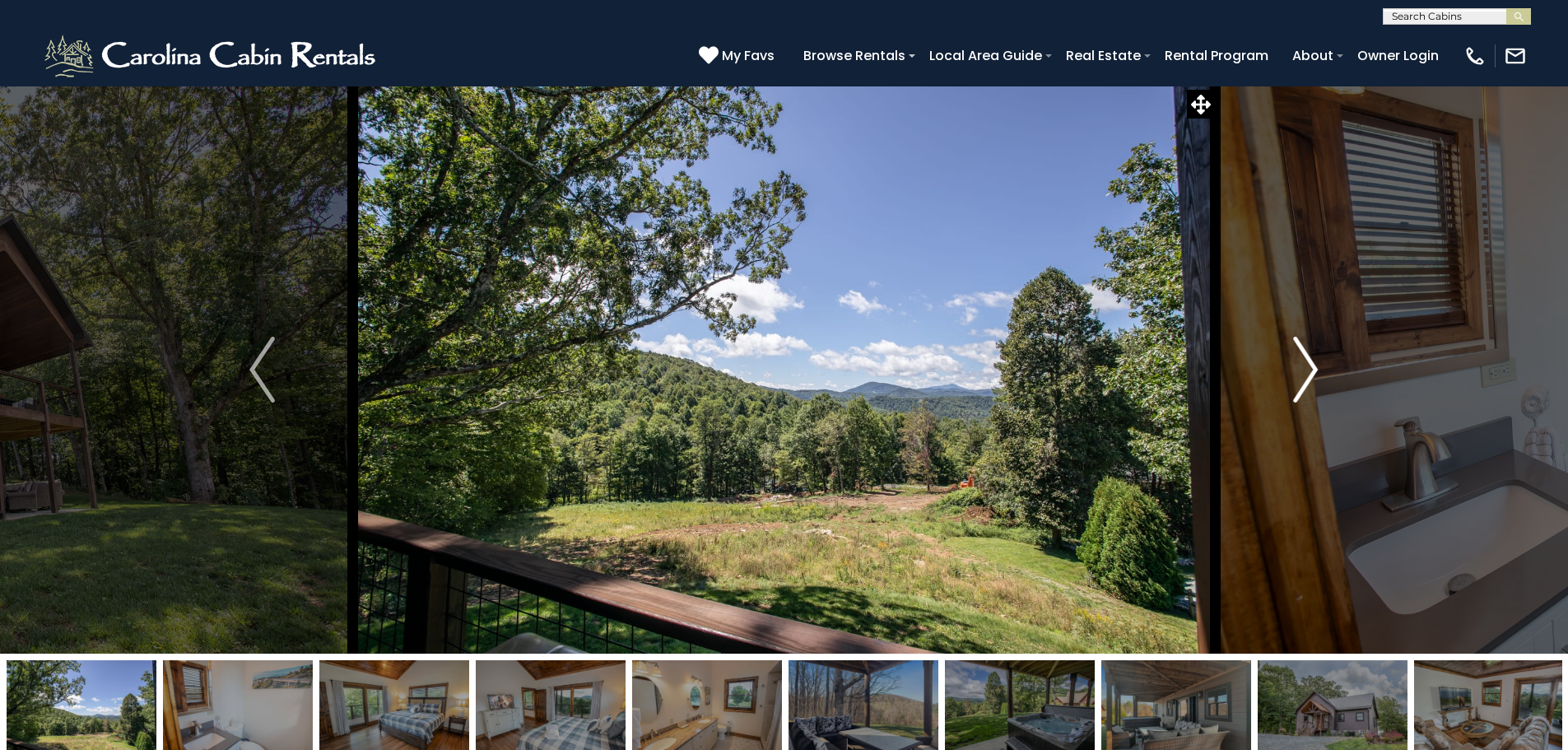
click at [1284, 354] on button "Next" at bounding box center [1305, 369] width 181 height 567
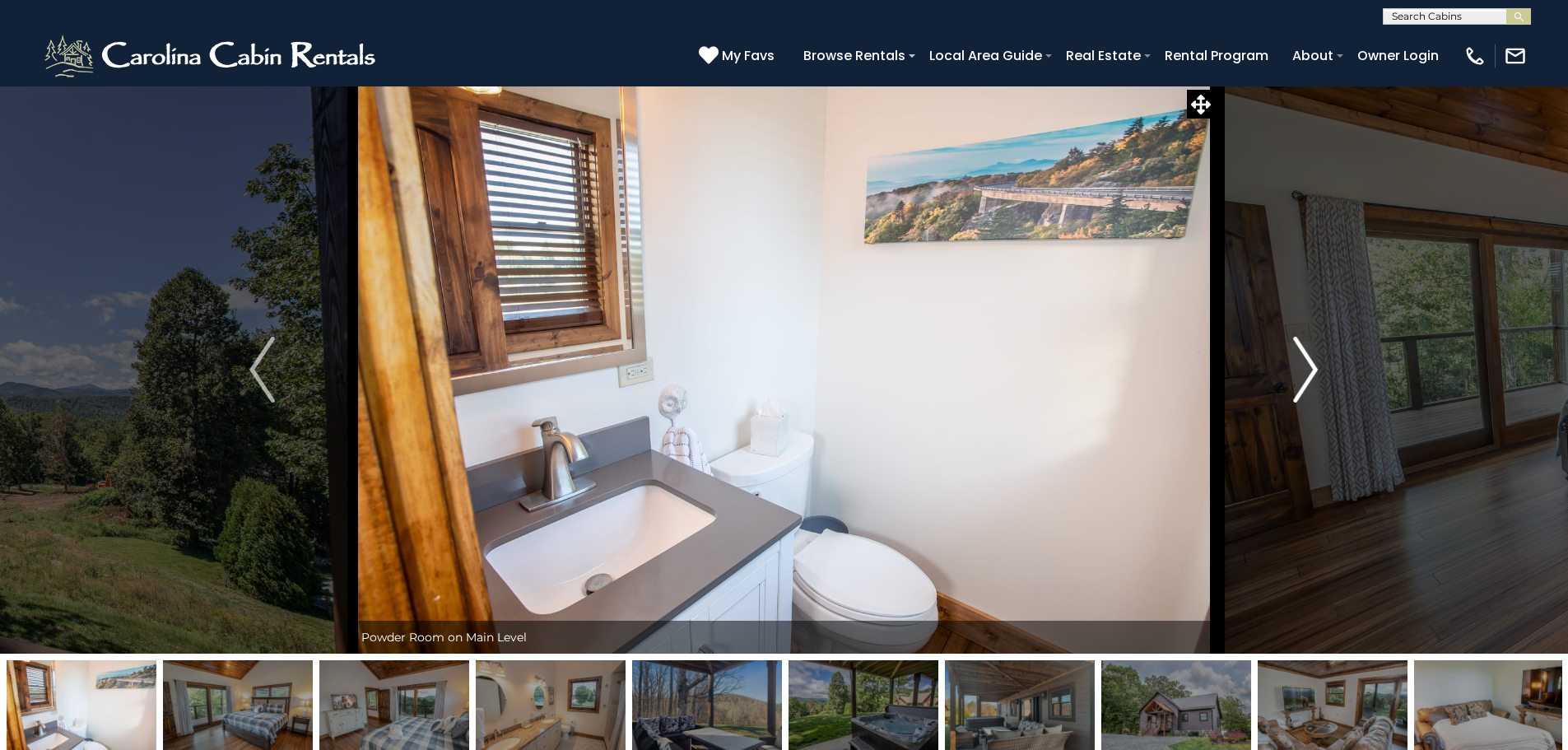
click at [1284, 355] on button "Next" at bounding box center [1305, 369] width 181 height 567
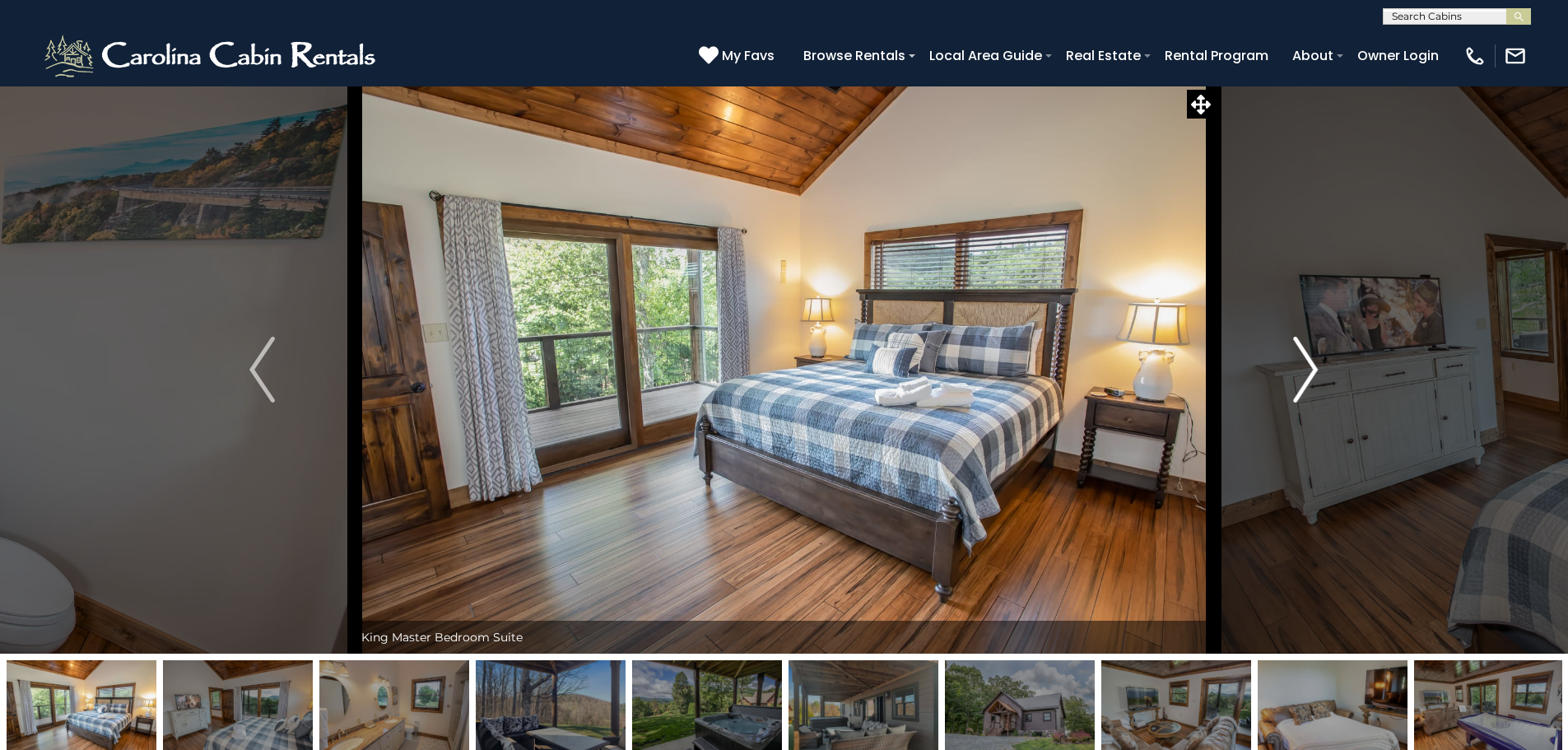
click at [1284, 355] on button "Next" at bounding box center [1305, 369] width 181 height 567
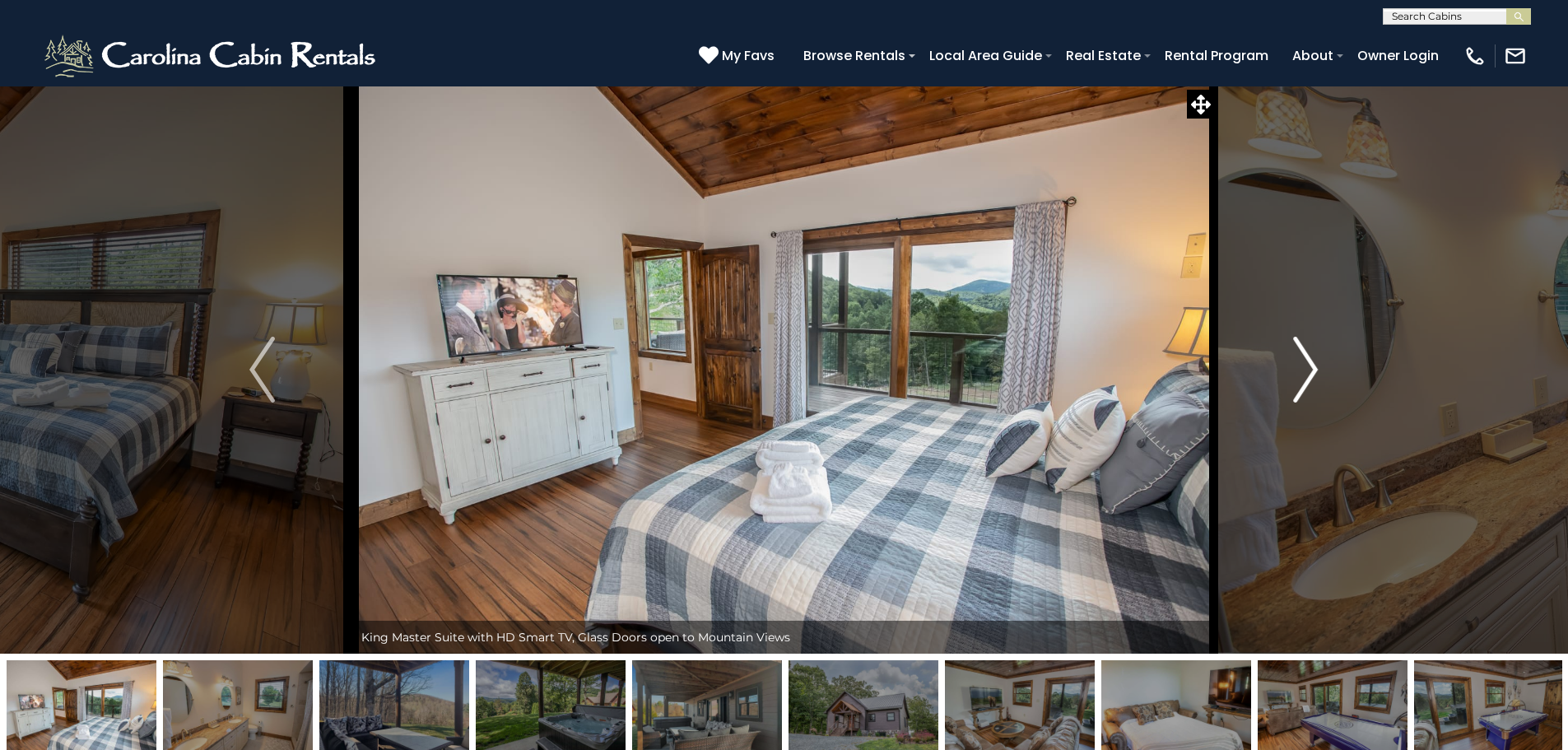
click at [1284, 355] on button "Next" at bounding box center [1305, 369] width 181 height 567
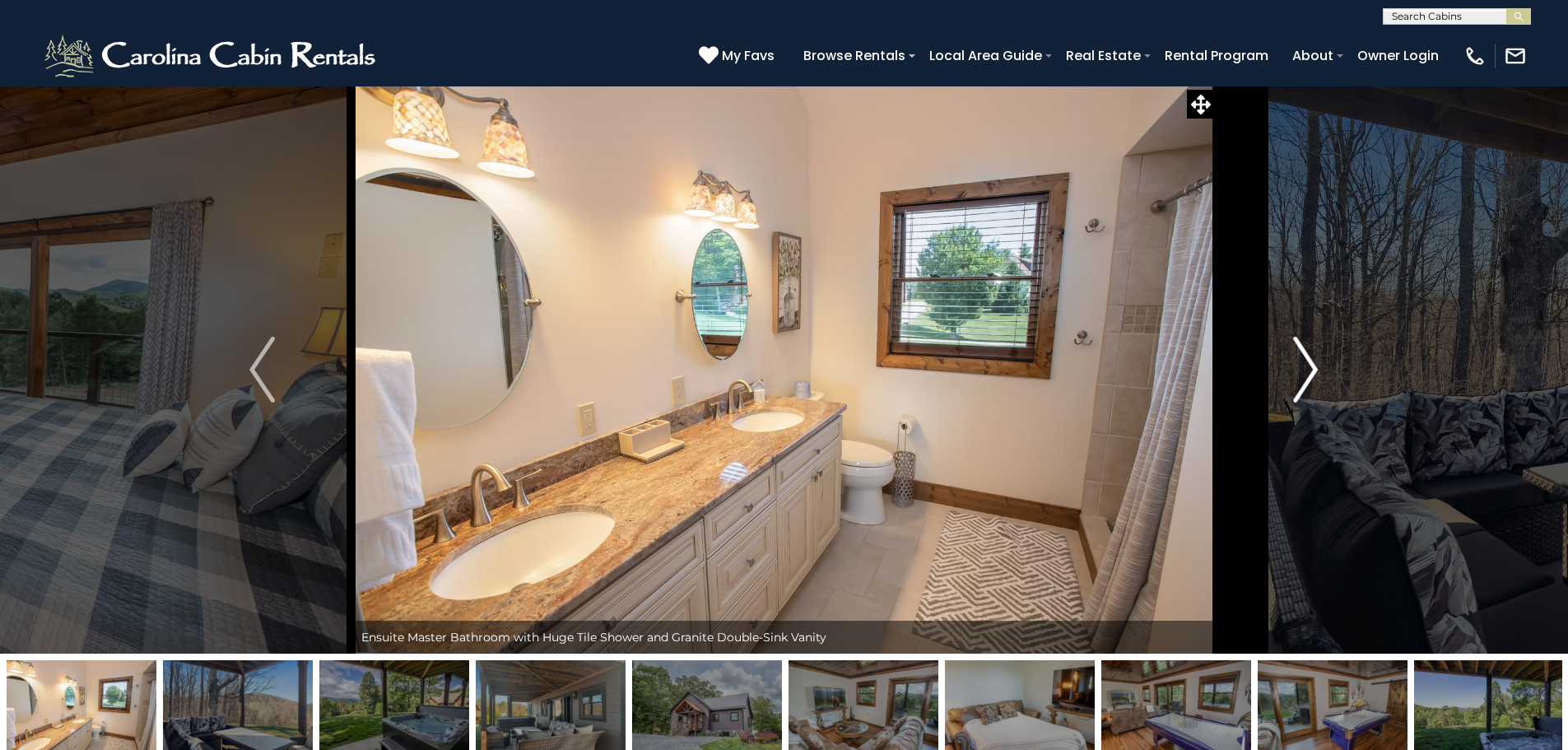
click at [1284, 355] on button "Next" at bounding box center [1305, 369] width 181 height 567
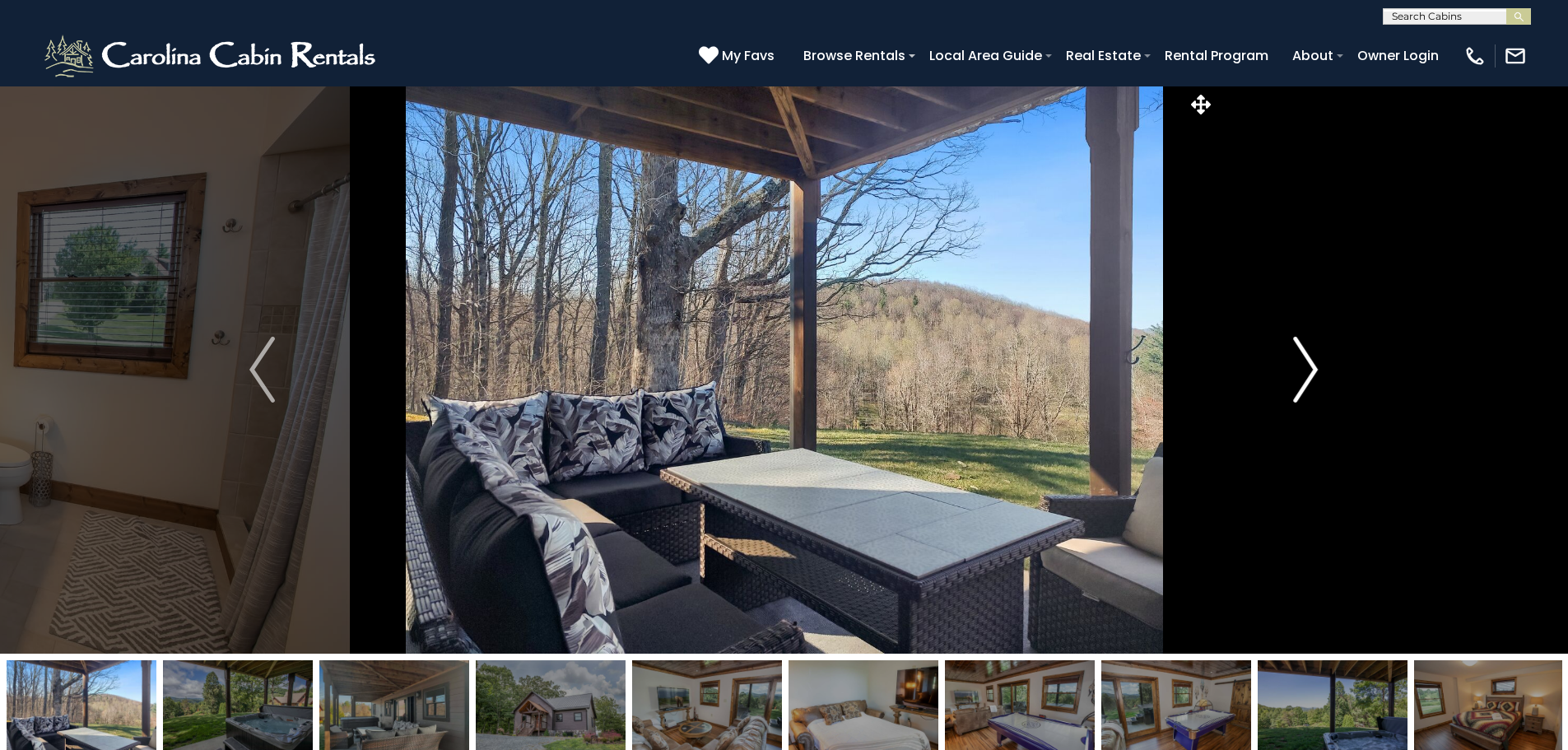
click at [1284, 355] on button "Next" at bounding box center [1305, 369] width 181 height 567
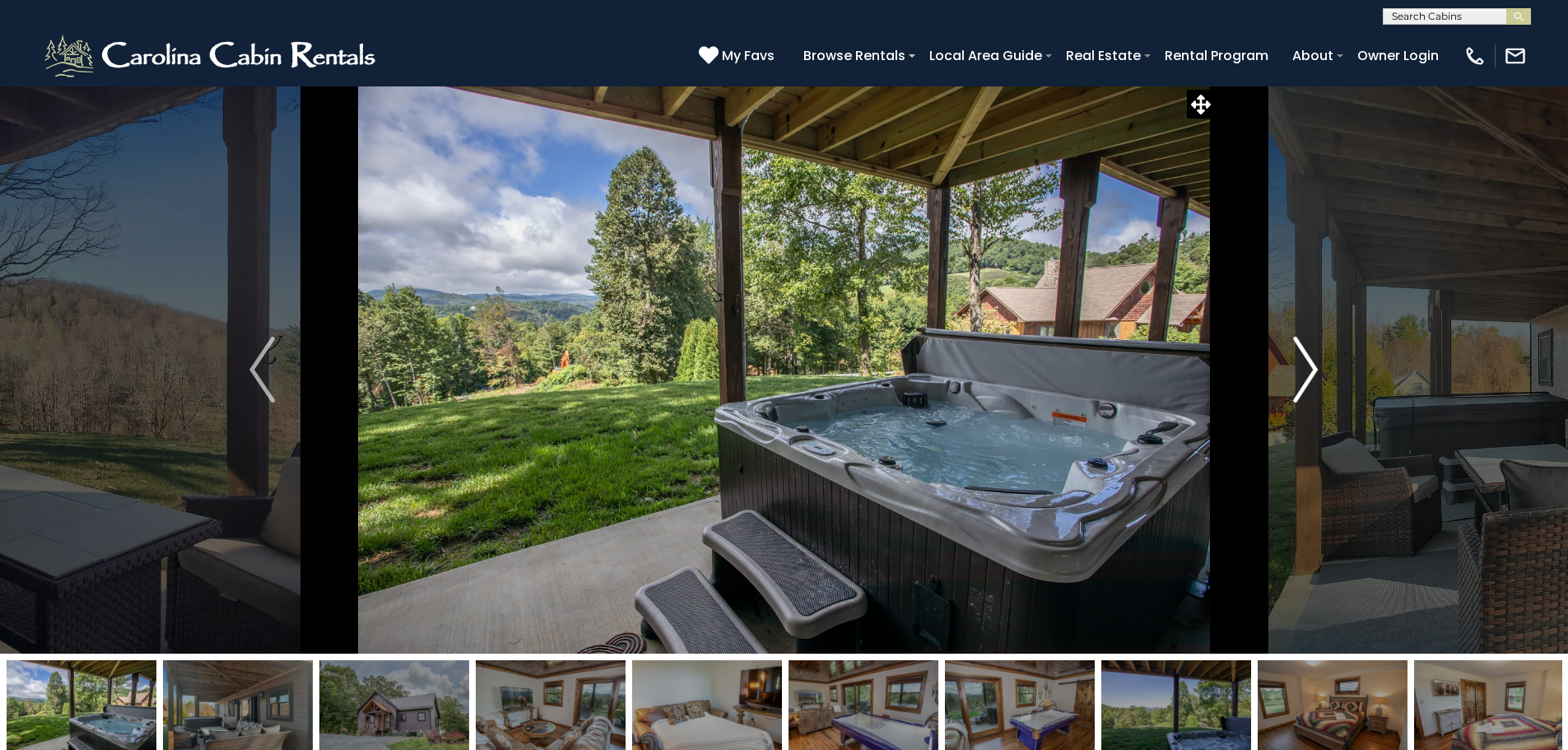
click at [1284, 355] on button "Next" at bounding box center [1305, 369] width 181 height 567
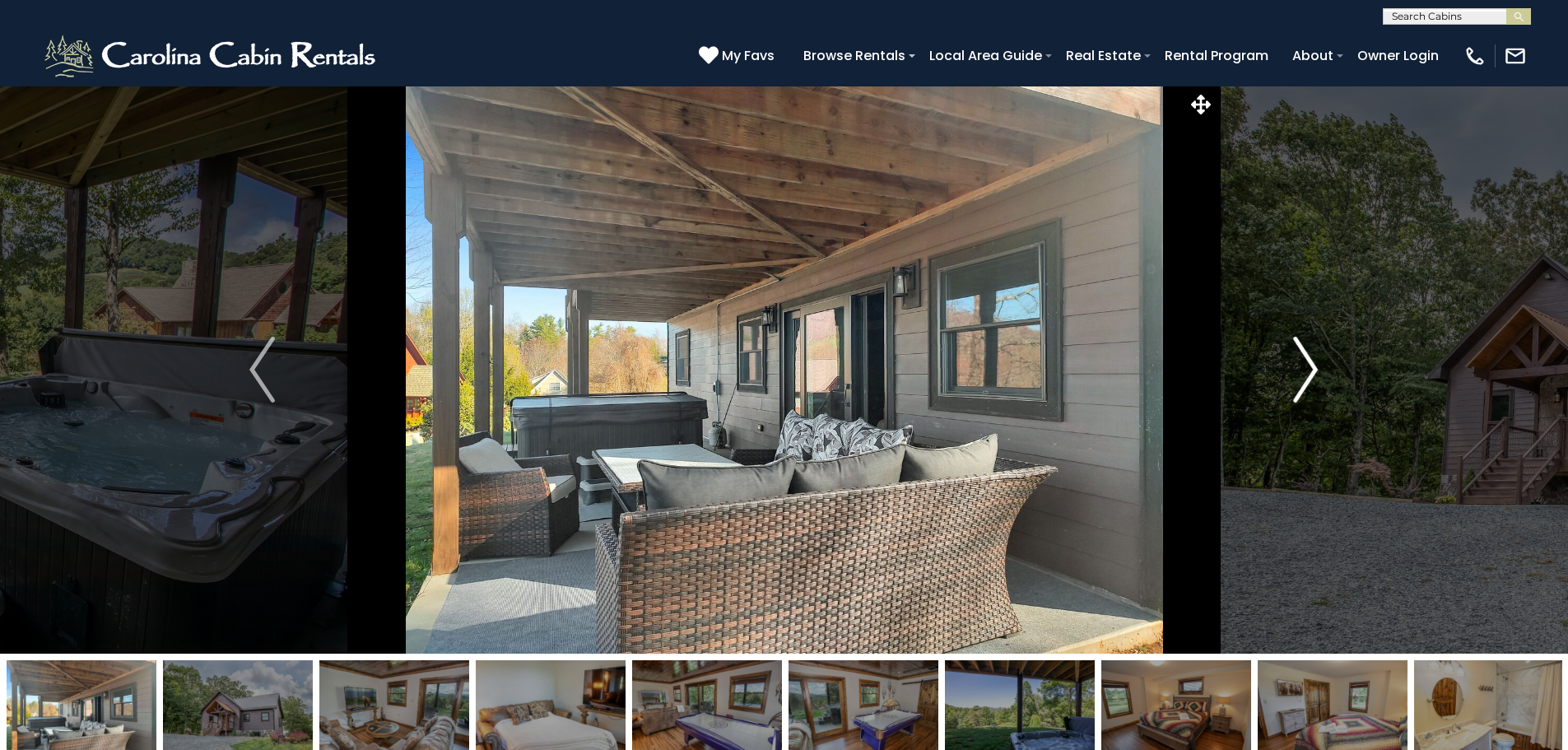
click at [1284, 355] on button "Next" at bounding box center [1305, 369] width 181 height 567
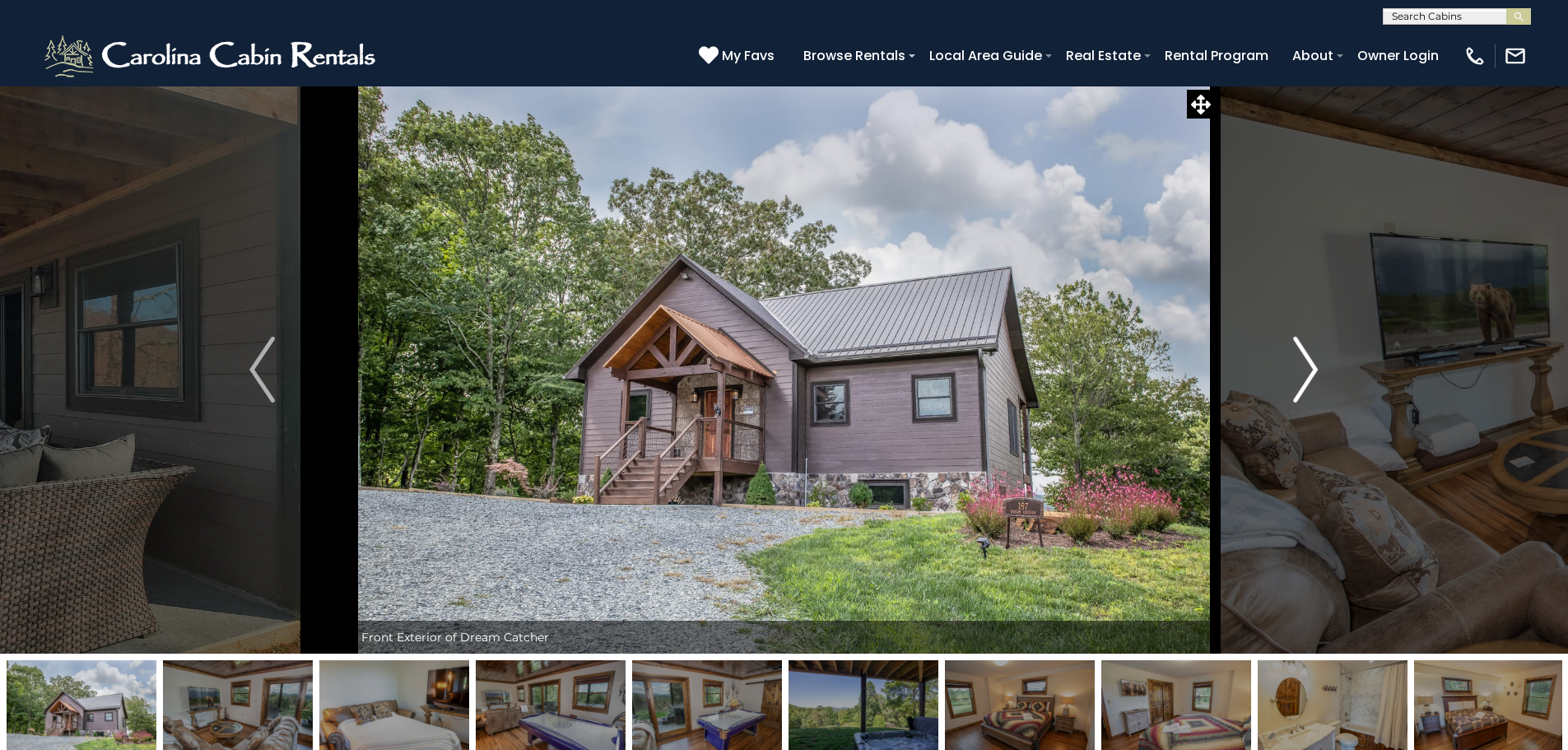
click at [1284, 355] on button "Next" at bounding box center [1305, 369] width 181 height 567
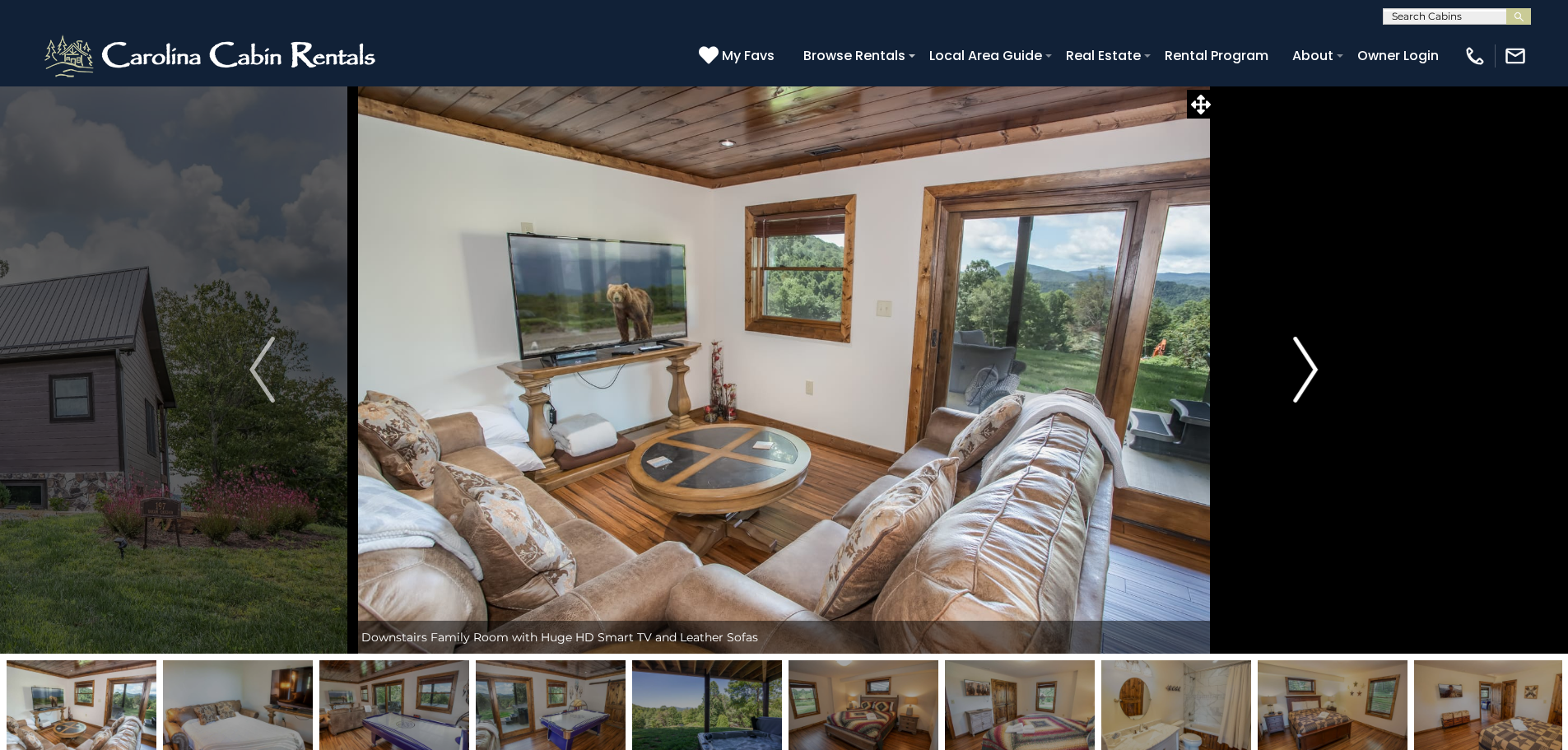
click at [1284, 355] on button "Next" at bounding box center [1305, 369] width 181 height 567
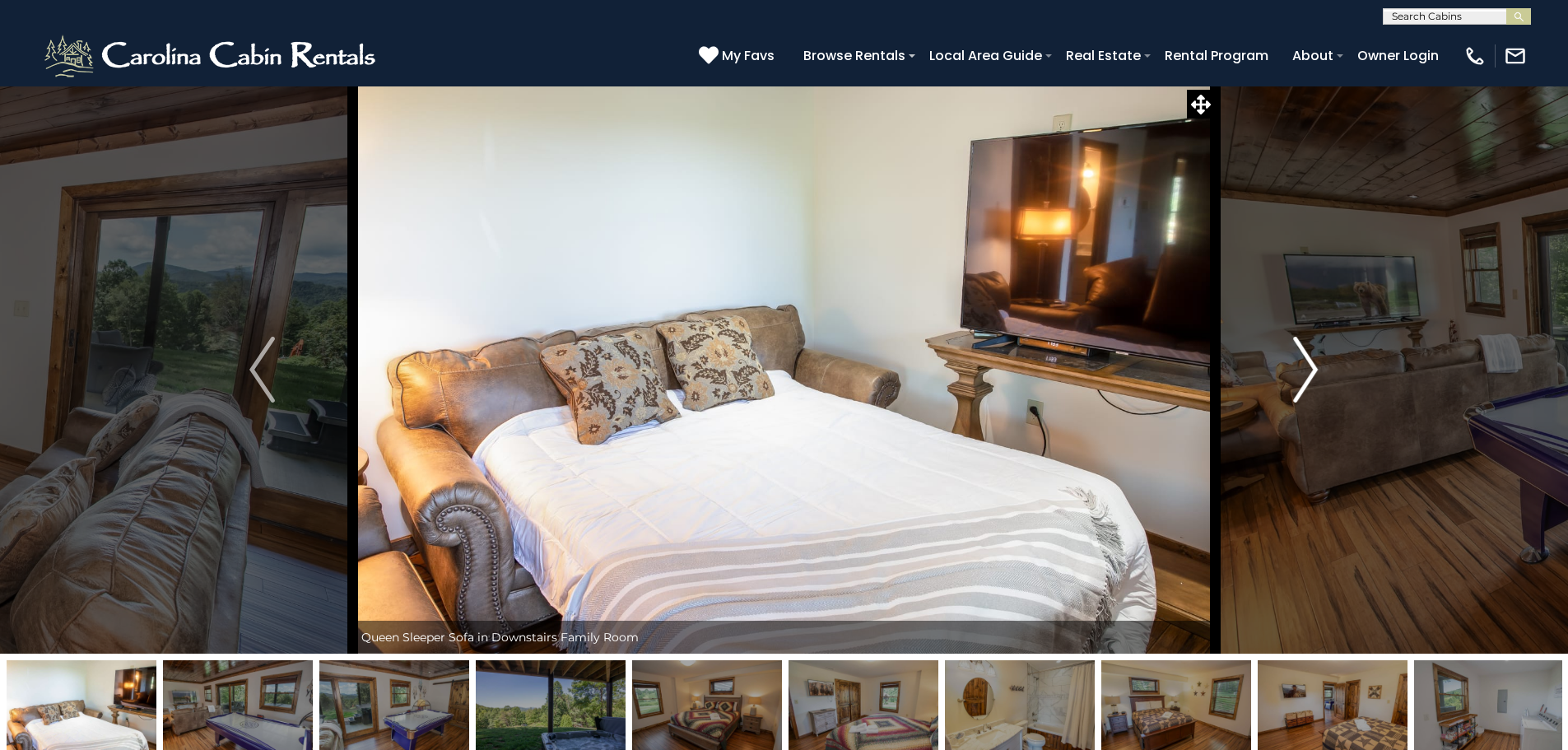
click at [1284, 355] on button "Next" at bounding box center [1305, 369] width 181 height 567
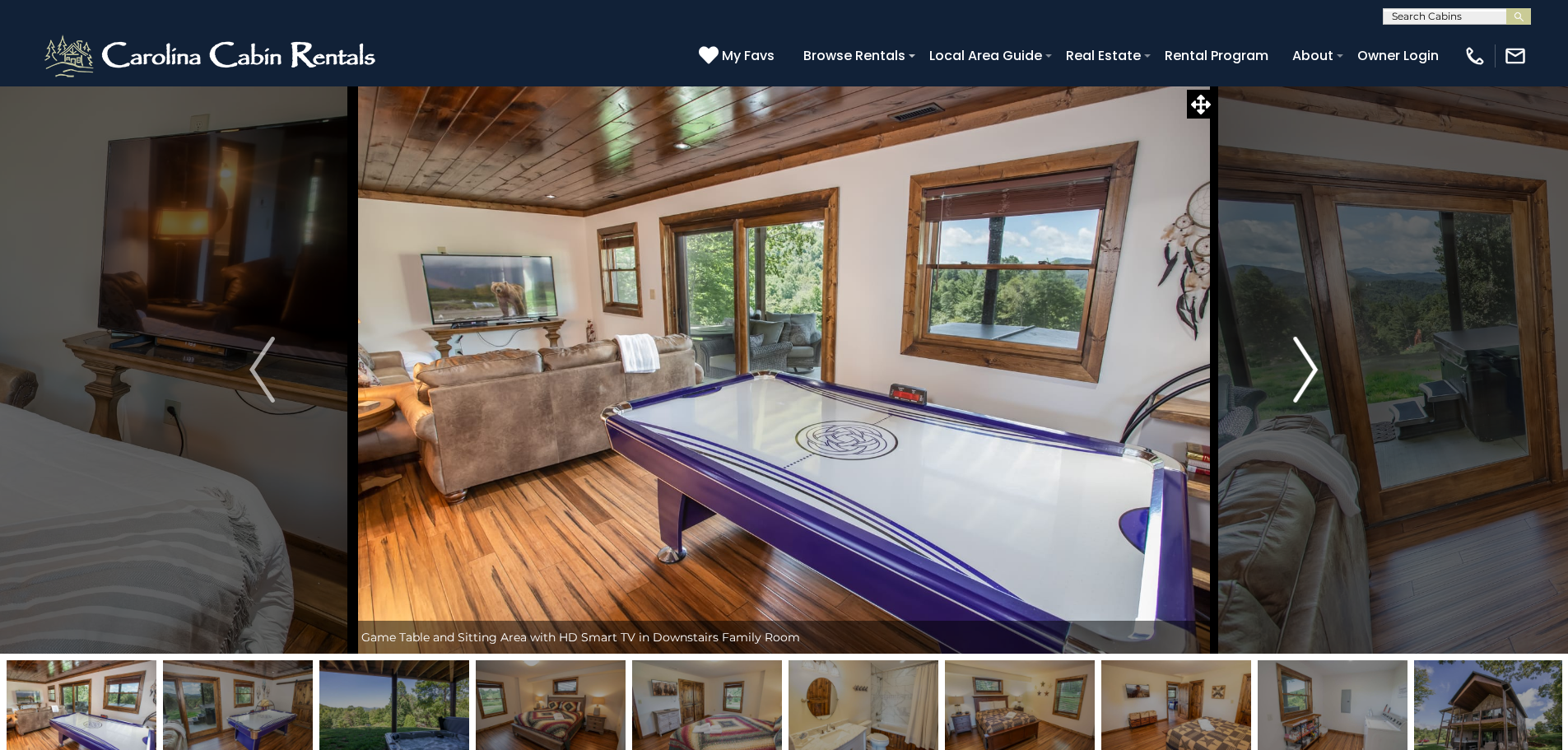
click at [1284, 355] on button "Next" at bounding box center [1305, 369] width 181 height 567
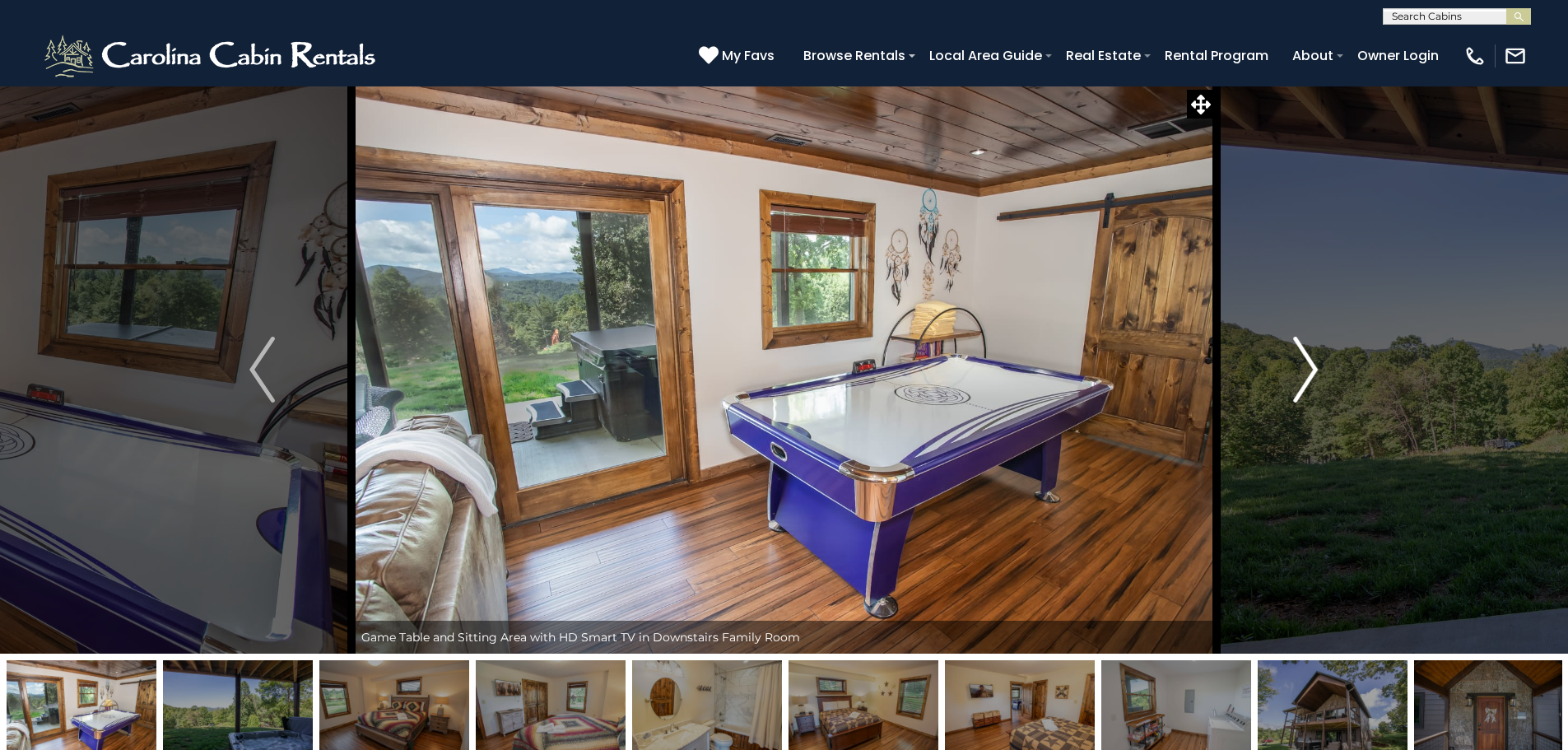
click at [1284, 355] on button "Next" at bounding box center [1305, 369] width 181 height 567
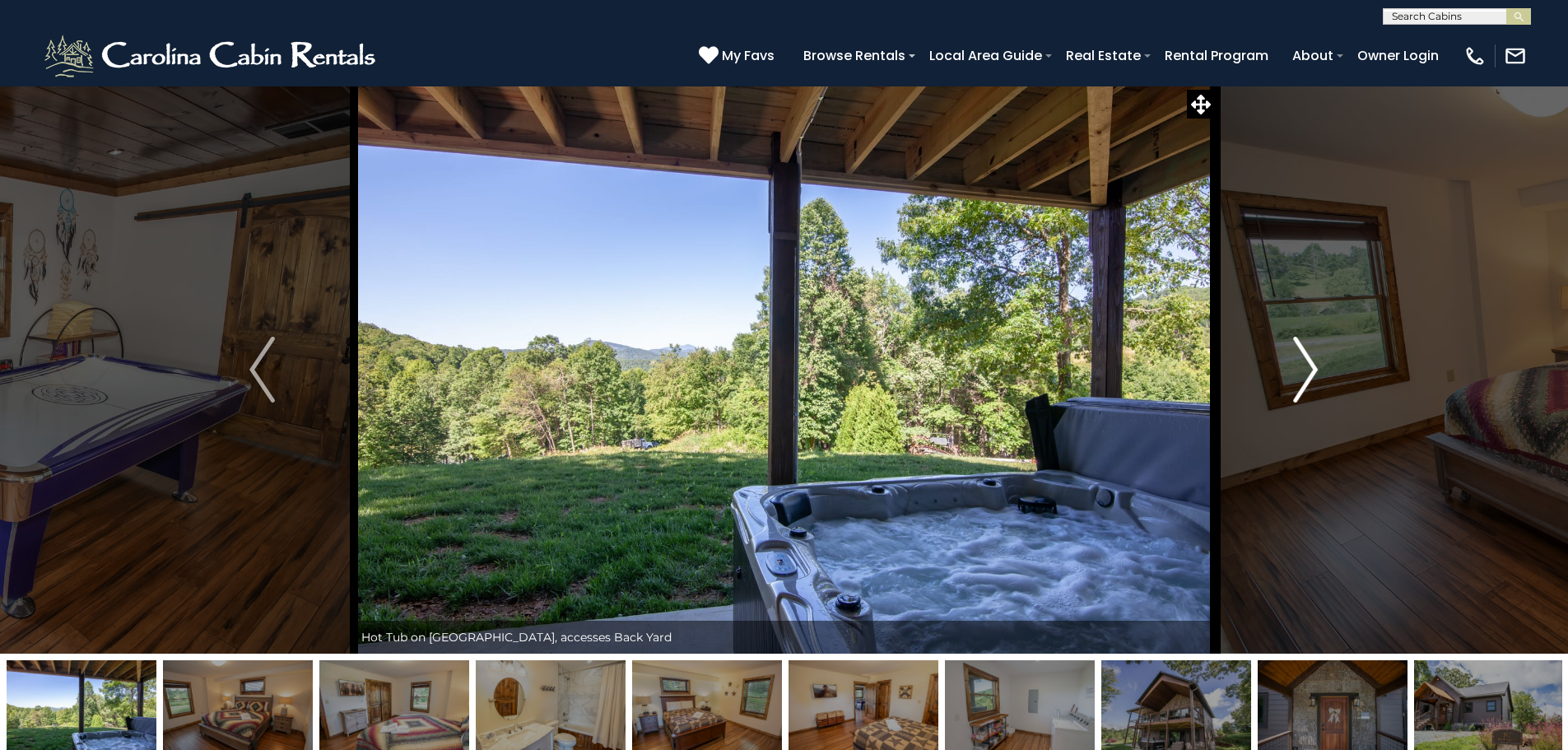
click at [1284, 355] on button "Next" at bounding box center [1305, 369] width 181 height 567
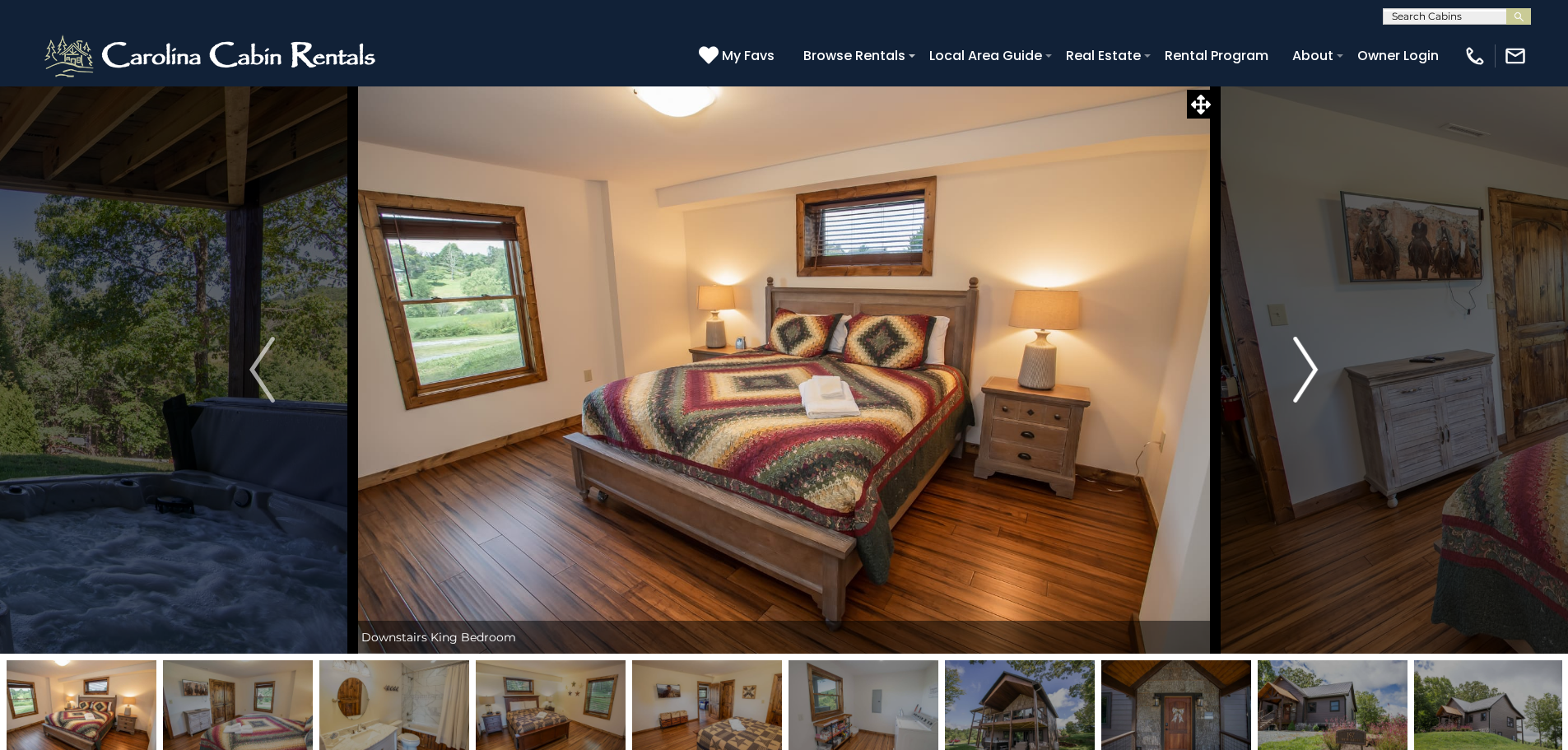
click at [1284, 355] on button "Next" at bounding box center [1305, 369] width 181 height 567
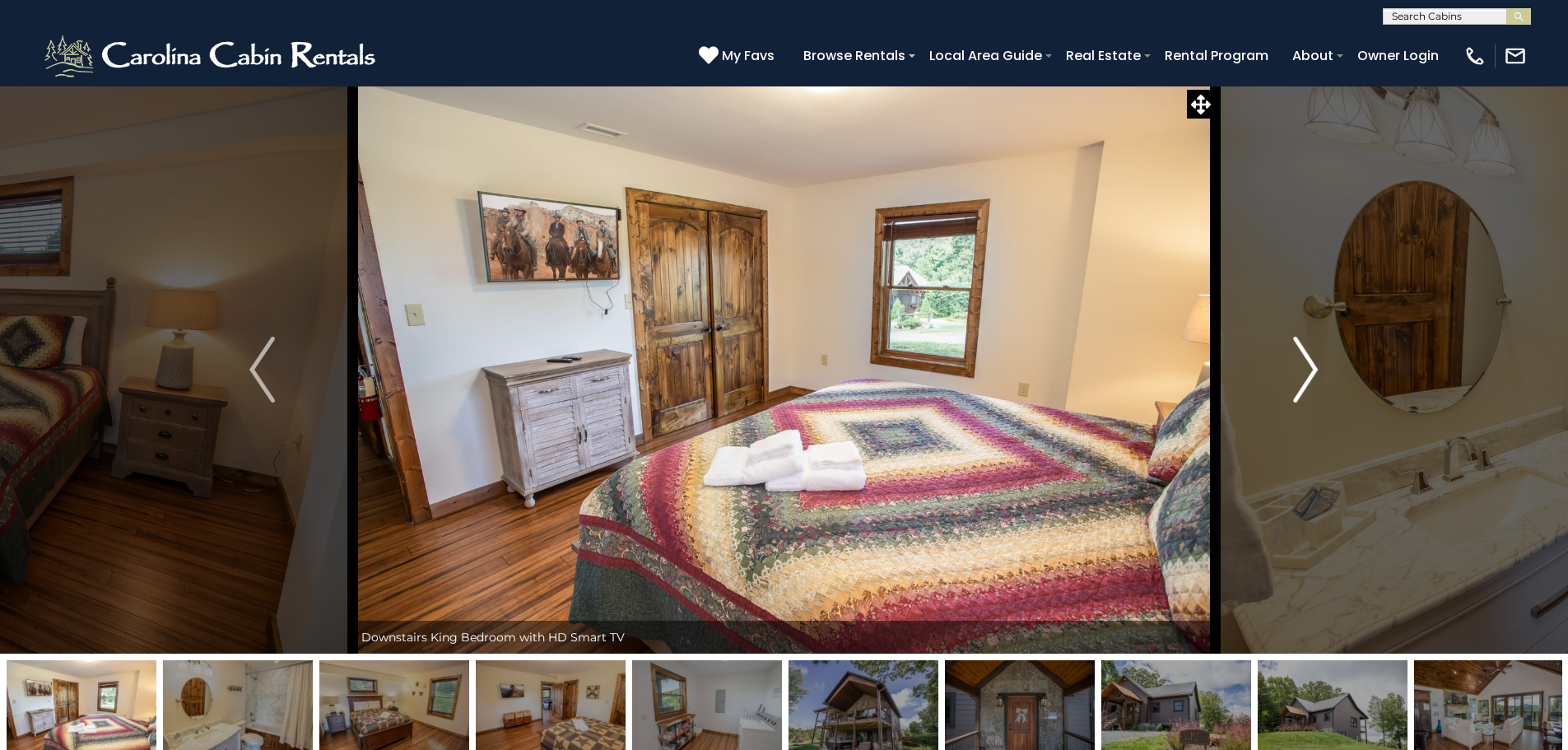
click at [1284, 355] on button "Next" at bounding box center [1305, 369] width 181 height 567
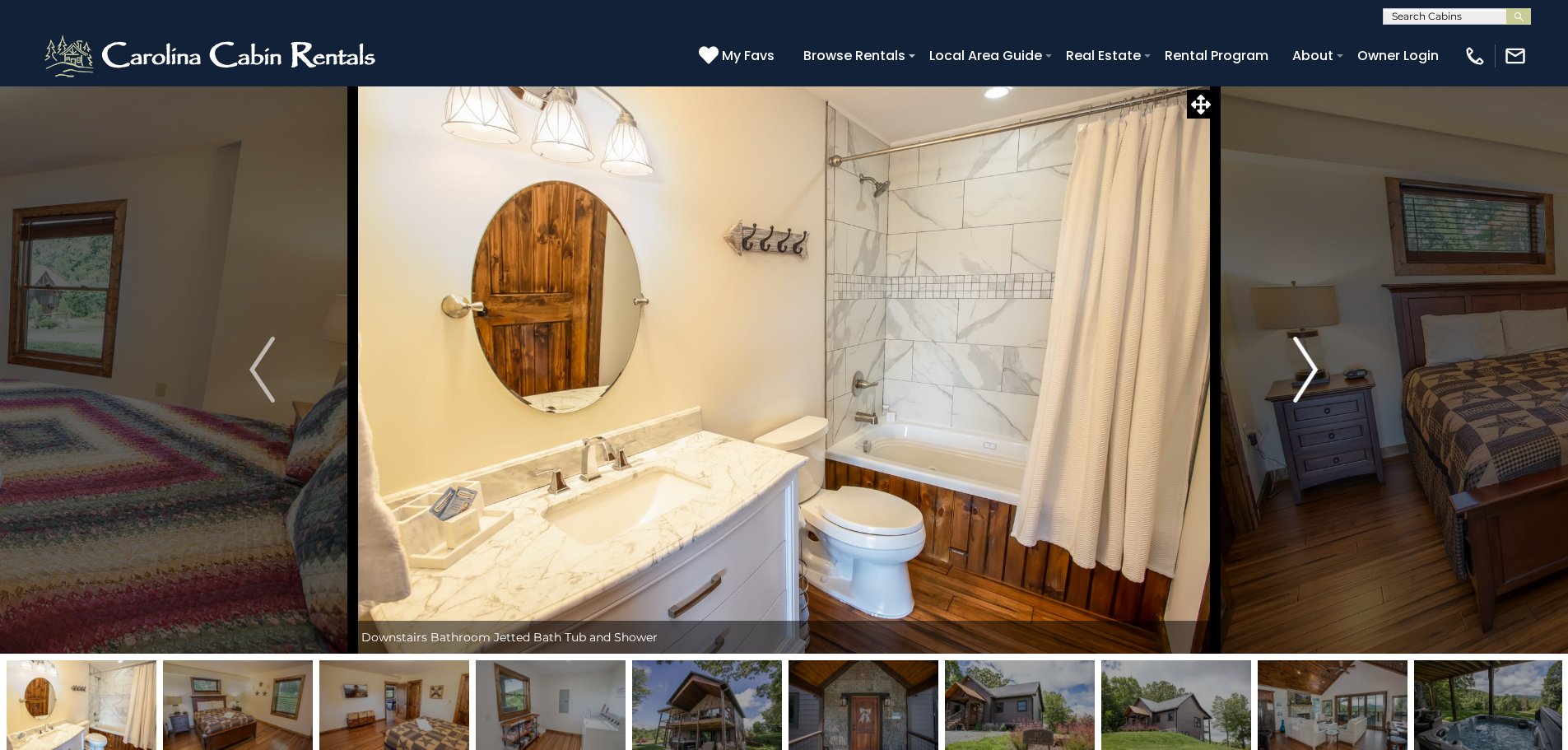
click at [1284, 355] on button "Next" at bounding box center [1305, 369] width 181 height 567
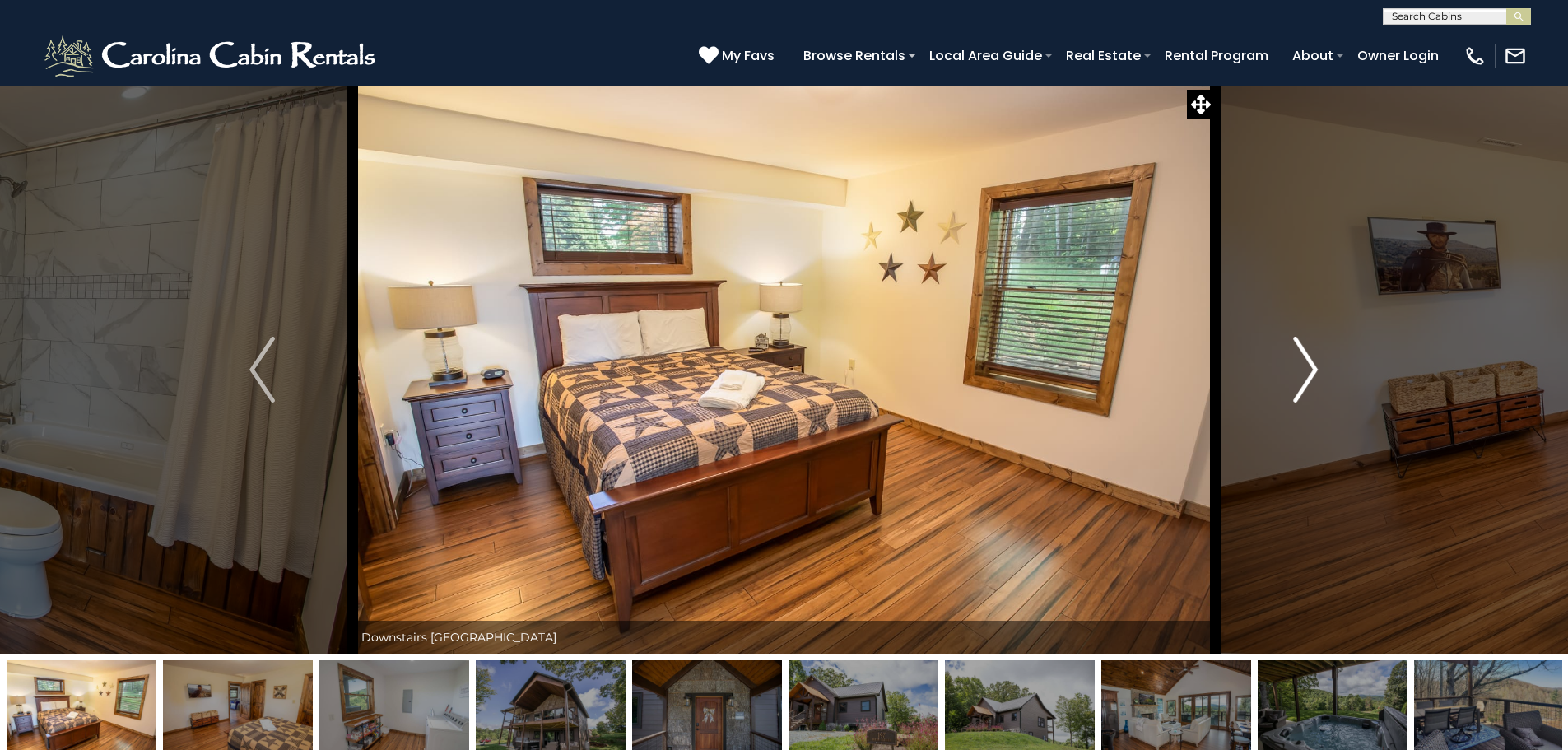
click at [1284, 355] on button "Next" at bounding box center [1305, 369] width 181 height 567
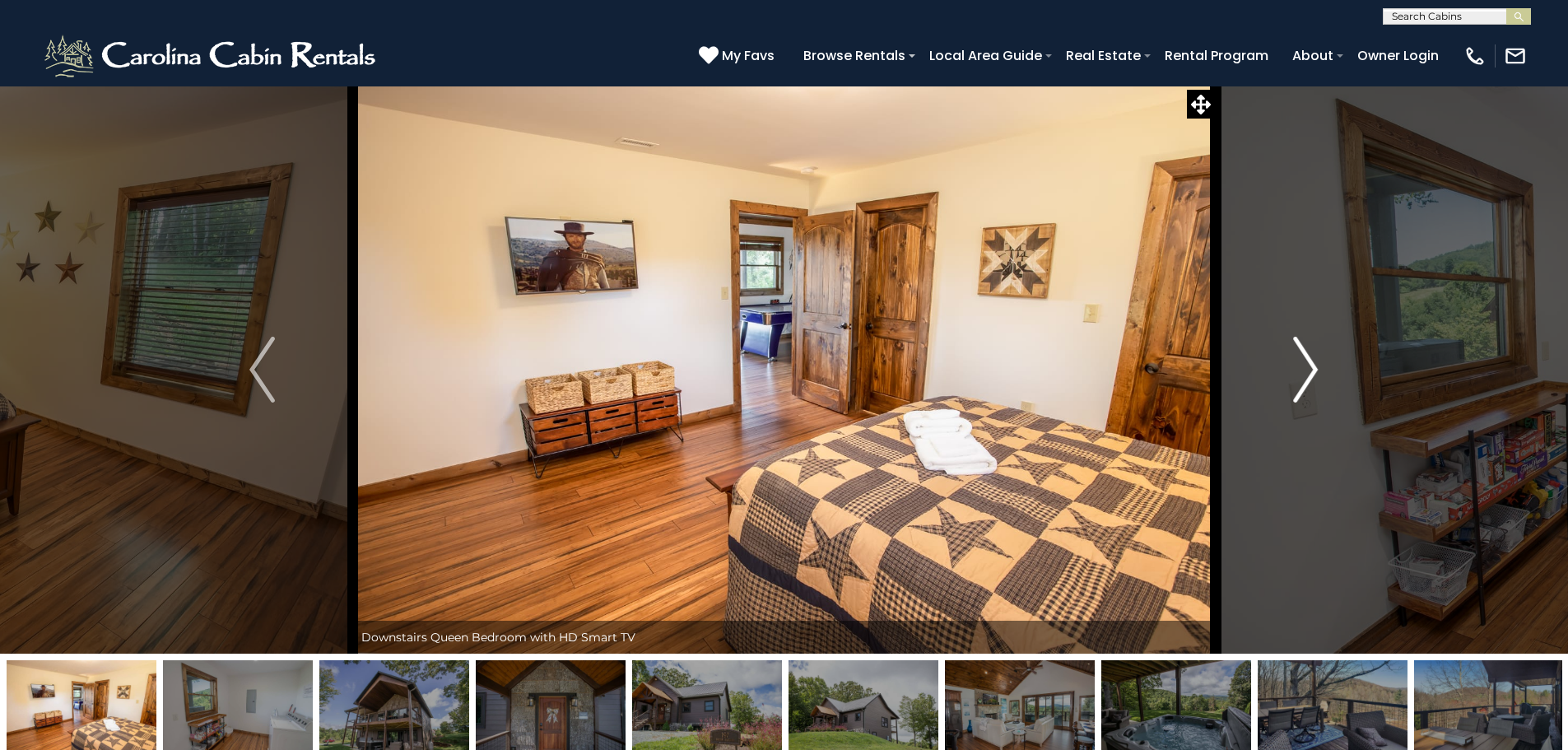
click at [1284, 355] on button "Next" at bounding box center [1305, 369] width 181 height 567
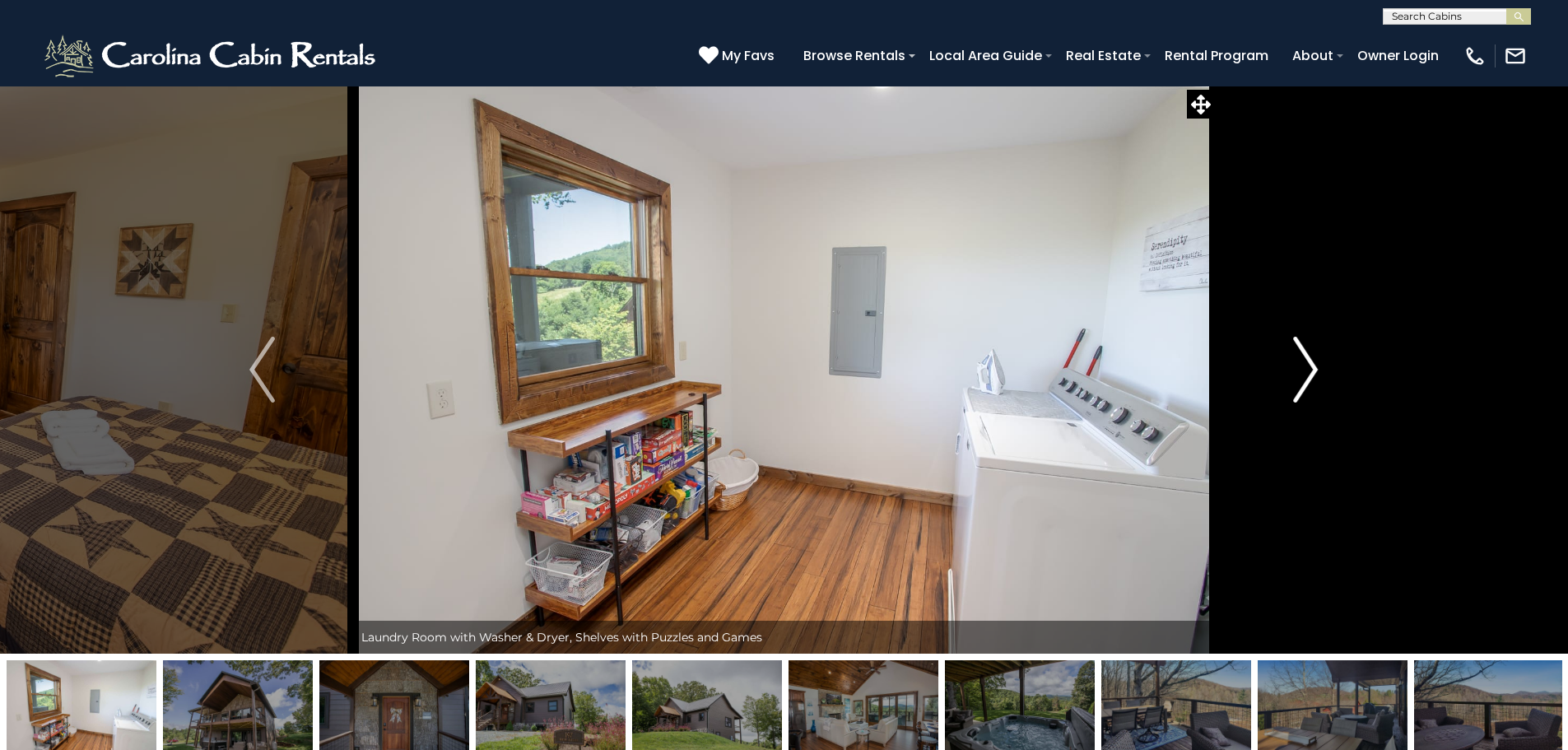
click at [1284, 355] on button "Next" at bounding box center [1305, 369] width 181 height 567
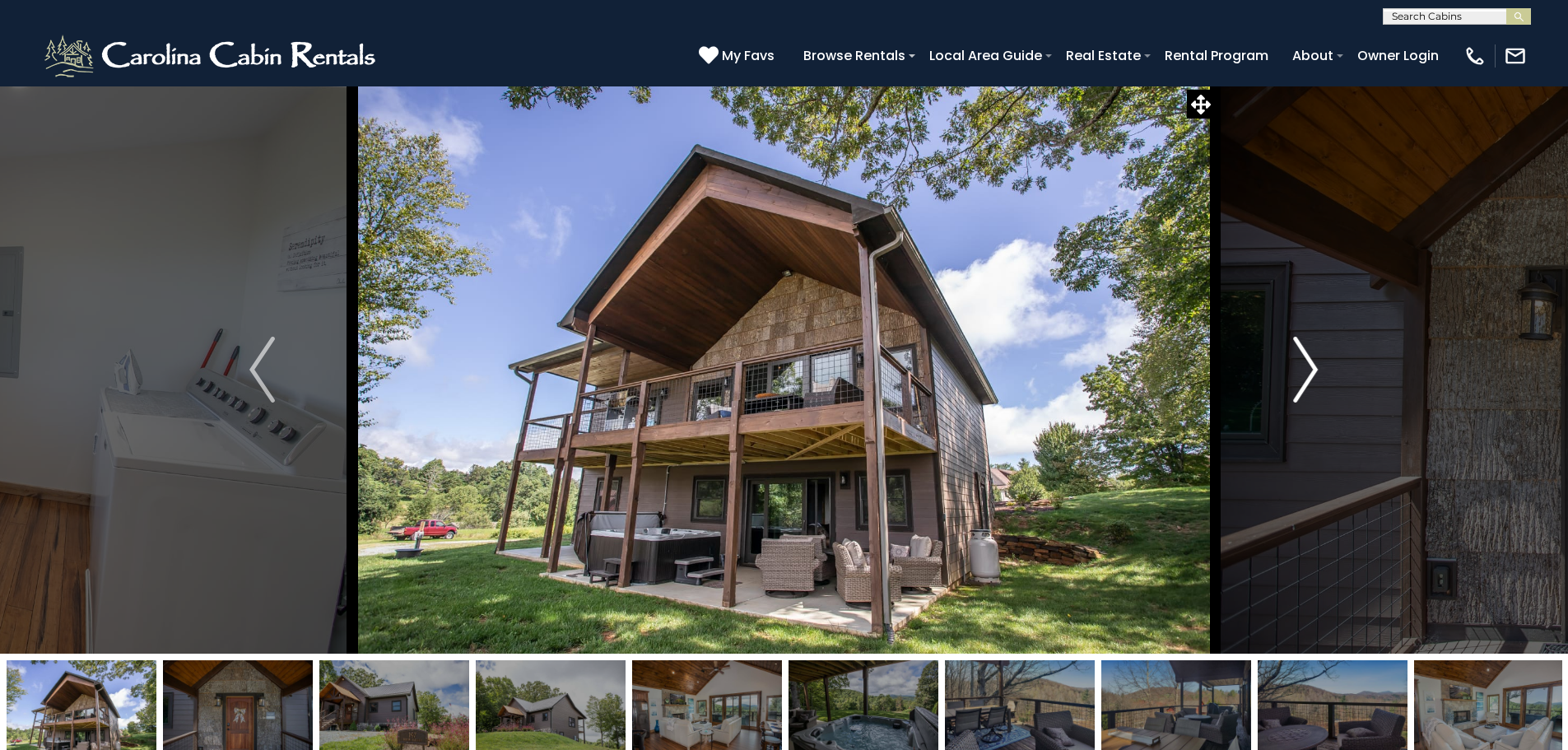
click at [1284, 355] on button "Next" at bounding box center [1305, 369] width 181 height 567
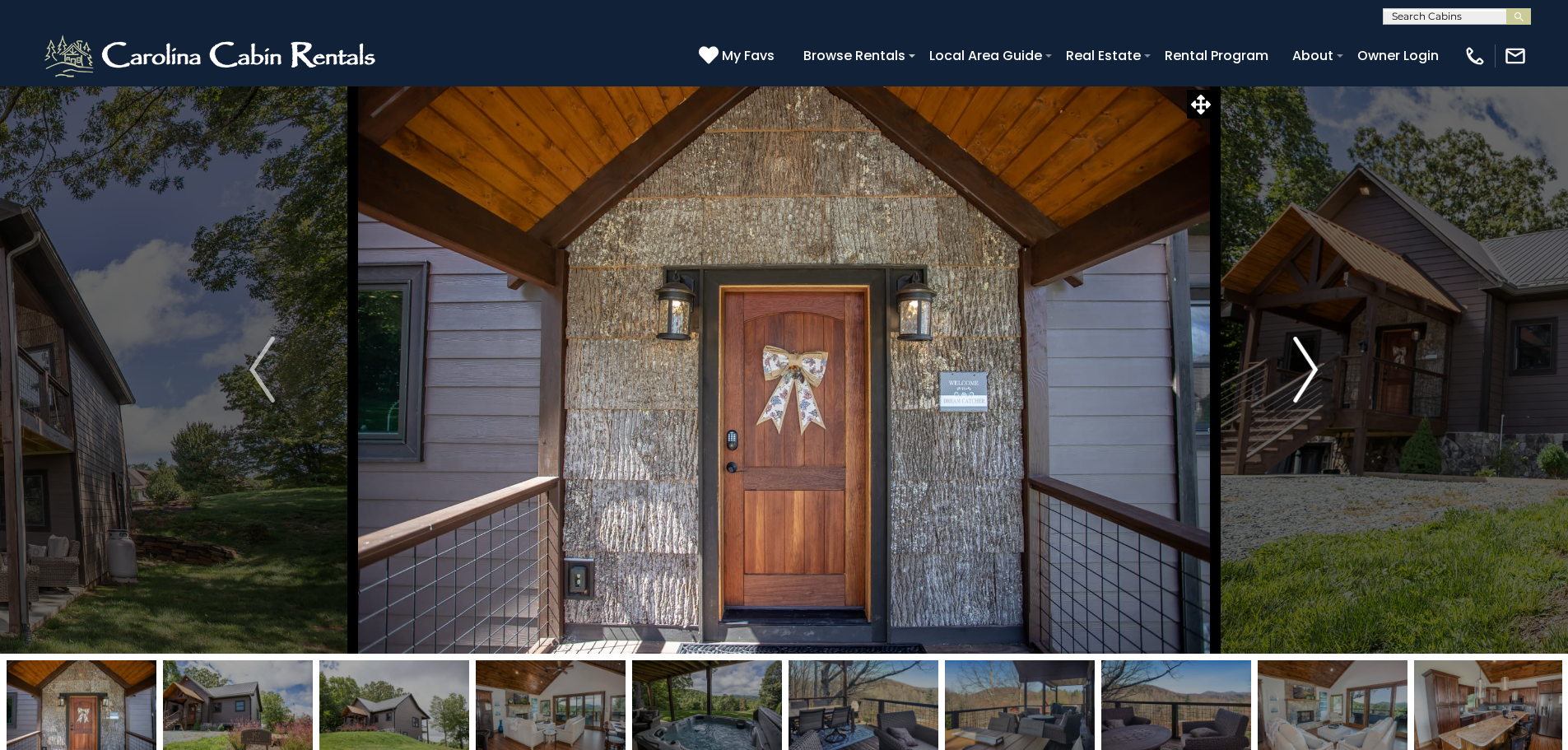
click at [1284, 355] on button "Next" at bounding box center [1305, 369] width 181 height 567
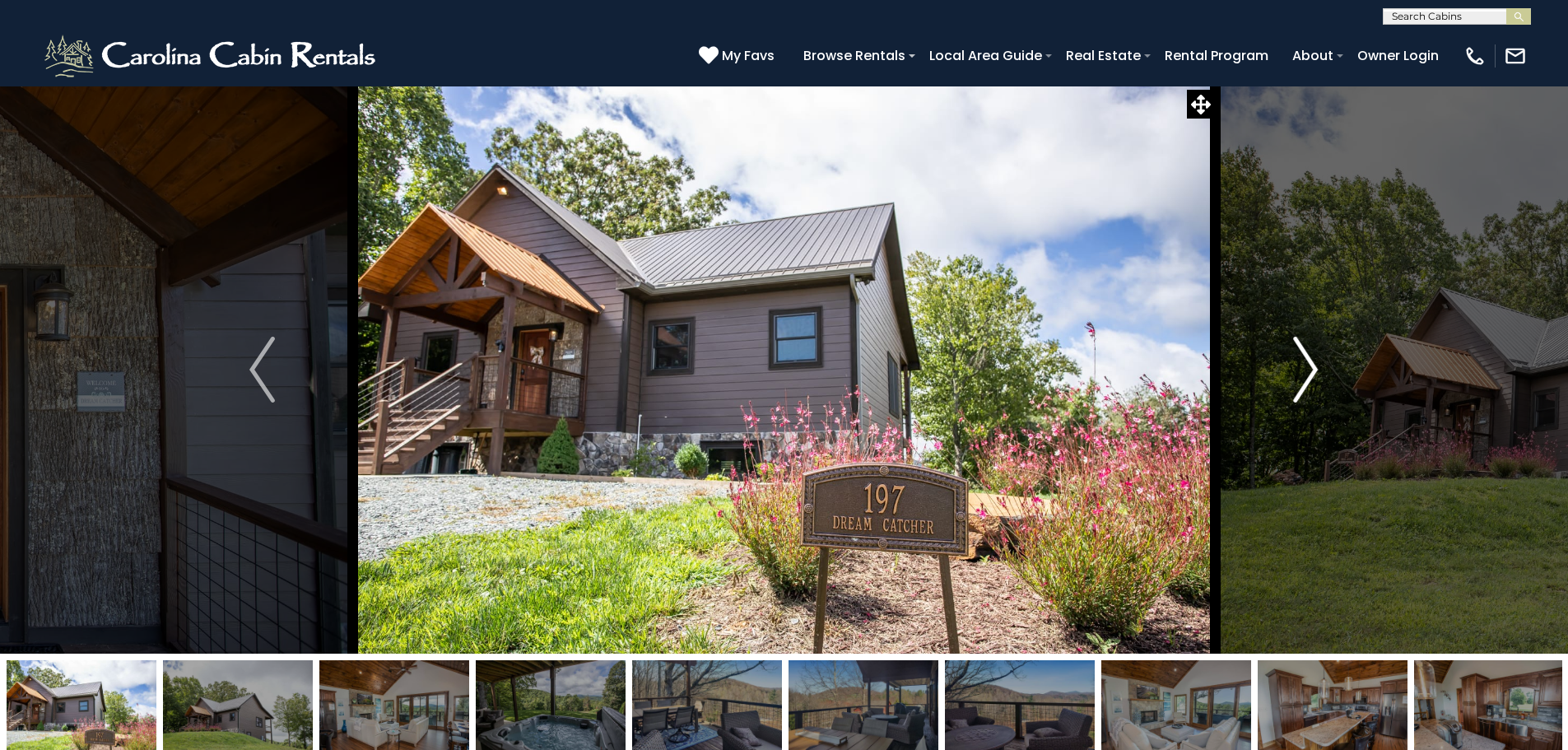
click at [1284, 355] on button "Next" at bounding box center [1305, 369] width 181 height 567
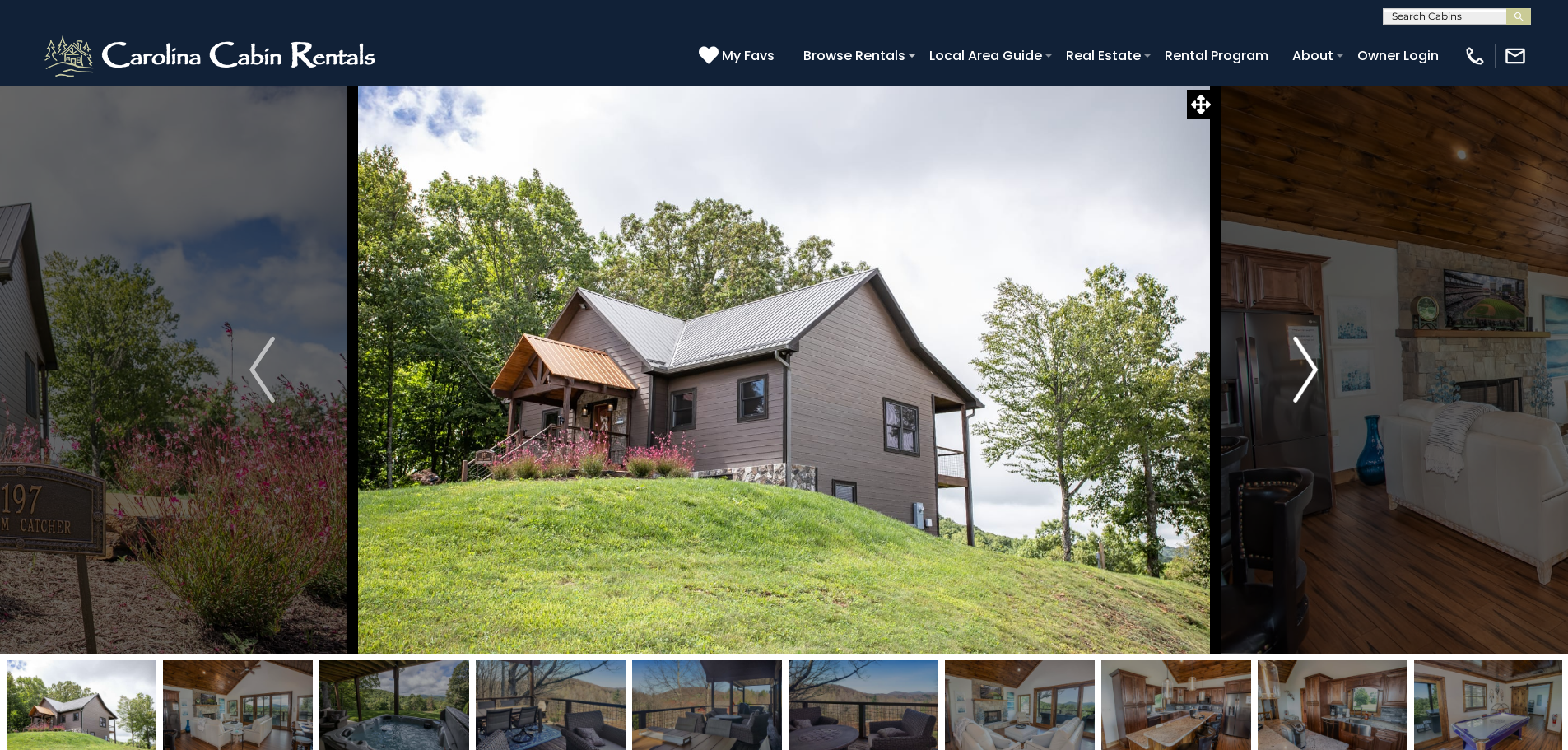
click at [1284, 355] on button "Next" at bounding box center [1305, 369] width 181 height 567
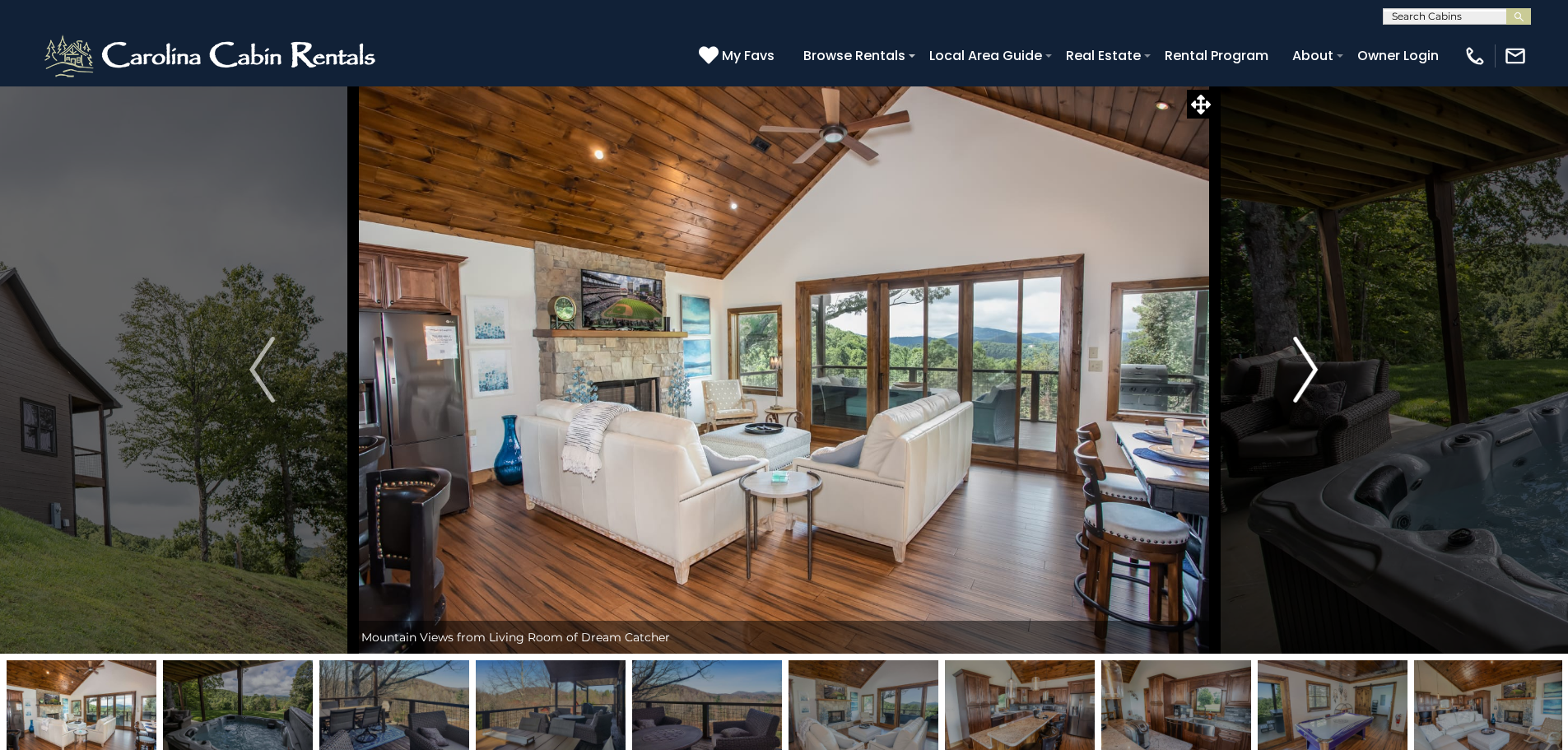
click at [1284, 355] on button "Next" at bounding box center [1305, 369] width 181 height 567
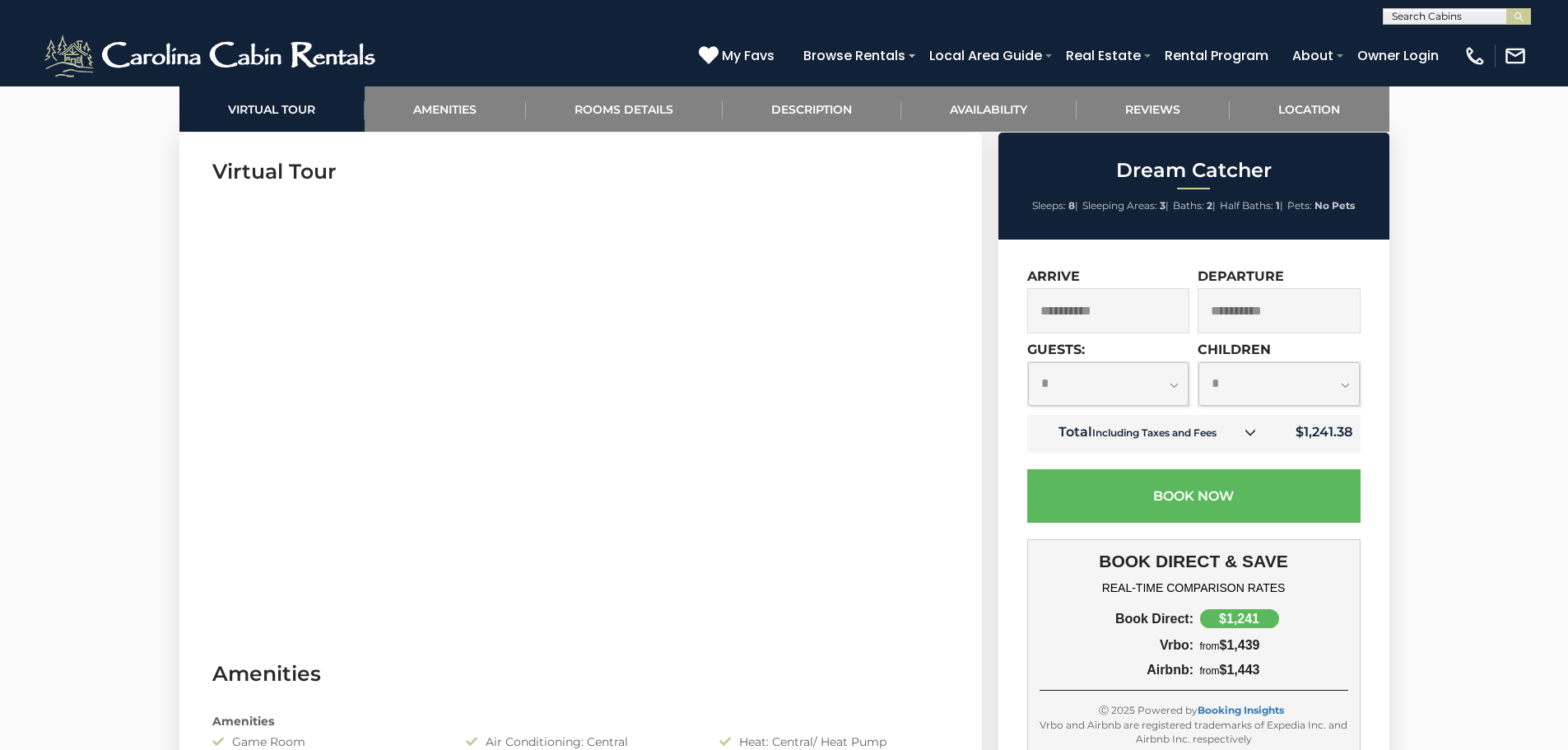
scroll to position [822, 0]
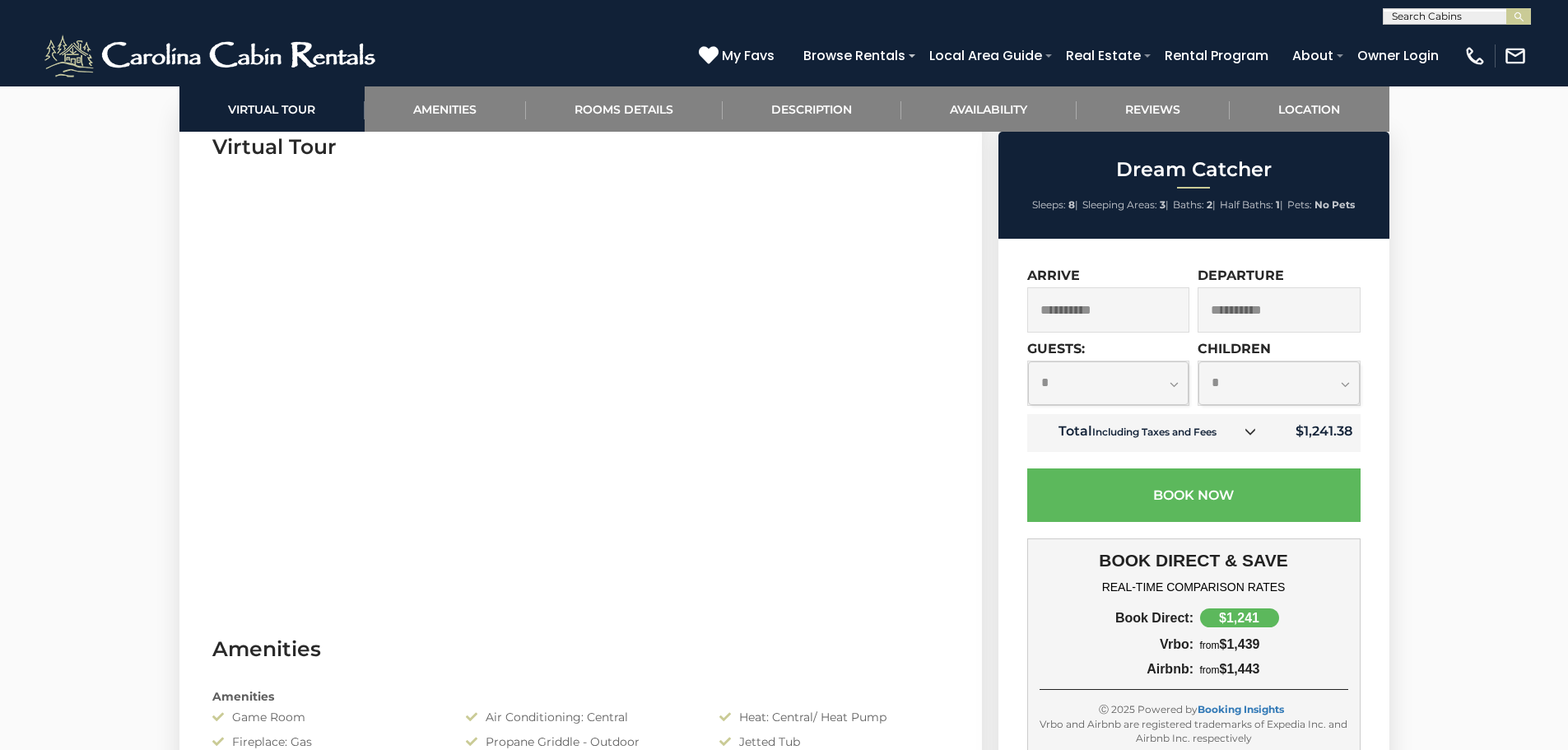
click at [1079, 390] on select "**********" at bounding box center [1108, 383] width 161 height 44
select select "*"
click at [1028, 361] on select "**********" at bounding box center [1108, 383] width 161 height 44
click at [1255, 375] on select "**********" at bounding box center [1279, 383] width 161 height 44
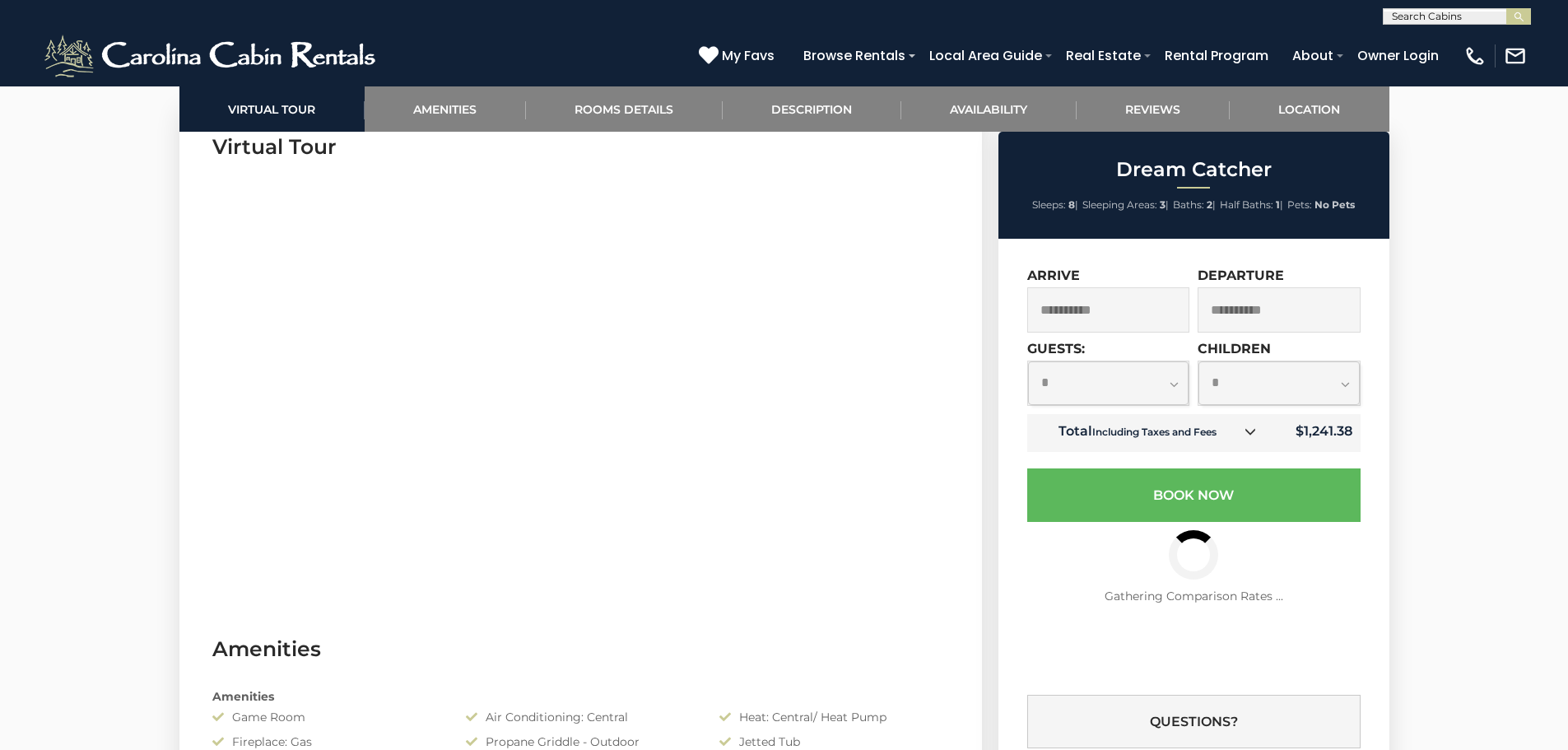
select select "*"
click at [1199, 361] on select "**********" at bounding box center [1279, 383] width 161 height 44
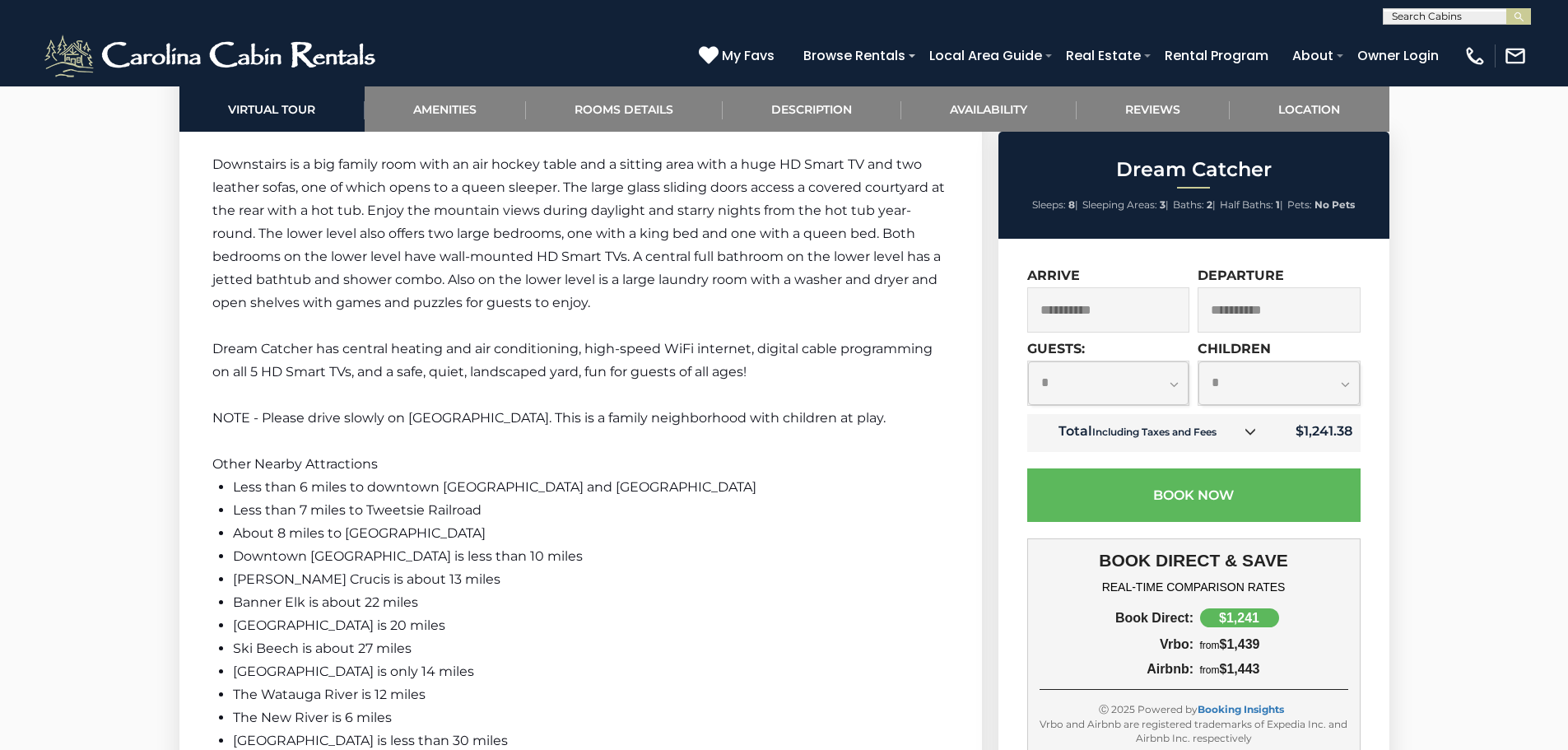
scroll to position [2962, 0]
drag, startPoint x: 233, startPoint y: 530, endPoint x: 398, endPoint y: 525, distance: 165.1
click at [398, 547] on span "Downtown Blowing Rock is less than 10 miles" at bounding box center [407, 555] width 350 height 16
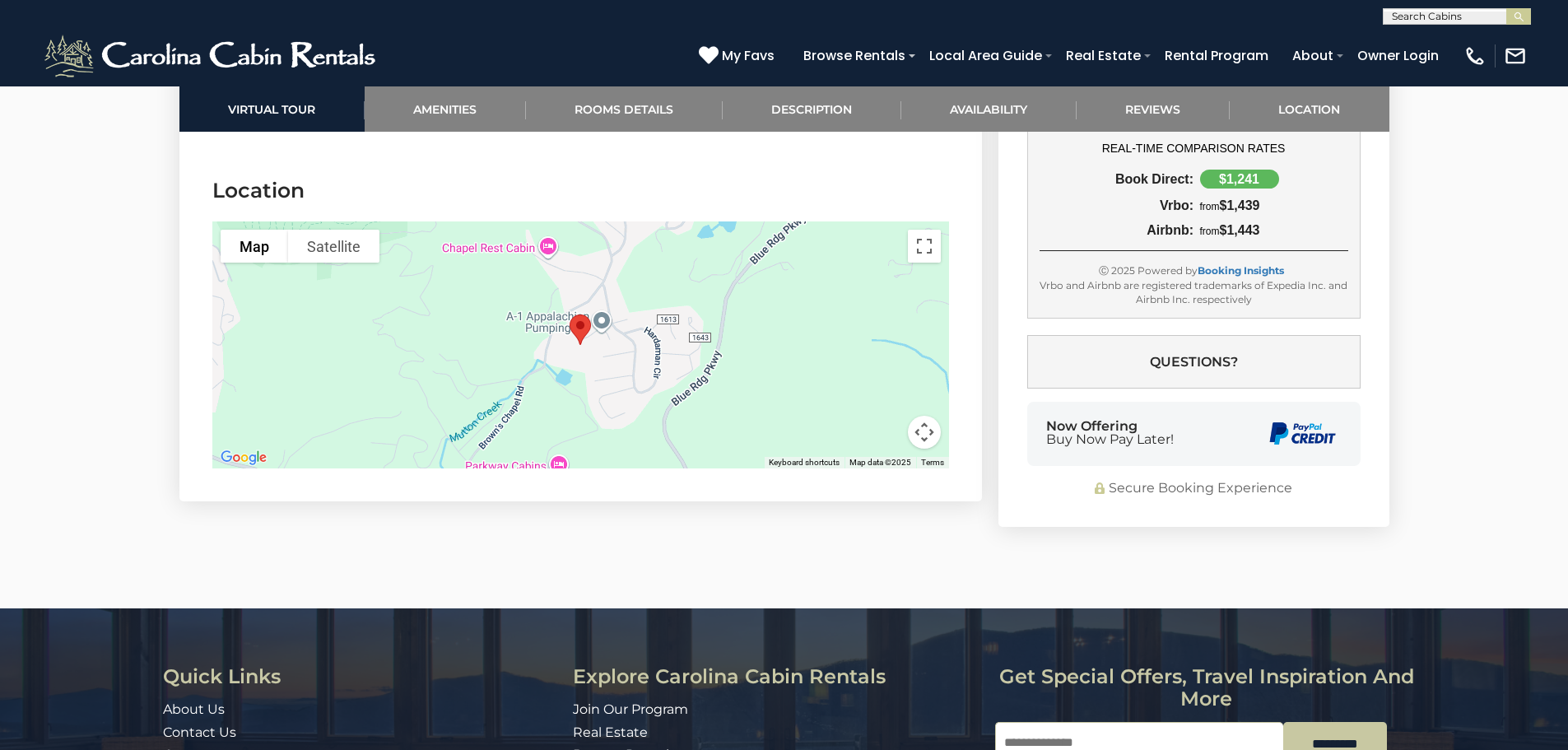
scroll to position [4771, 0]
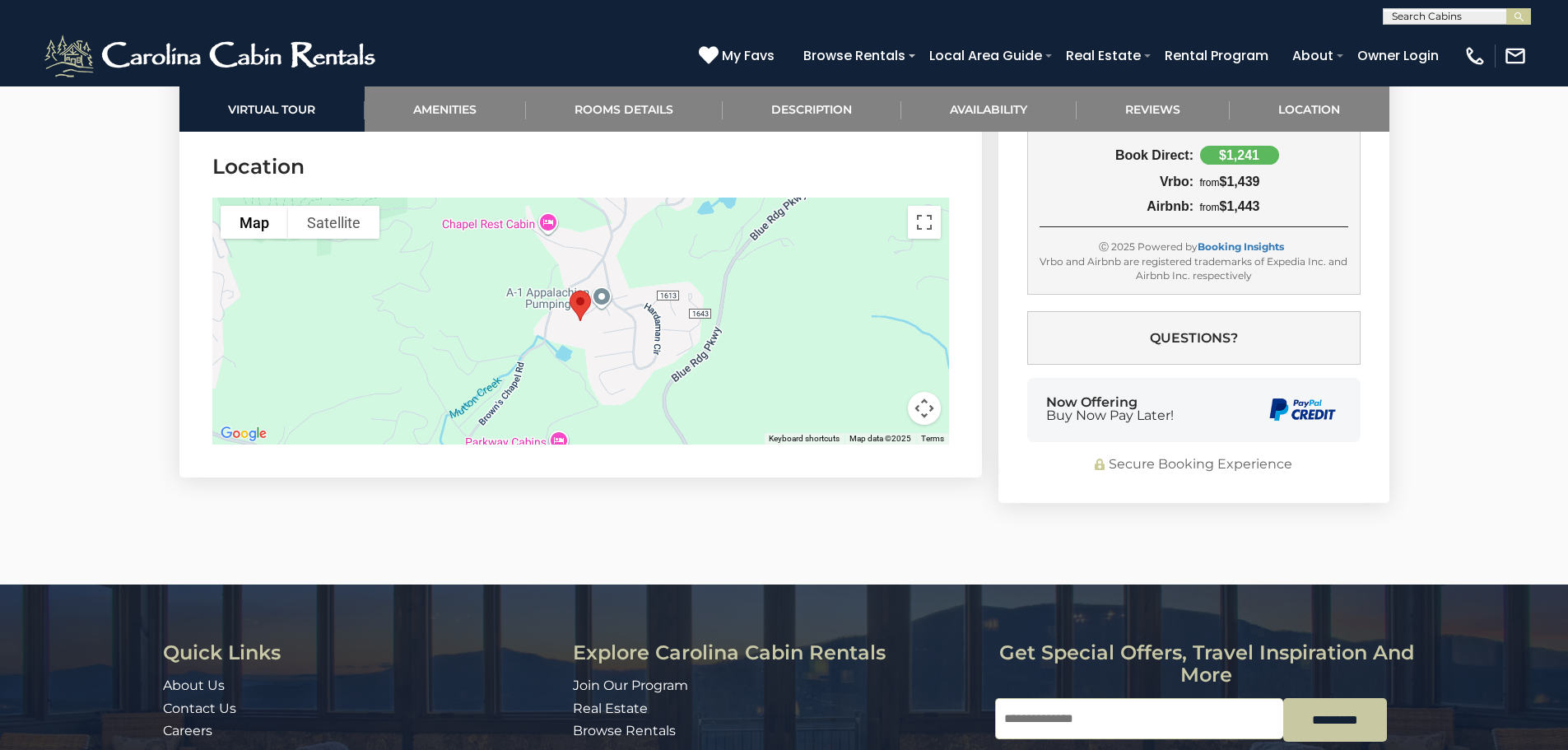
click at [582, 284] on img "Dream Catcher" at bounding box center [579, 306] width 34 height 44
click at [253, 207] on button "Map" at bounding box center [254, 223] width 67 height 33
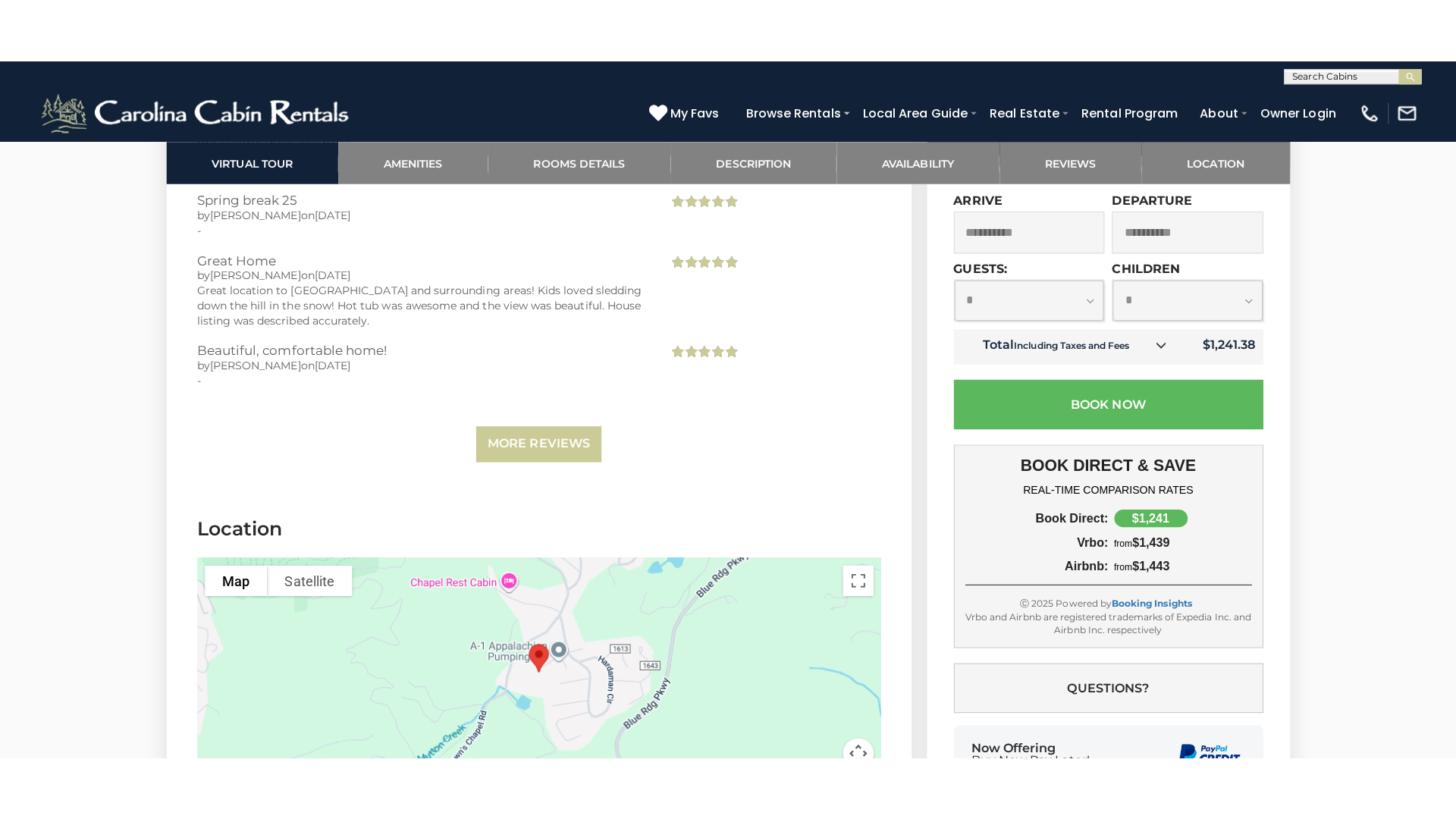
scroll to position [4239, 0]
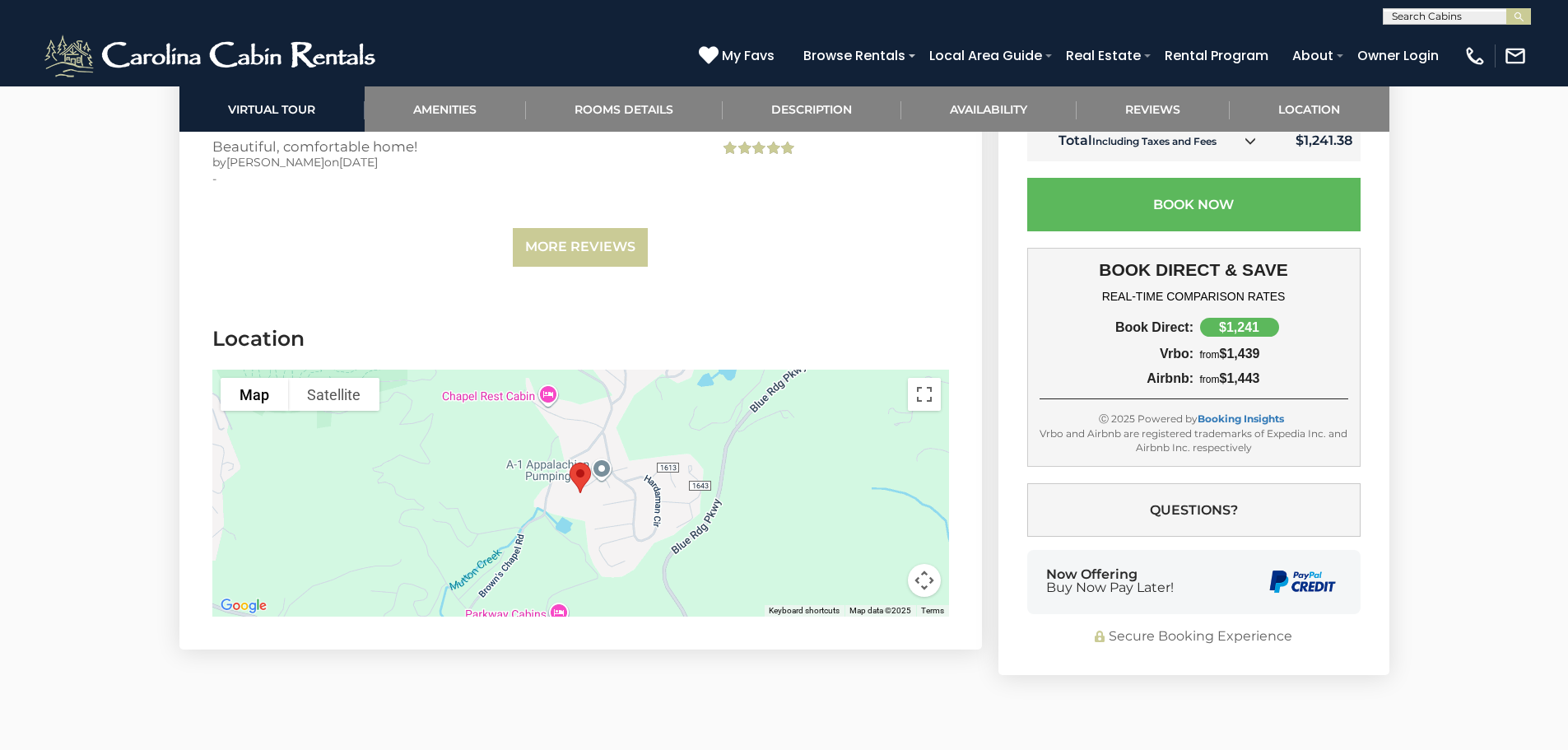
click at [927, 566] on button "Map camera controls" at bounding box center [924, 580] width 33 height 33
click at [925, 378] on button "Toggle fullscreen view" at bounding box center [924, 395] width 33 height 33
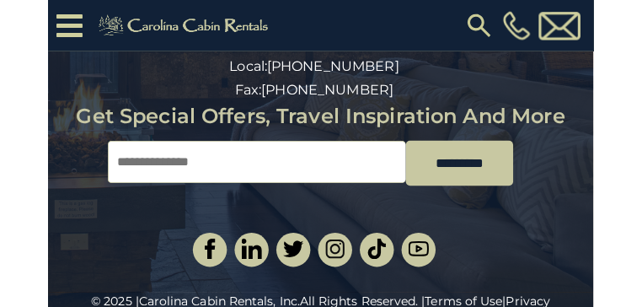
scroll to position [2345, 0]
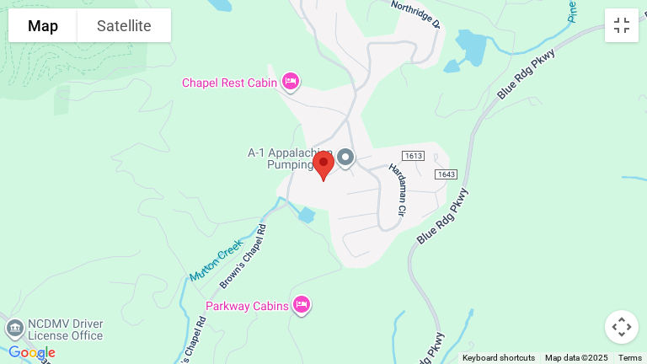
click at [324, 154] on img "Dream Catcher" at bounding box center [323, 166] width 35 height 45
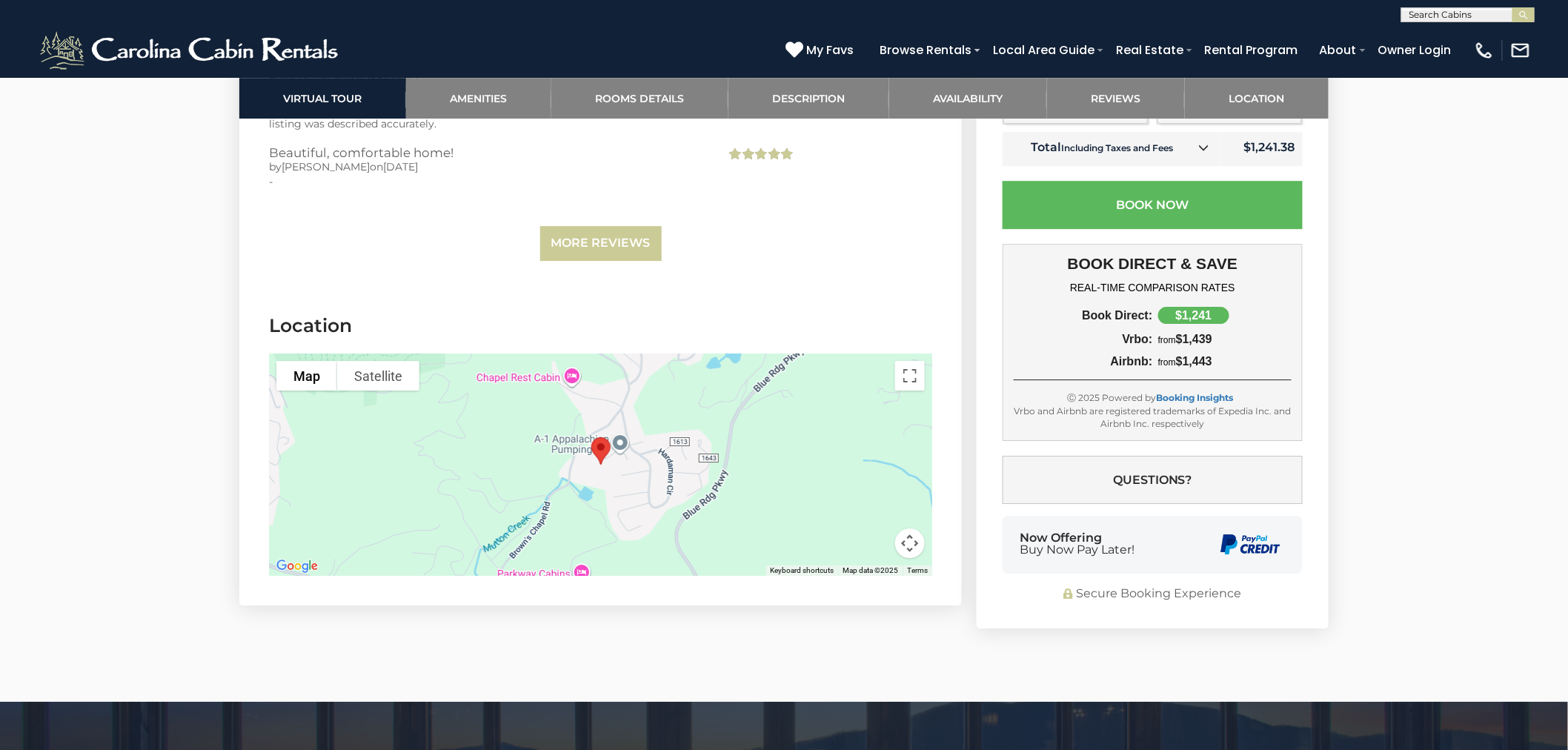
scroll to position [4364, 0]
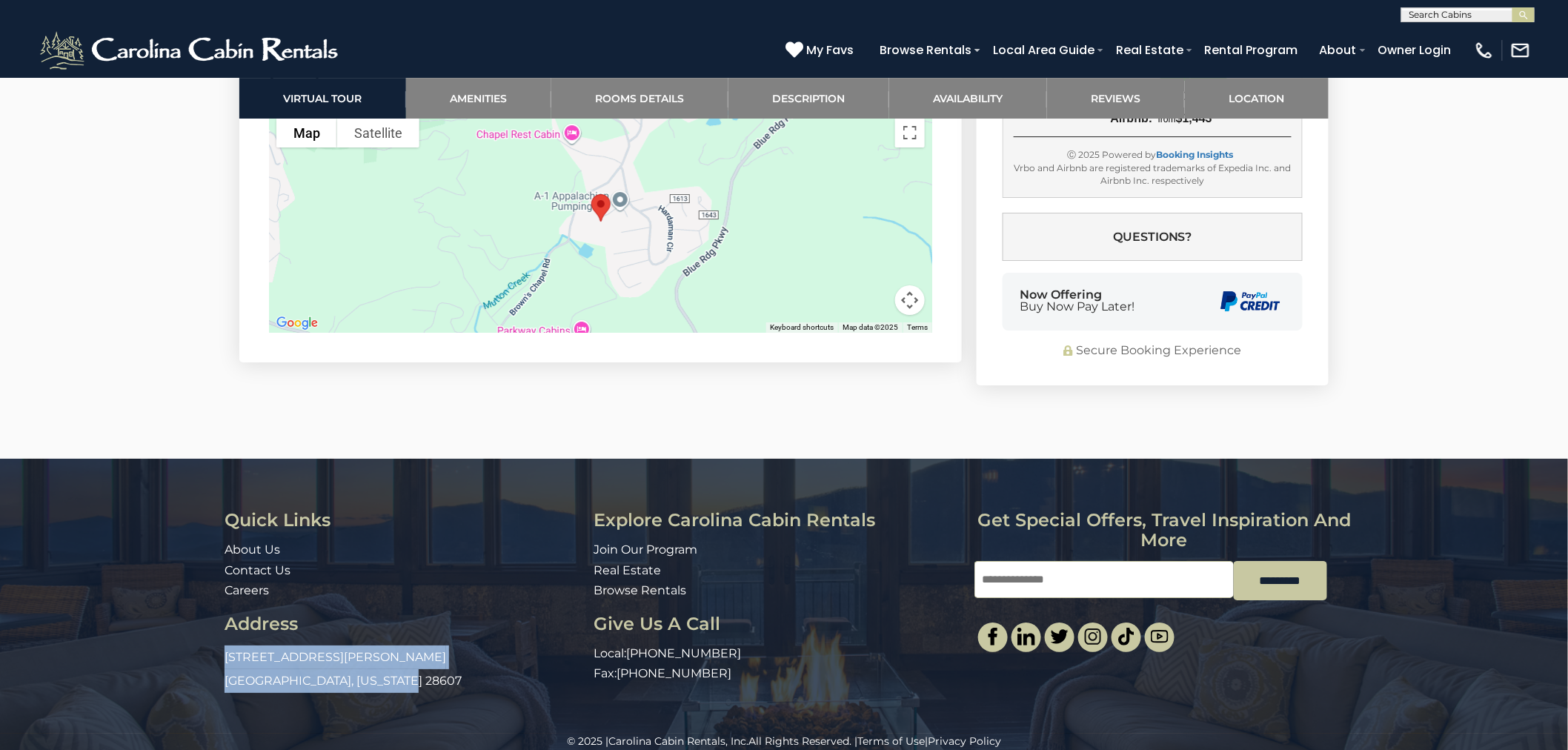
drag, startPoint x: 397, startPoint y: 658, endPoint x: 209, endPoint y: 642, distance: 188.7
click at [209, 642] on div "Quick Links About Us Contact Us Careers Address 491 George Wilson Road Boone, N…" at bounding box center [784, 602] width 1185 height 186
copy p "491 George Wilson Road Boone, North Carolina 28607"
